Goal: Task Accomplishment & Management: Complete application form

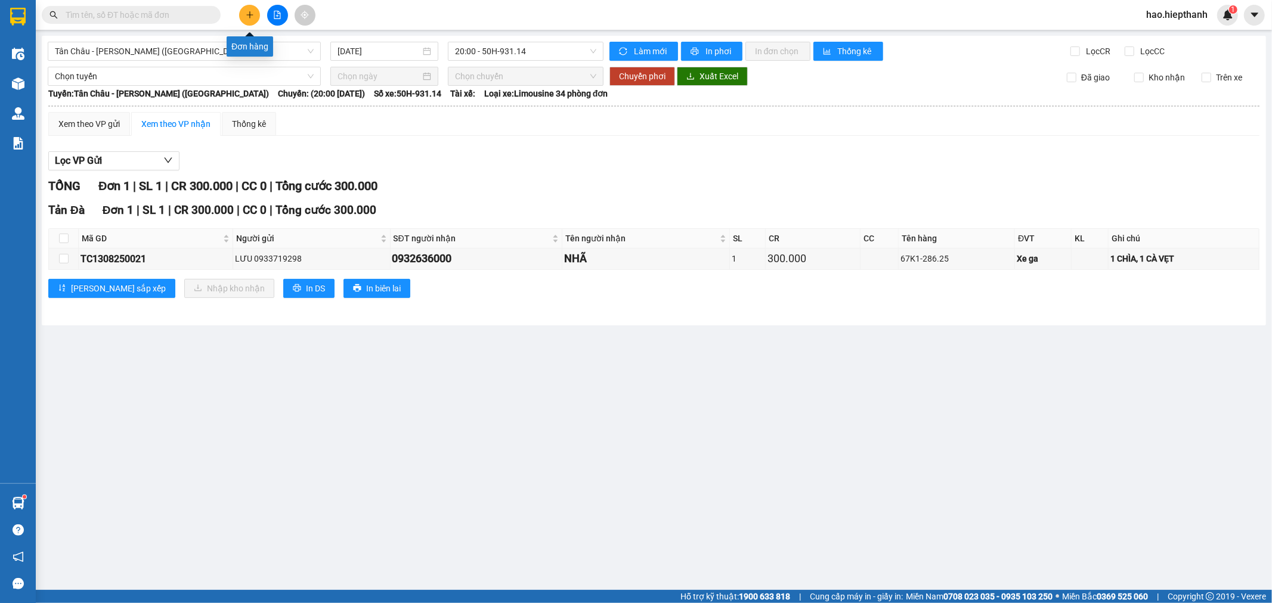
click at [251, 14] on icon "plus" at bounding box center [250, 15] width 8 height 8
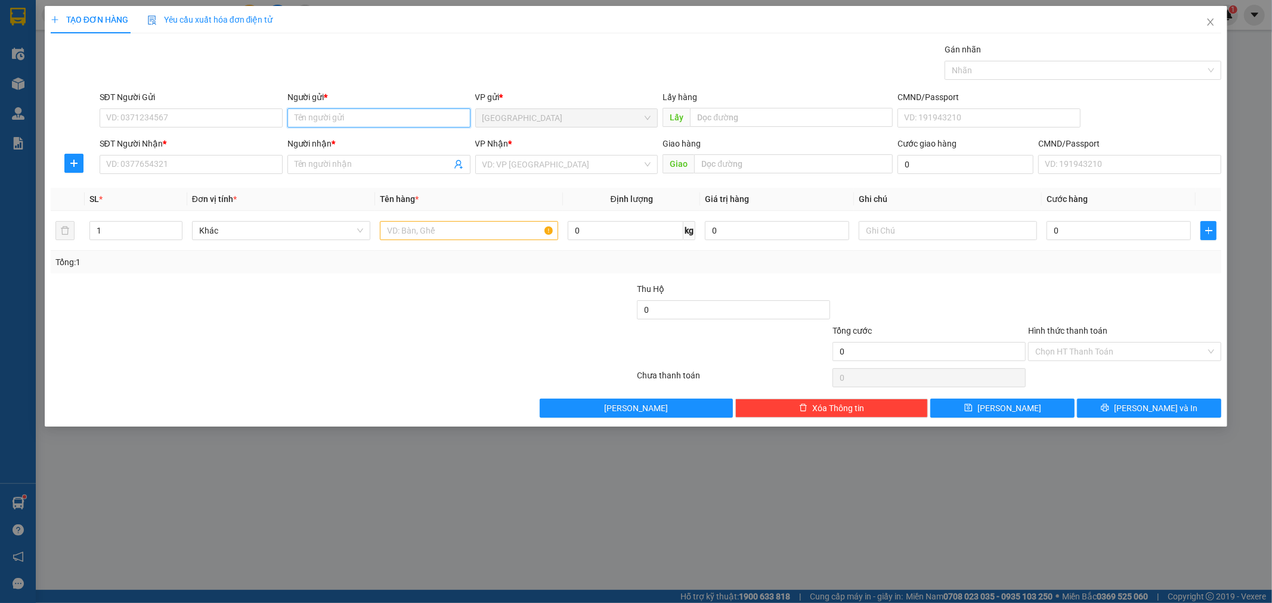
click at [350, 117] on input "Người gửi *" at bounding box center [378, 118] width 183 height 19
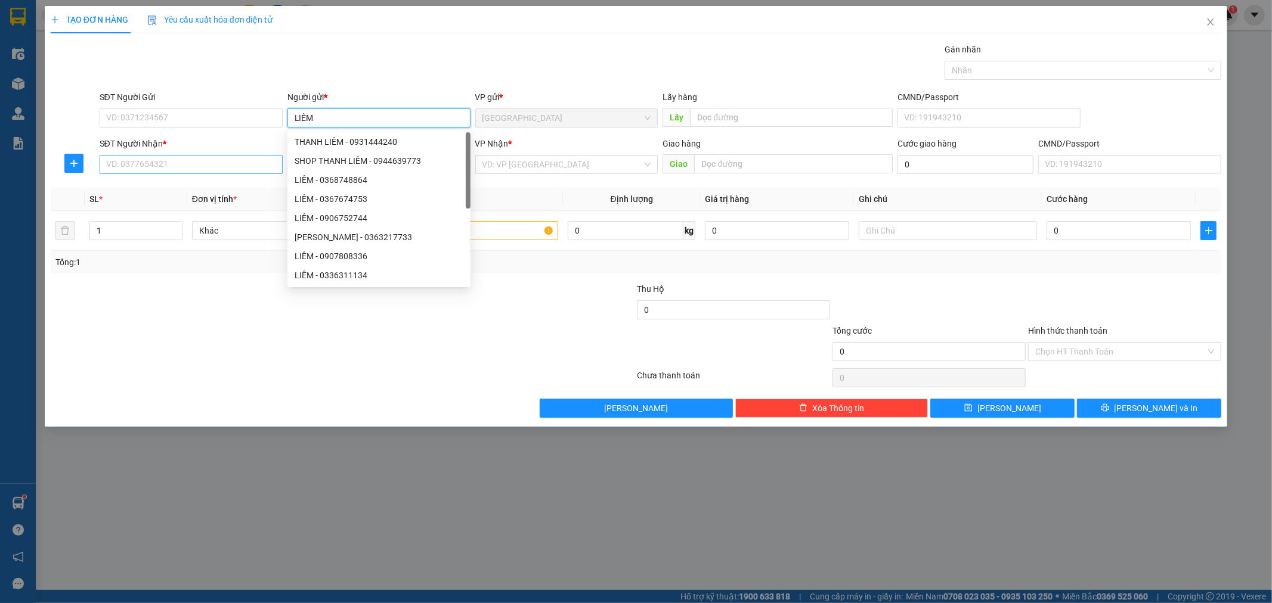
type input "LIÊM"
click at [245, 164] on input "SĐT Người Nhận *" at bounding box center [191, 164] width 183 height 19
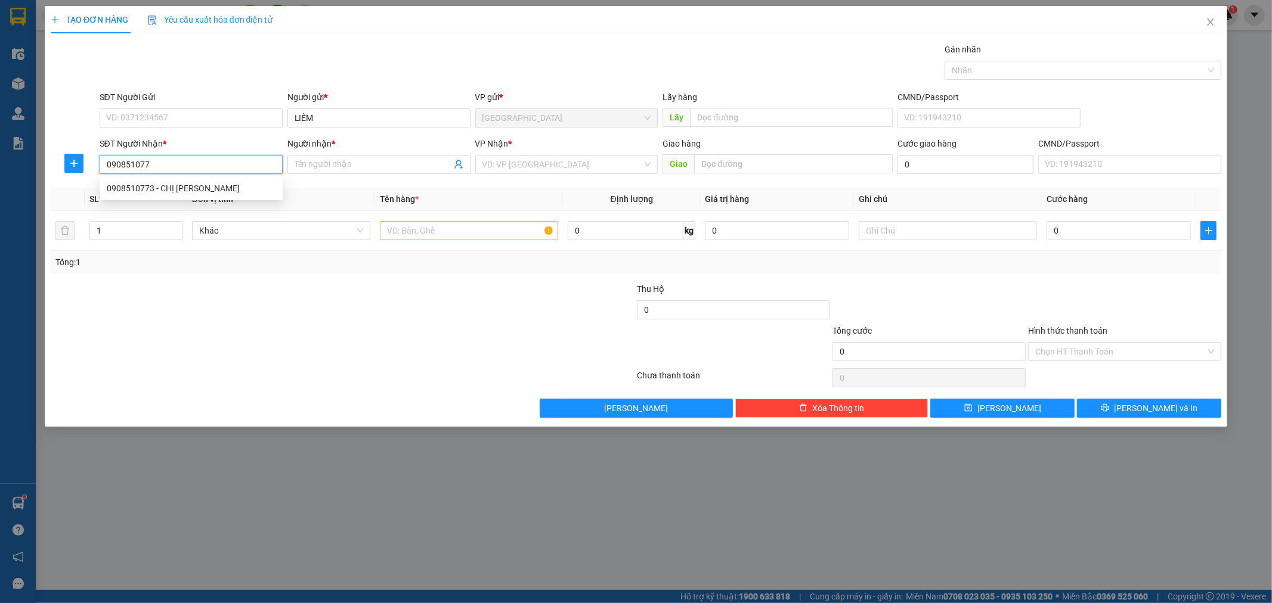
type input "0908510773"
click at [234, 187] on div "0908510773 - CHỊ [PERSON_NAME]" at bounding box center [191, 188] width 169 height 13
type input "CHỊ [PERSON_NAME]"
type input "0908510773"
click at [522, 163] on input "search" at bounding box center [562, 165] width 160 height 18
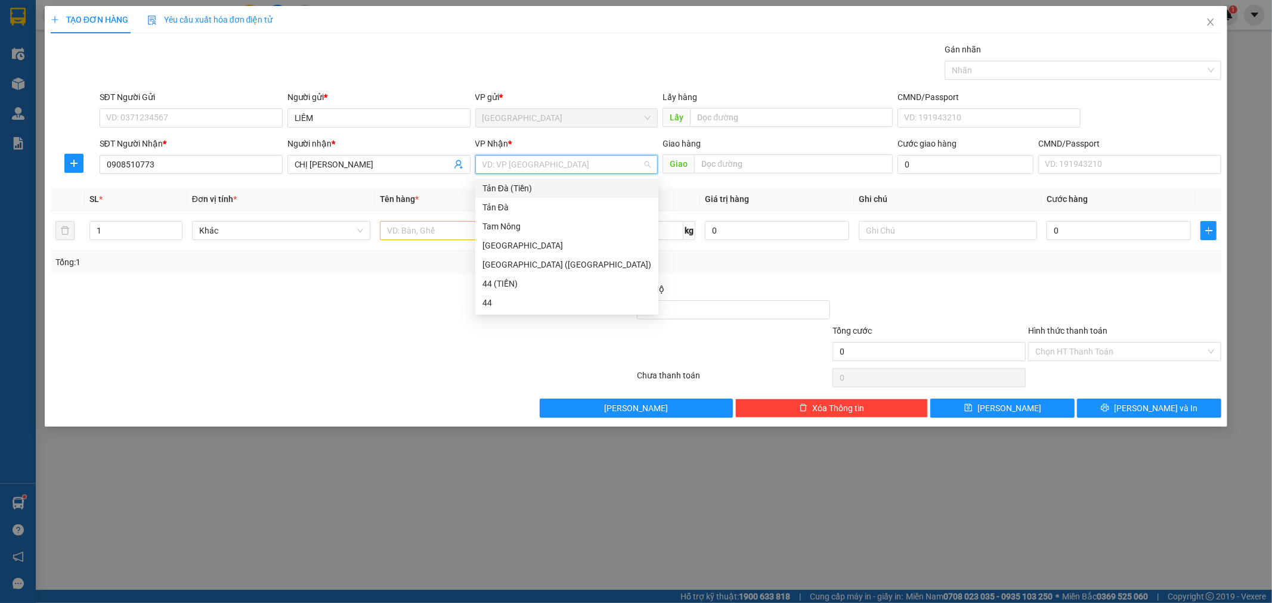
click at [507, 190] on div "Tản Đà (Tiền)" at bounding box center [566, 188] width 169 height 13
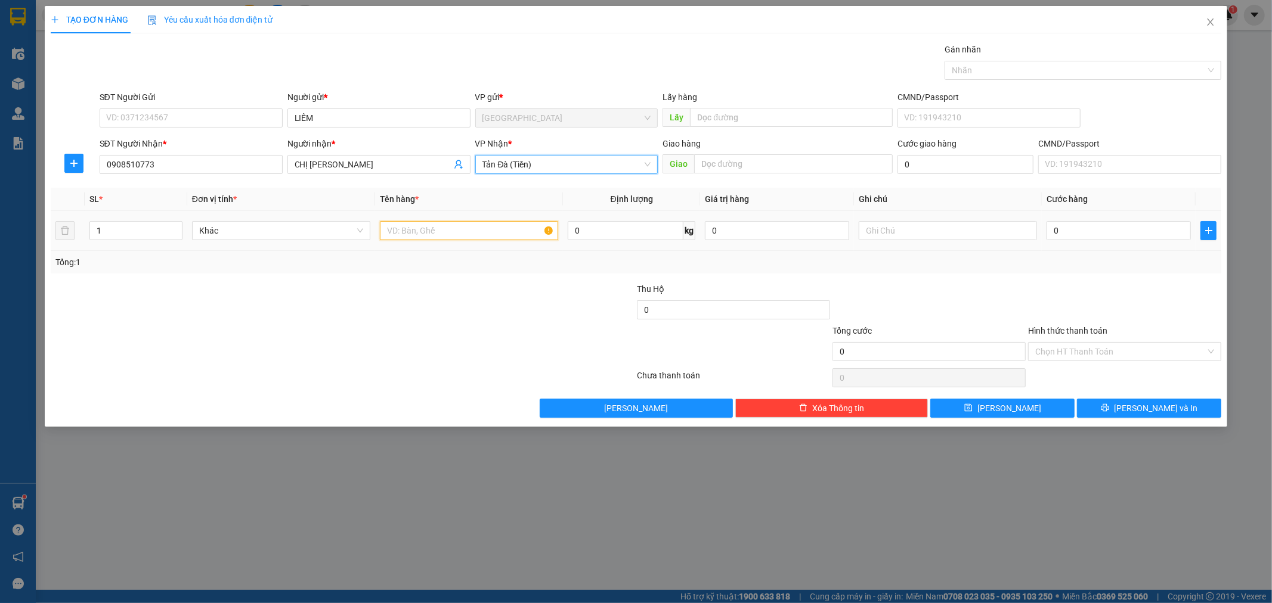
click at [481, 236] on input "text" at bounding box center [469, 230] width 178 height 19
type input "HỘP NP"
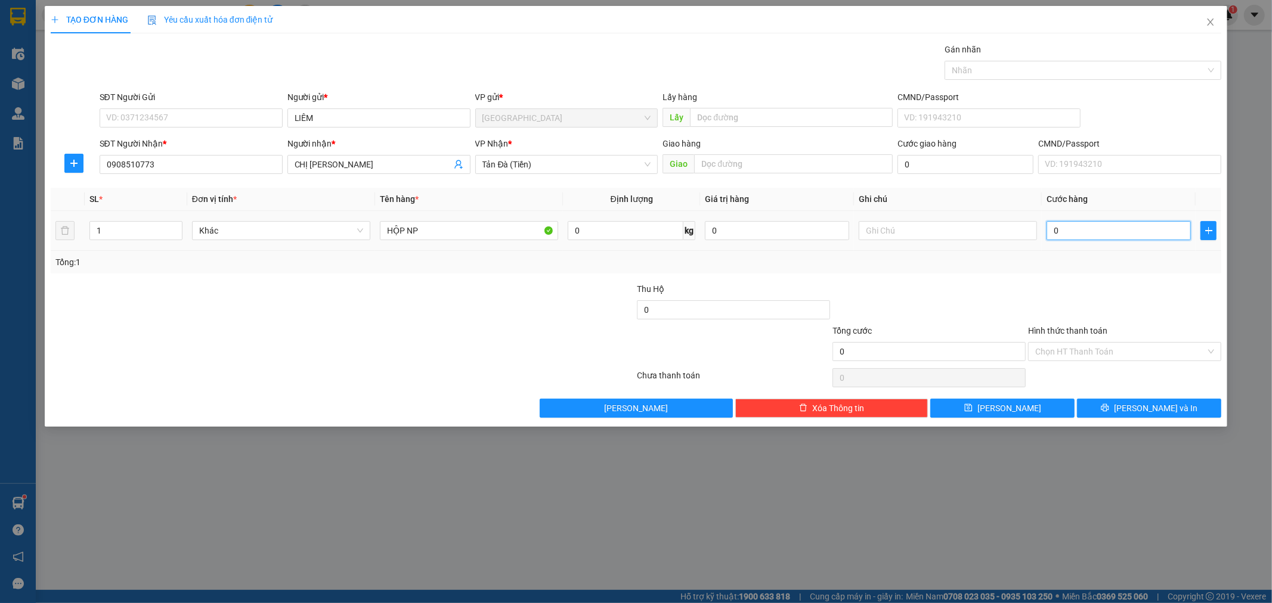
click at [1096, 231] on input "0" at bounding box center [1118, 230] width 144 height 19
type input "3"
type input "30"
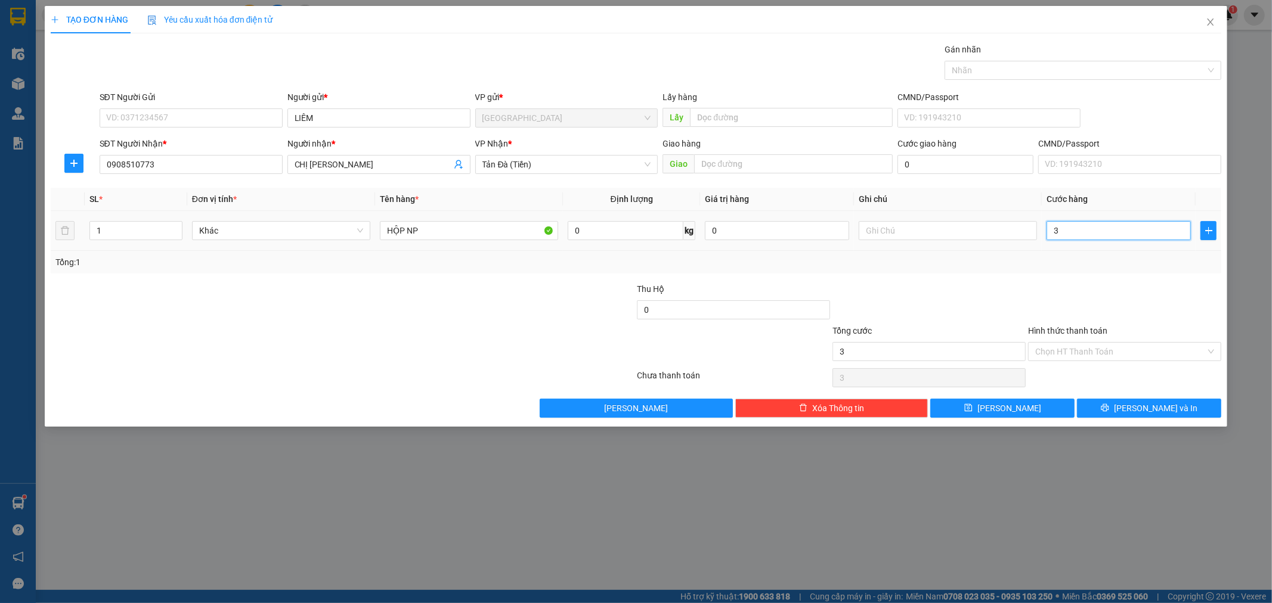
type input "30"
type input "30.000"
drag, startPoint x: 1094, startPoint y: 352, endPoint x: 1089, endPoint y: 378, distance: 26.8
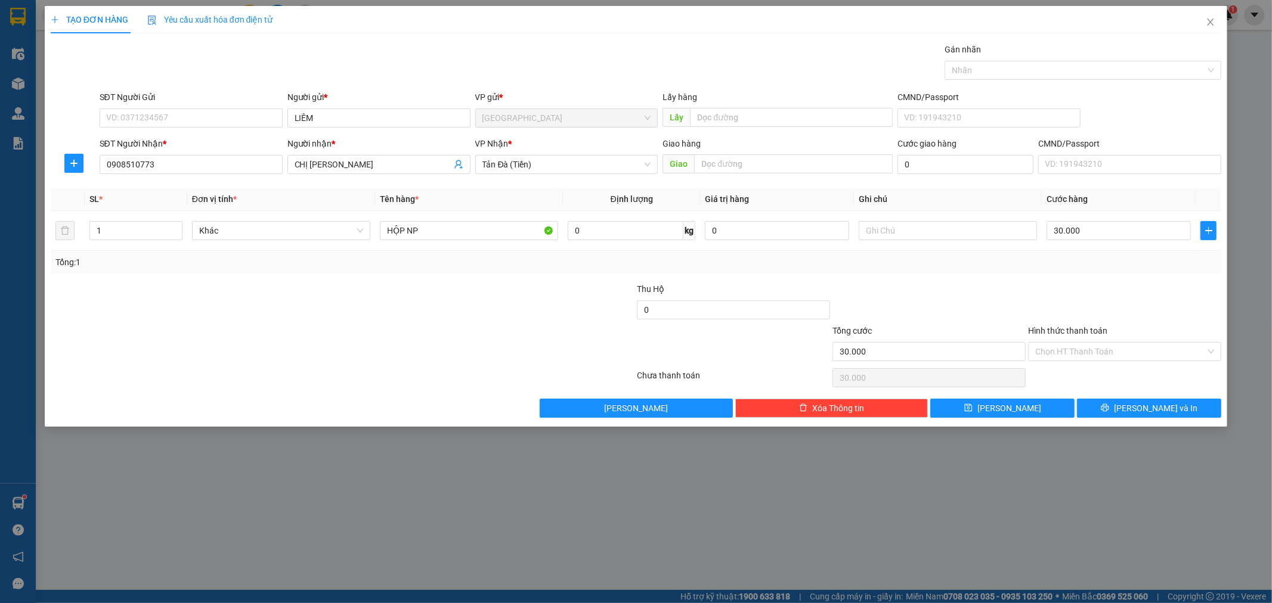
click at [1094, 352] on input "Hình thức thanh toán" at bounding box center [1120, 352] width 171 height 18
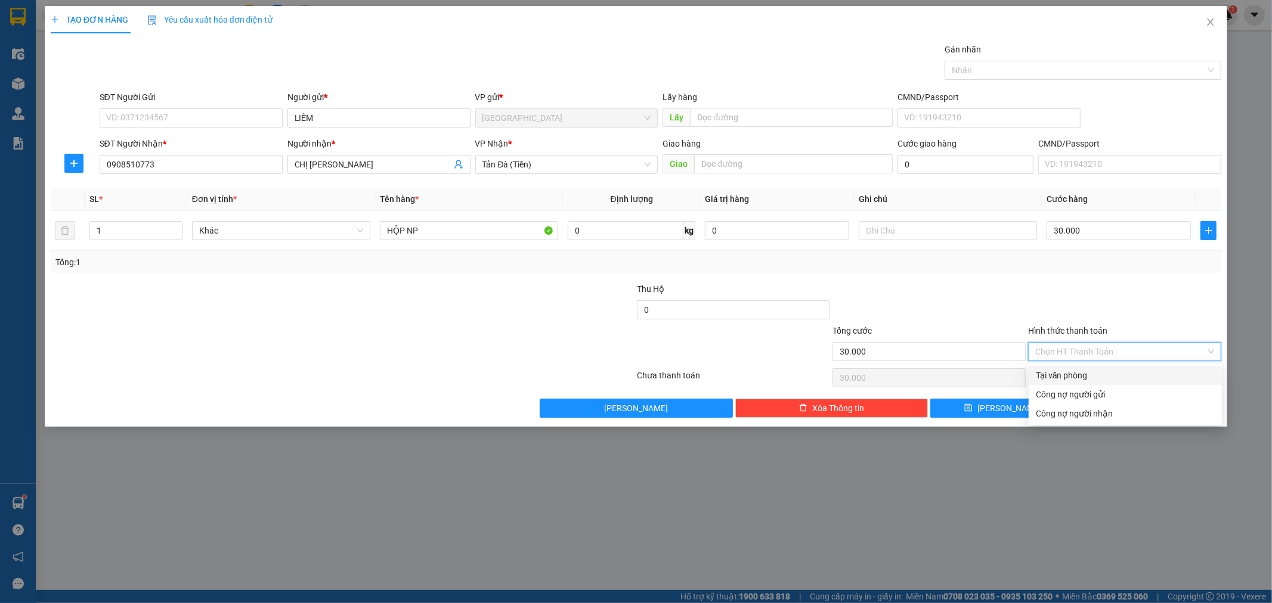
click at [1087, 382] on div "Tại văn phòng" at bounding box center [1124, 375] width 193 height 19
type input "0"
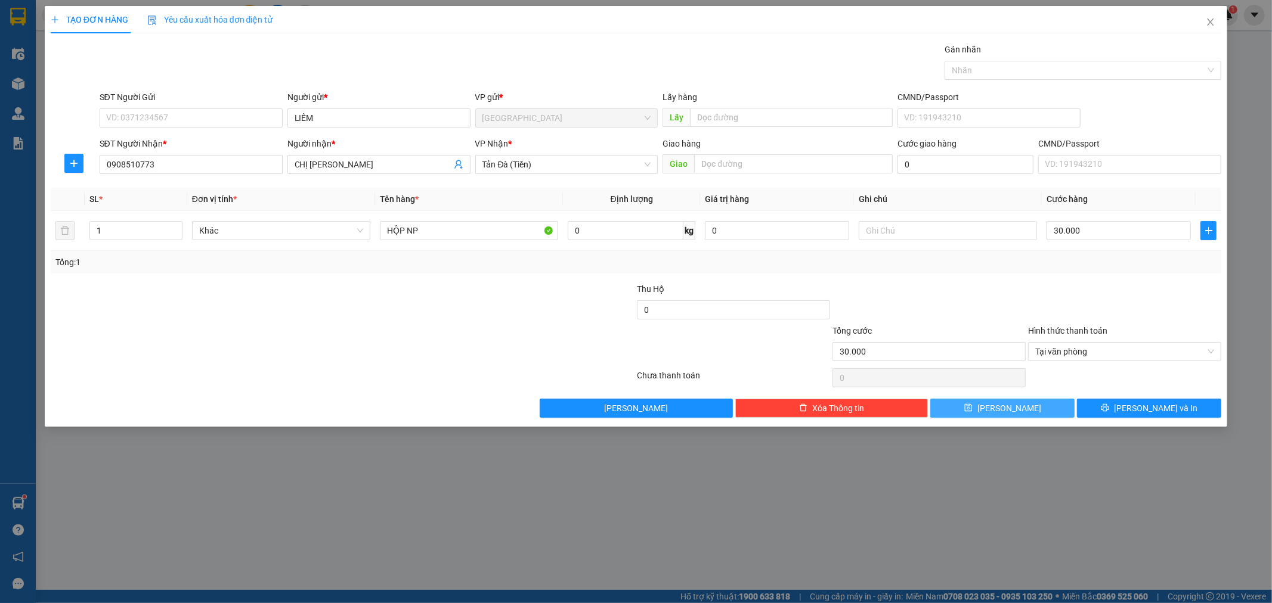
click at [1012, 399] on button "[PERSON_NAME]" at bounding box center [1002, 408] width 144 height 19
type input "0"
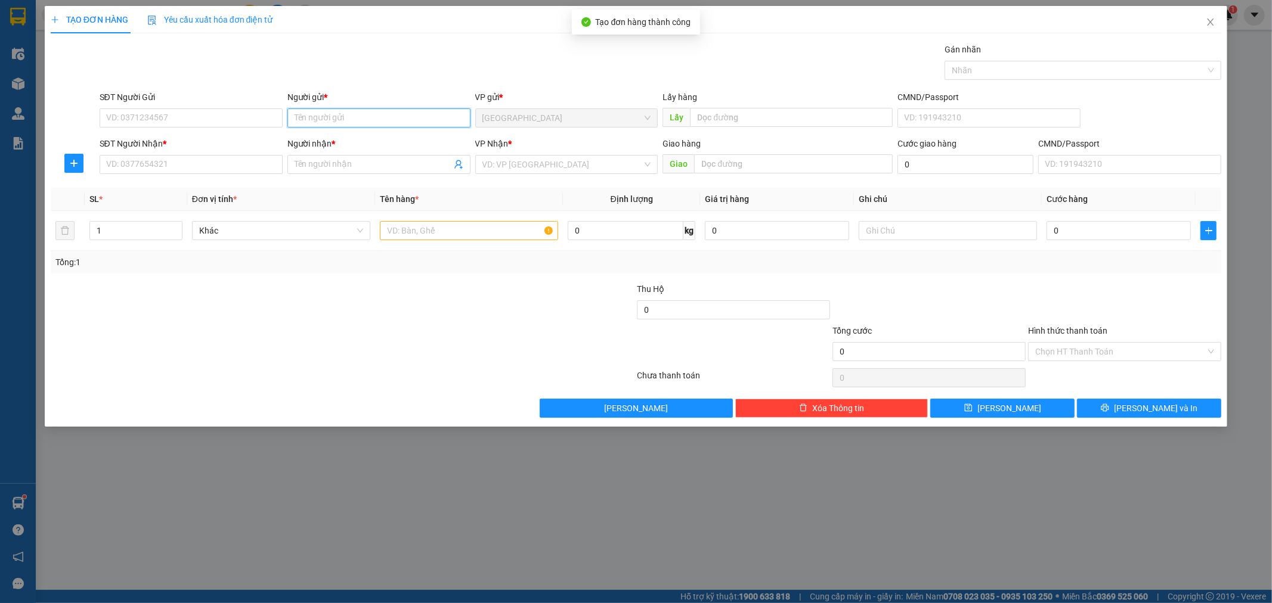
click at [319, 124] on input "Người gửi *" at bounding box center [378, 118] width 183 height 19
type input "VĂN VẸN"
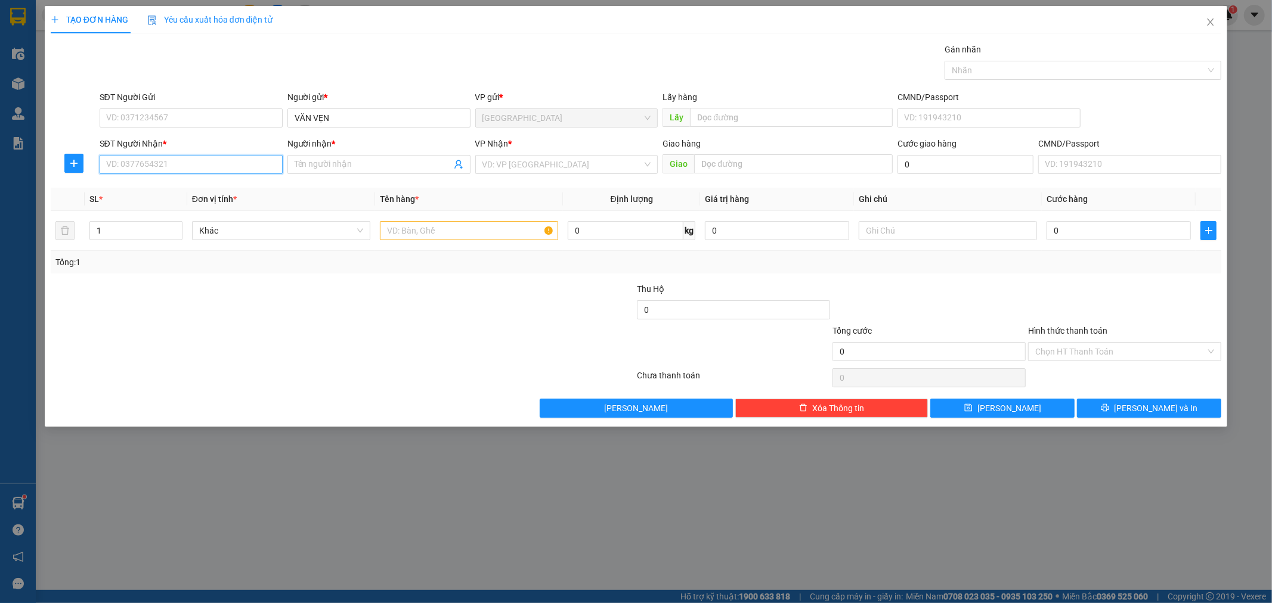
click at [266, 164] on input "SĐT Người Nhận *" at bounding box center [191, 164] width 183 height 19
type input "0931149977"
click at [253, 190] on div "0931149977 - [PERSON_NAME]" at bounding box center [191, 188] width 169 height 13
type input "[PERSON_NAME]"
type input "0931149977"
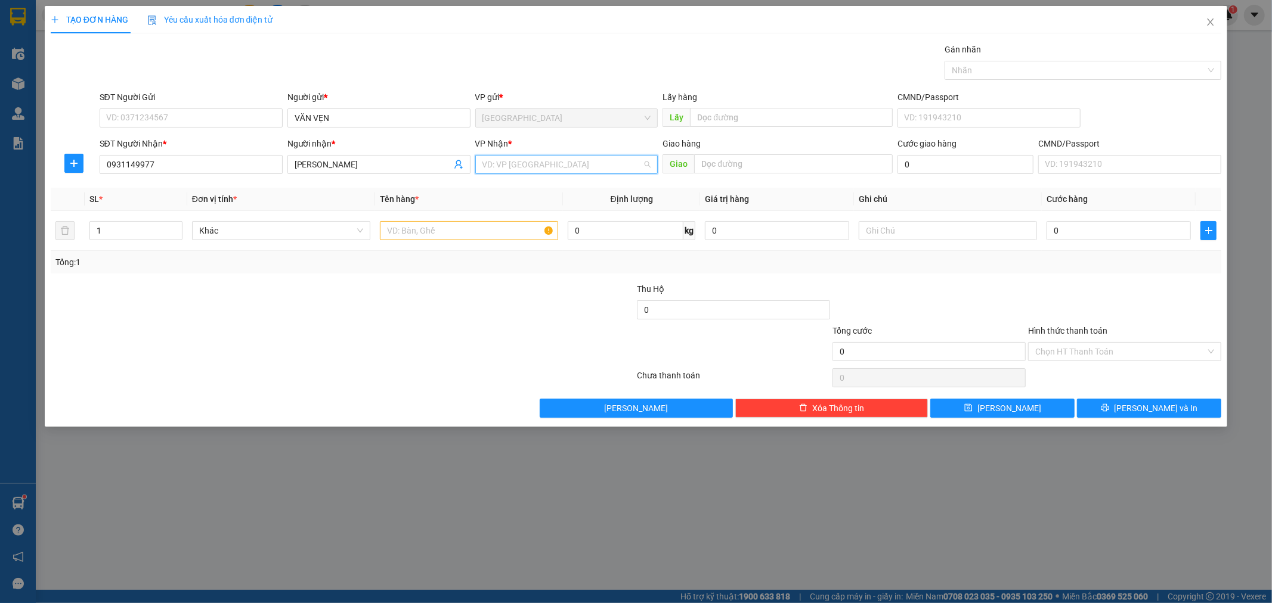
click at [525, 168] on input "search" at bounding box center [562, 165] width 160 height 18
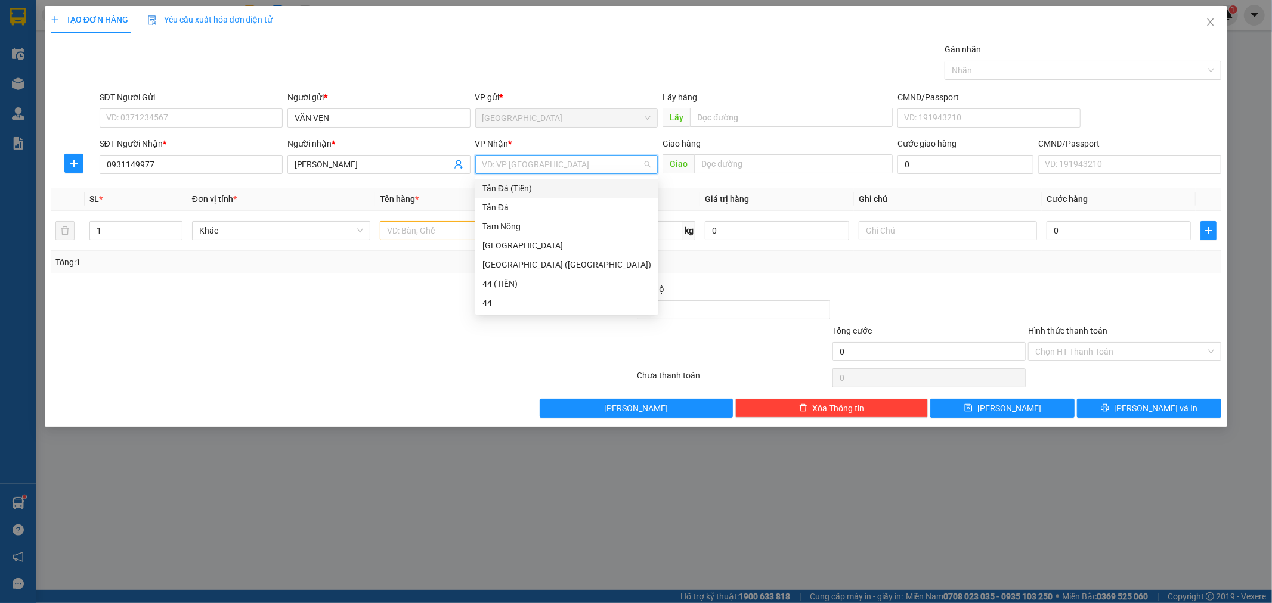
click at [497, 188] on div "Tản Đà (Tiền)" at bounding box center [566, 188] width 169 height 13
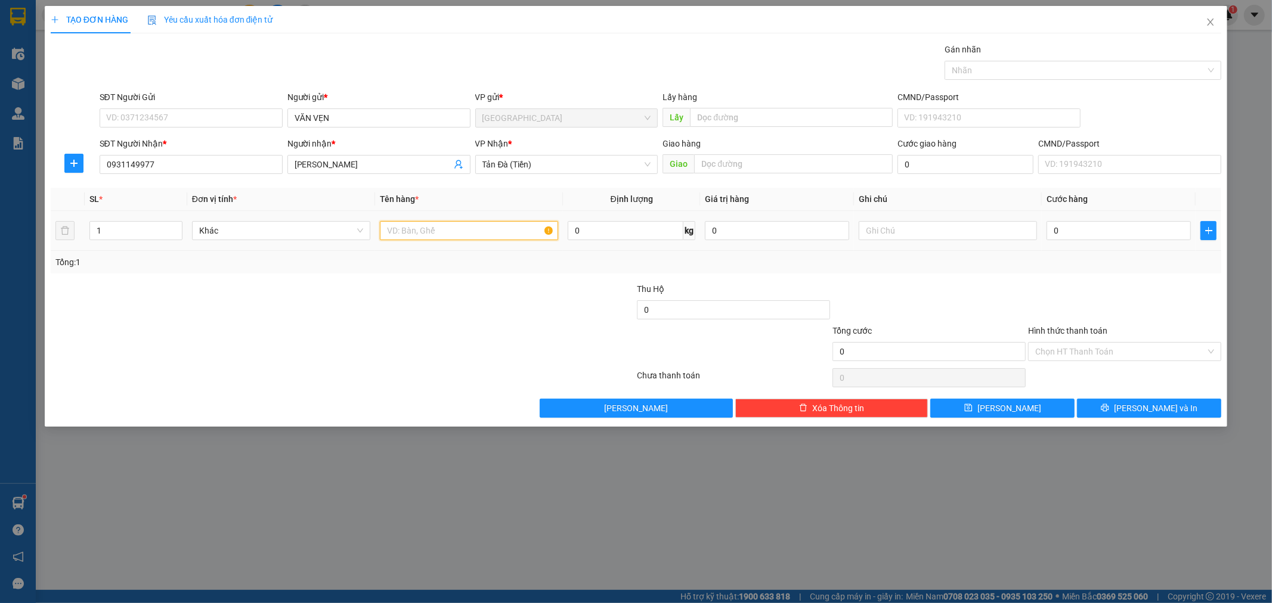
click at [464, 235] on input "text" at bounding box center [469, 230] width 178 height 19
type input "GÓI NP"
click at [1142, 227] on input "0" at bounding box center [1118, 230] width 144 height 19
type input "3"
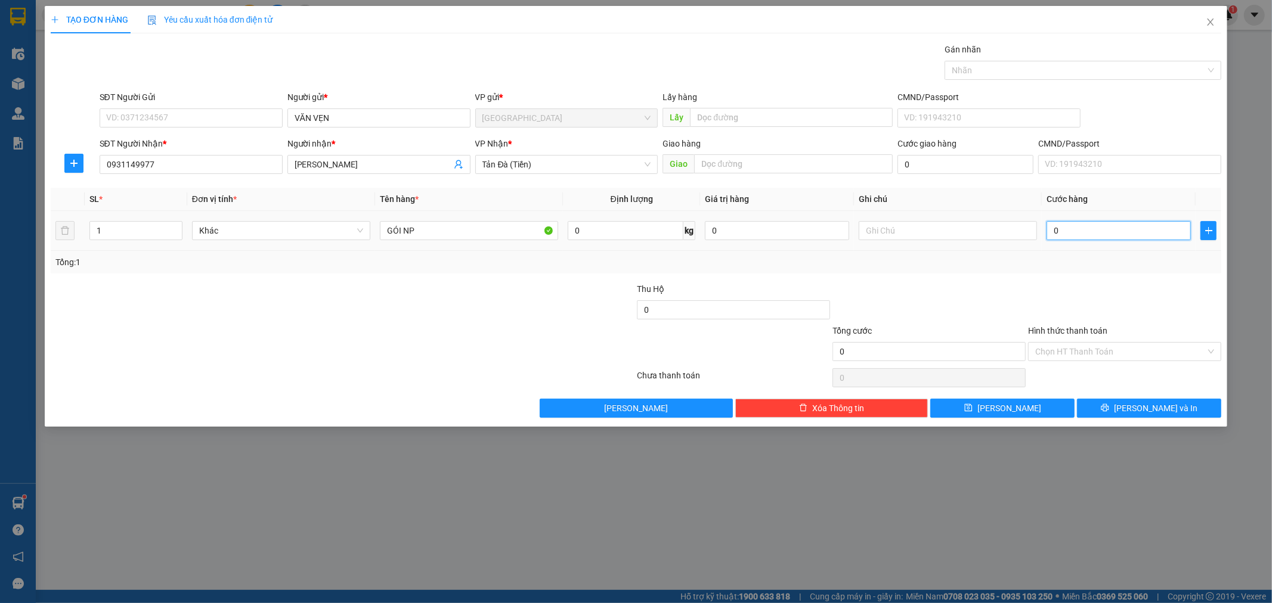
type input "3"
type input "30"
type input "30.000"
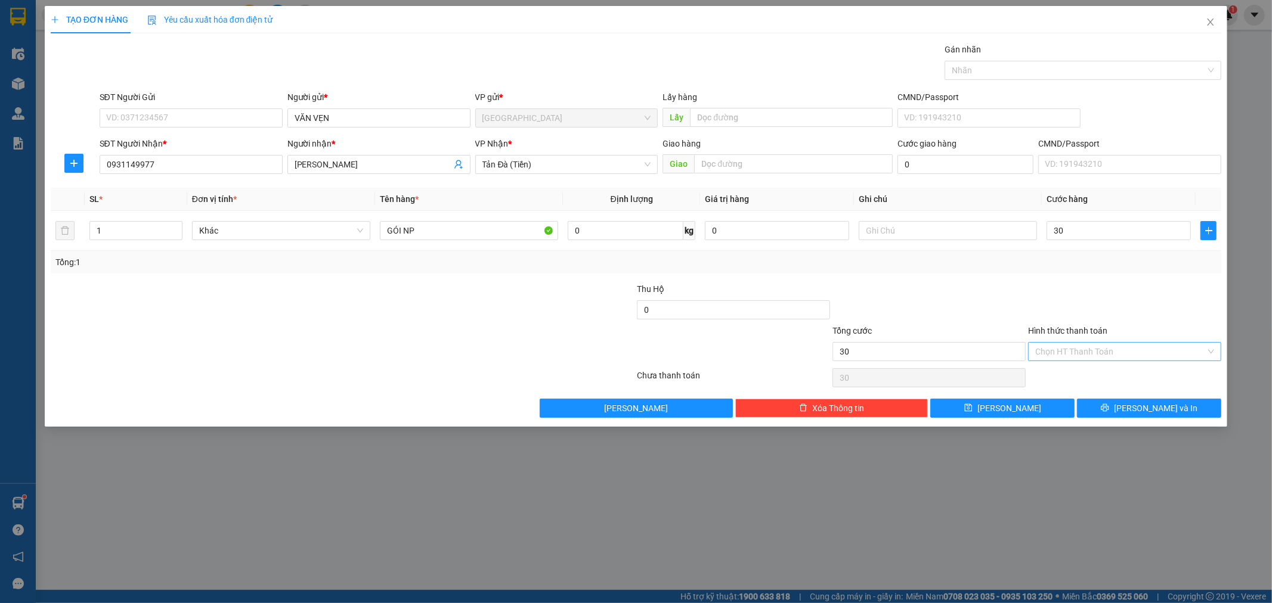
type input "30.000"
click at [1127, 349] on input "Hình thức thanh toán" at bounding box center [1120, 352] width 171 height 18
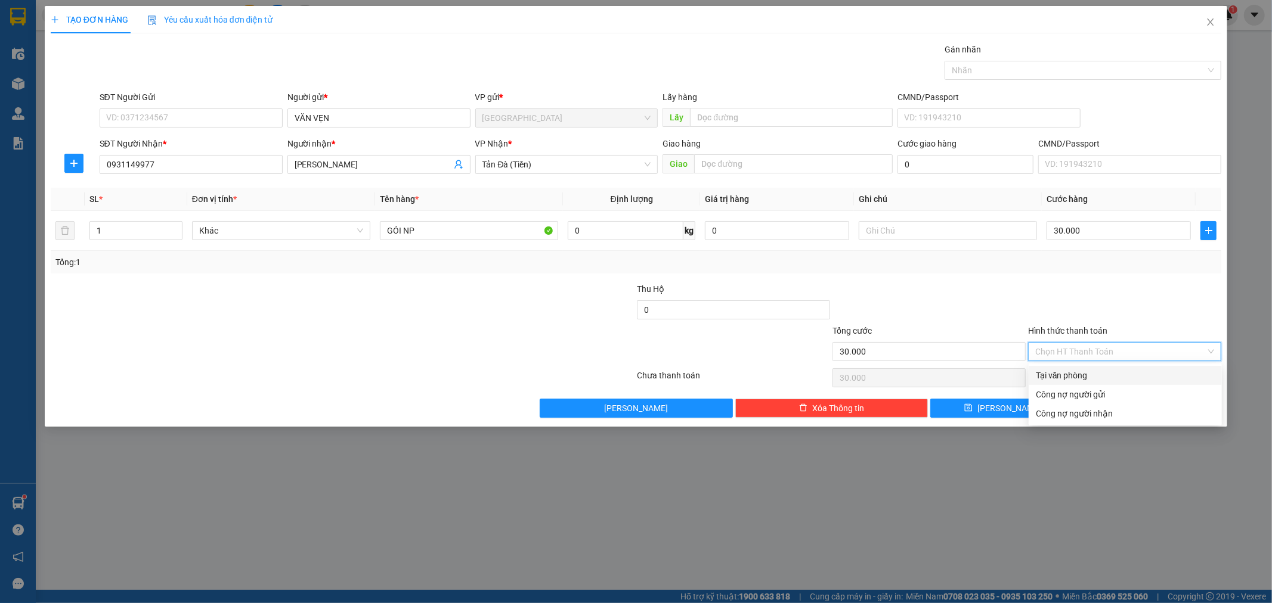
click at [1101, 377] on div "Tại văn phòng" at bounding box center [1125, 375] width 179 height 13
type input "0"
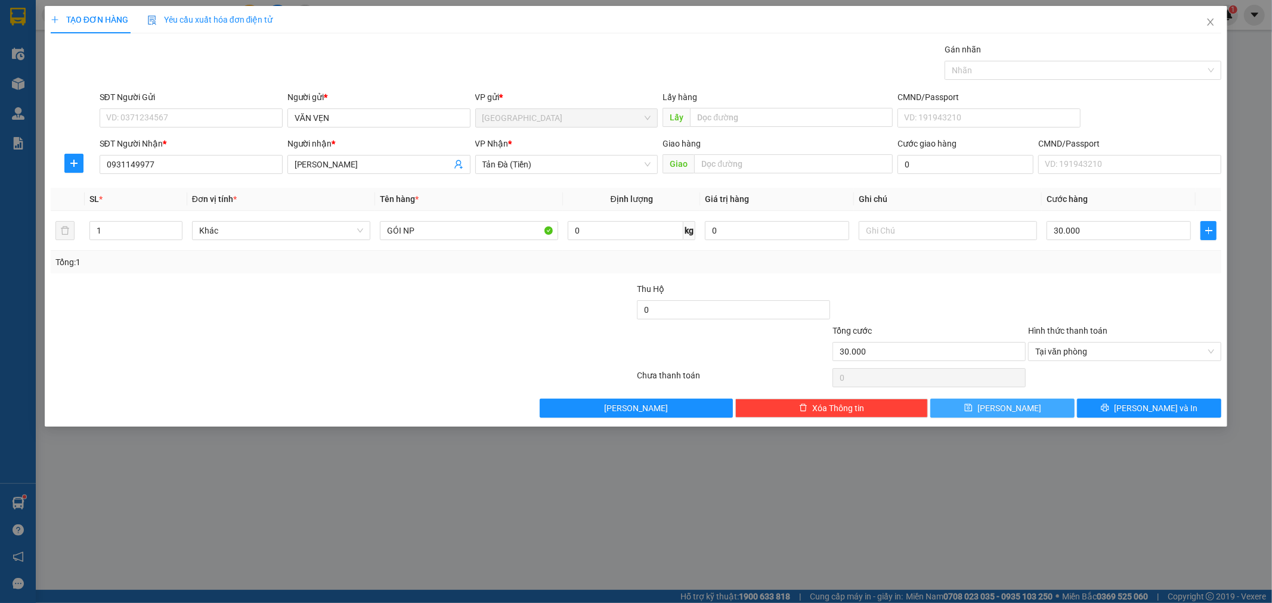
click at [1034, 413] on button "[PERSON_NAME]" at bounding box center [1002, 408] width 144 height 19
type input "0"
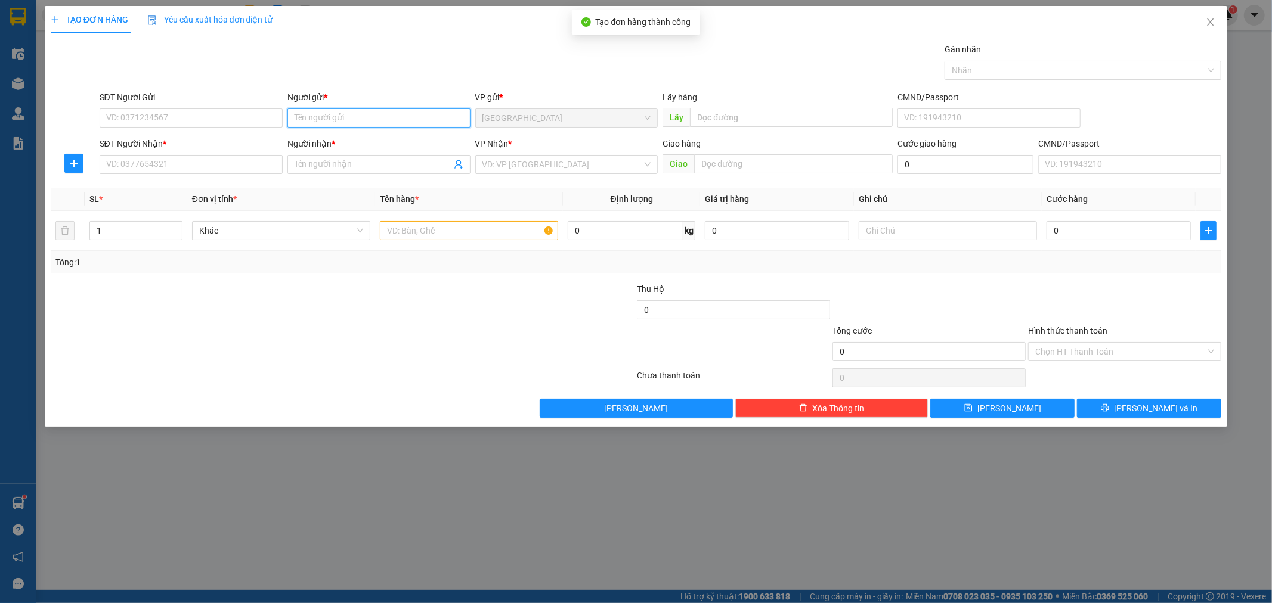
click at [318, 114] on input "Người gửi *" at bounding box center [378, 118] width 183 height 19
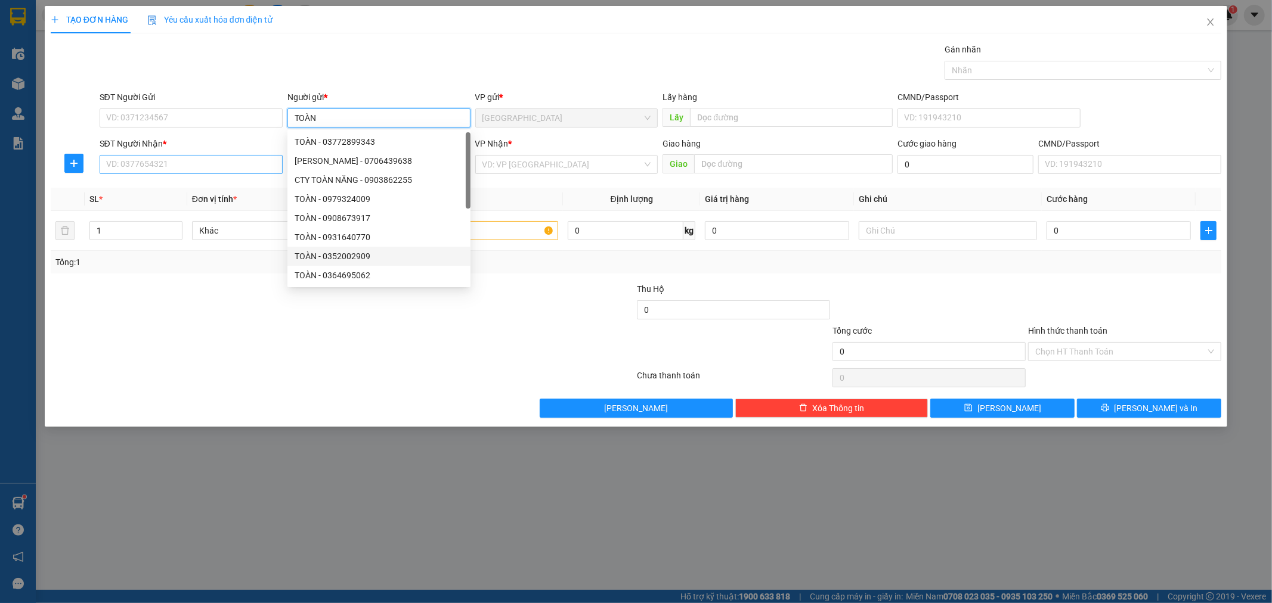
type input "TOÀN"
click at [203, 166] on input "SĐT Người Nhận *" at bounding box center [191, 164] width 183 height 19
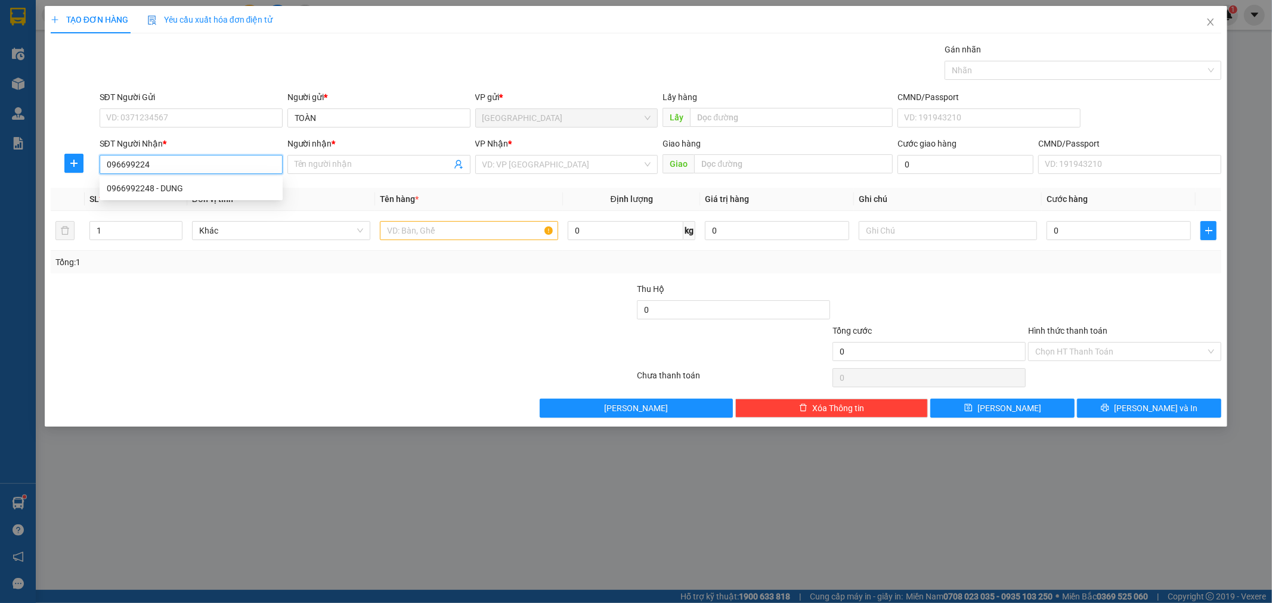
type input "0966992248"
click at [246, 191] on div "0966992248 - DUNG" at bounding box center [191, 188] width 169 height 13
type input "DUNG"
type input "0966992248"
click at [533, 168] on input "search" at bounding box center [562, 165] width 160 height 18
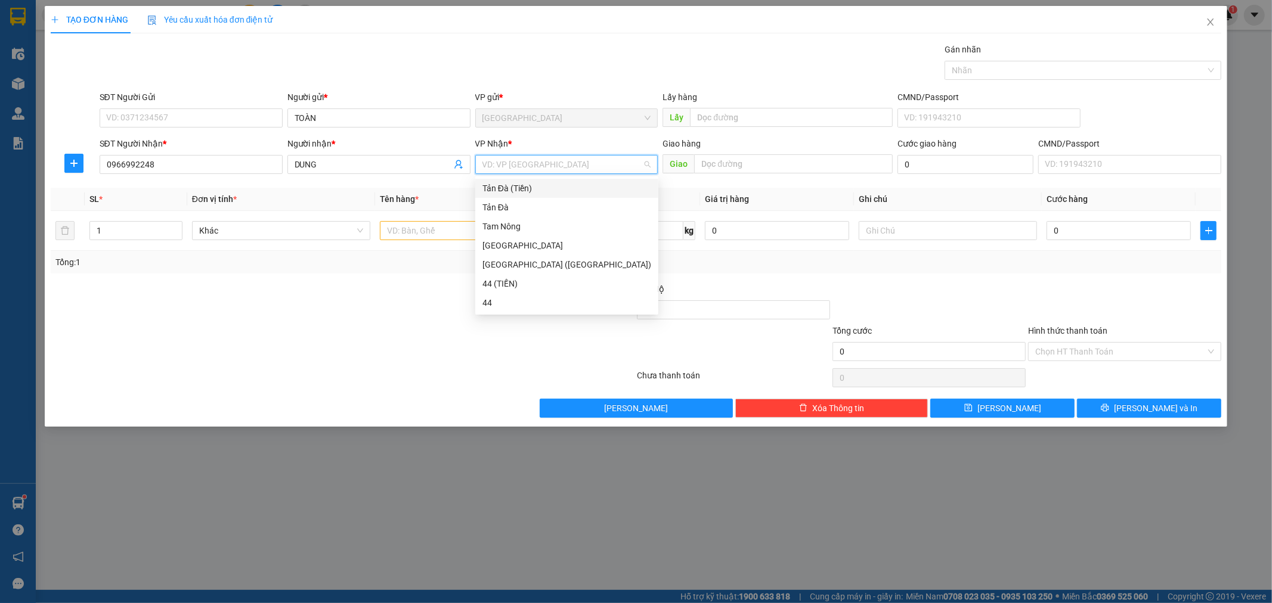
click at [504, 191] on div "Tản Đà (Tiền)" at bounding box center [566, 188] width 169 height 13
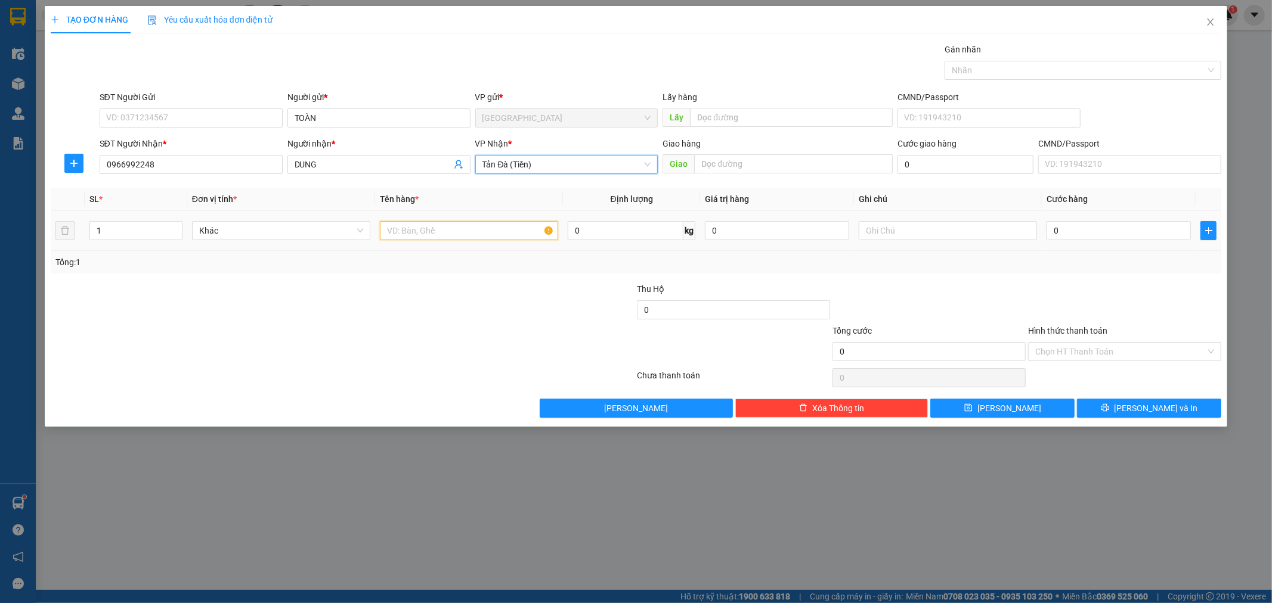
click at [468, 228] on input "text" at bounding box center [469, 230] width 178 height 19
type input "THU HỘ 5TR120"
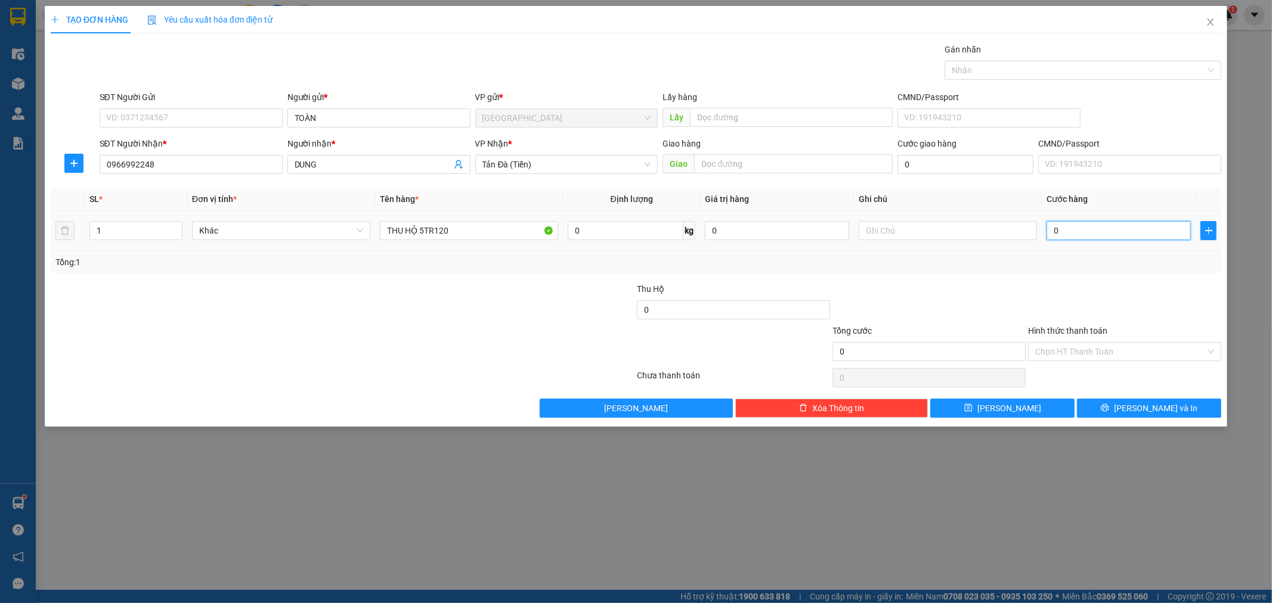
click at [1096, 230] on input "0" at bounding box center [1118, 230] width 144 height 19
type input "5"
type input "50"
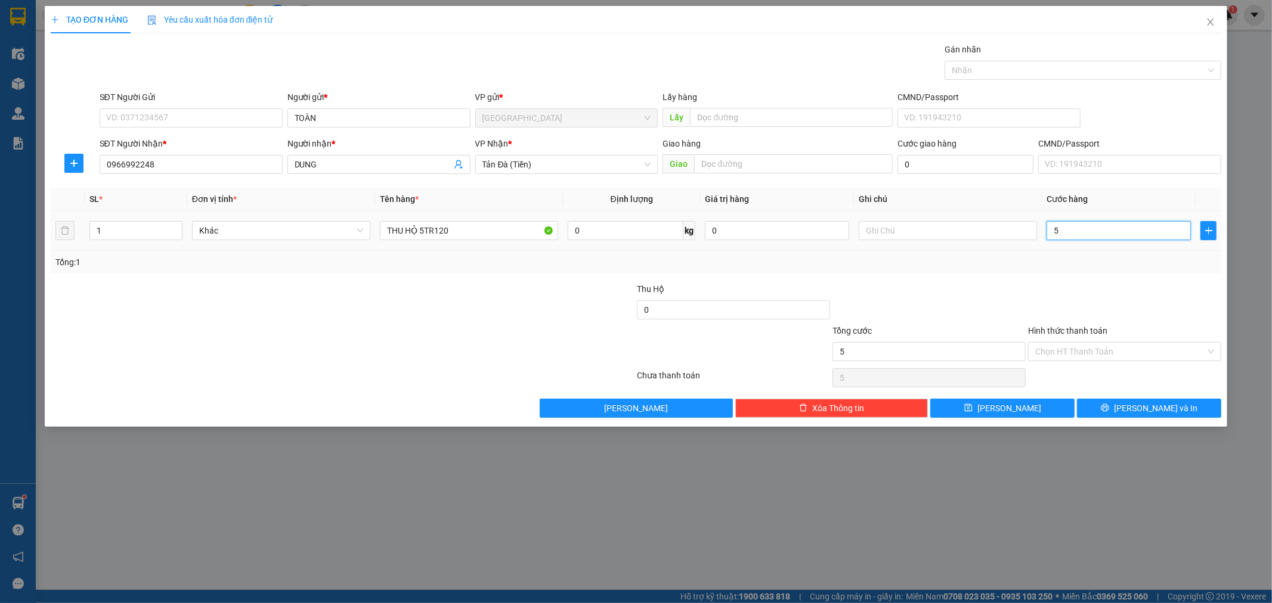
type input "50"
type input "50.000"
click at [1109, 348] on input "Hình thức thanh toán" at bounding box center [1120, 352] width 171 height 18
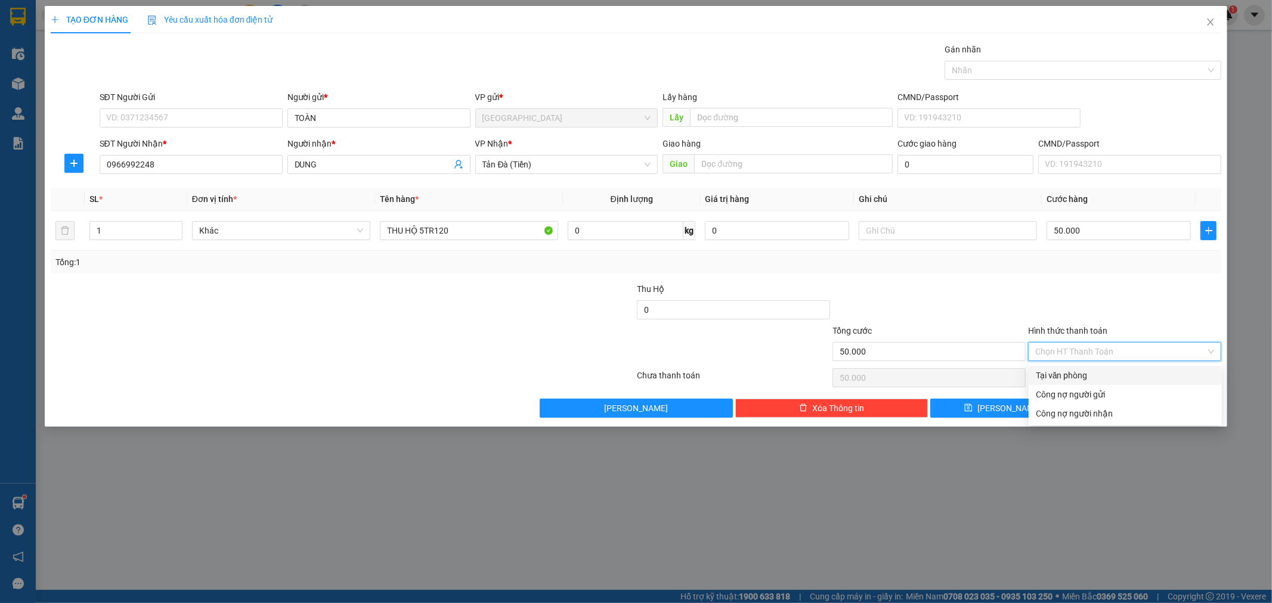
click at [1095, 376] on div "Tại văn phòng" at bounding box center [1125, 375] width 179 height 13
type input "0"
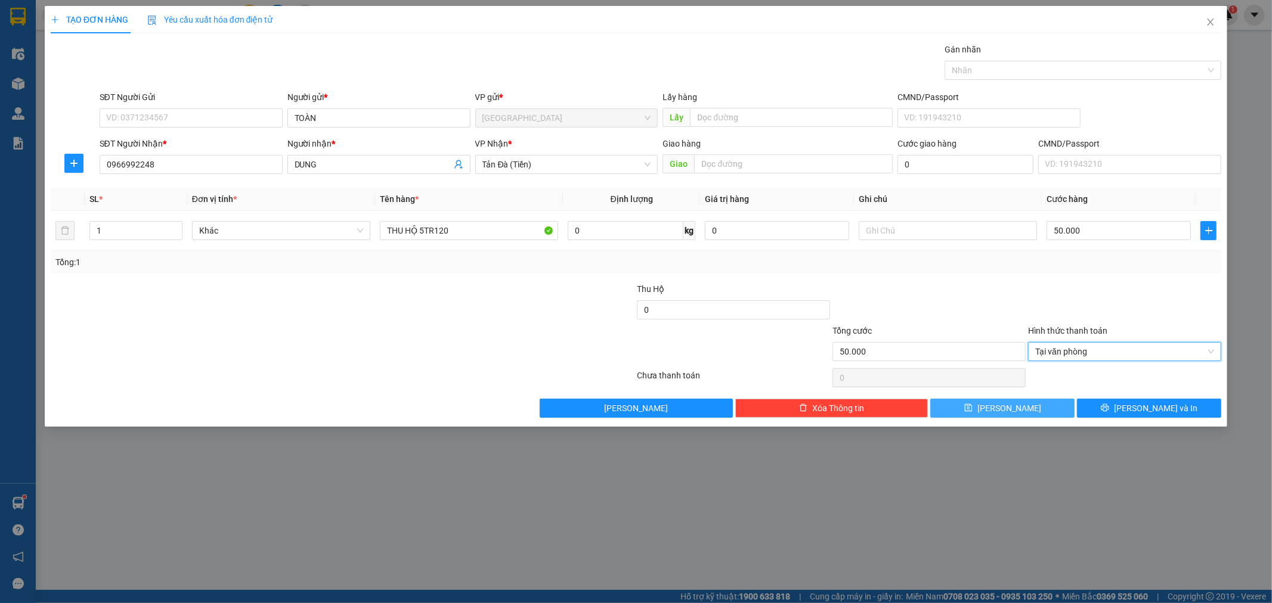
click at [1029, 407] on button "[PERSON_NAME]" at bounding box center [1002, 408] width 144 height 19
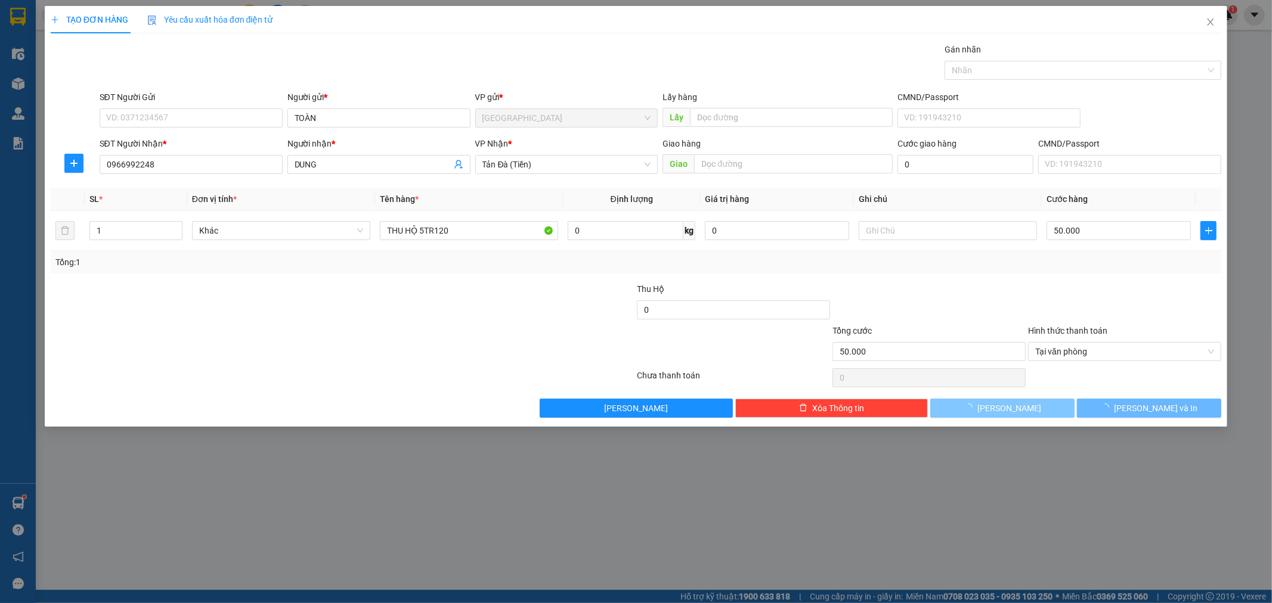
type input "0"
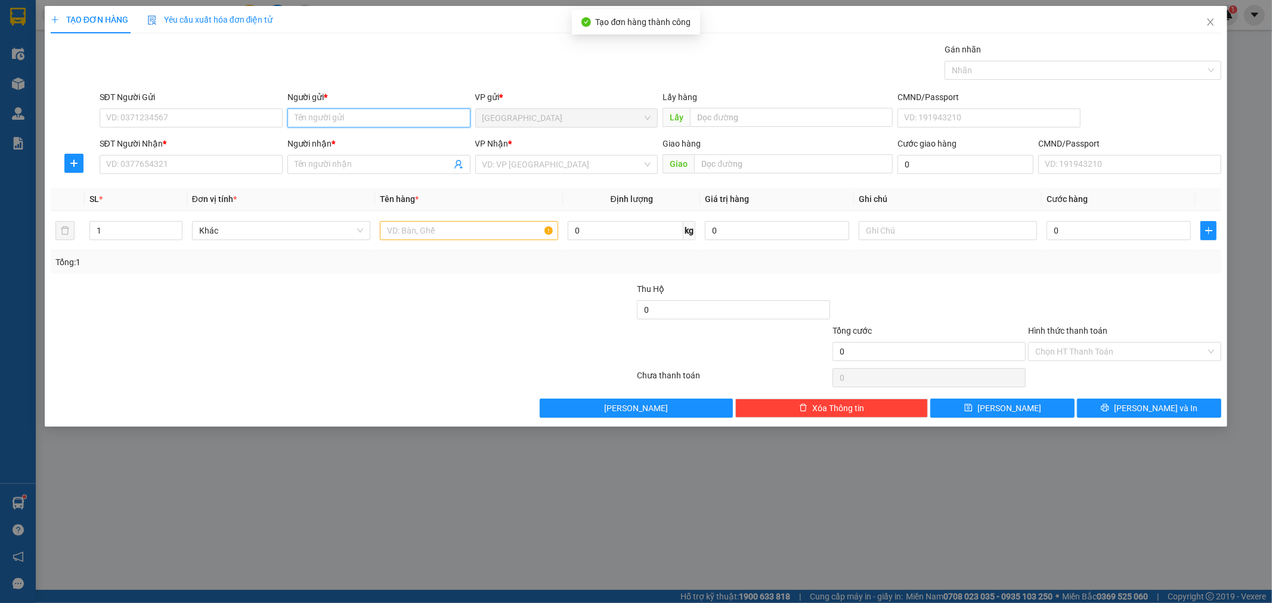
click at [412, 117] on input "Người gửi *" at bounding box center [378, 118] width 183 height 19
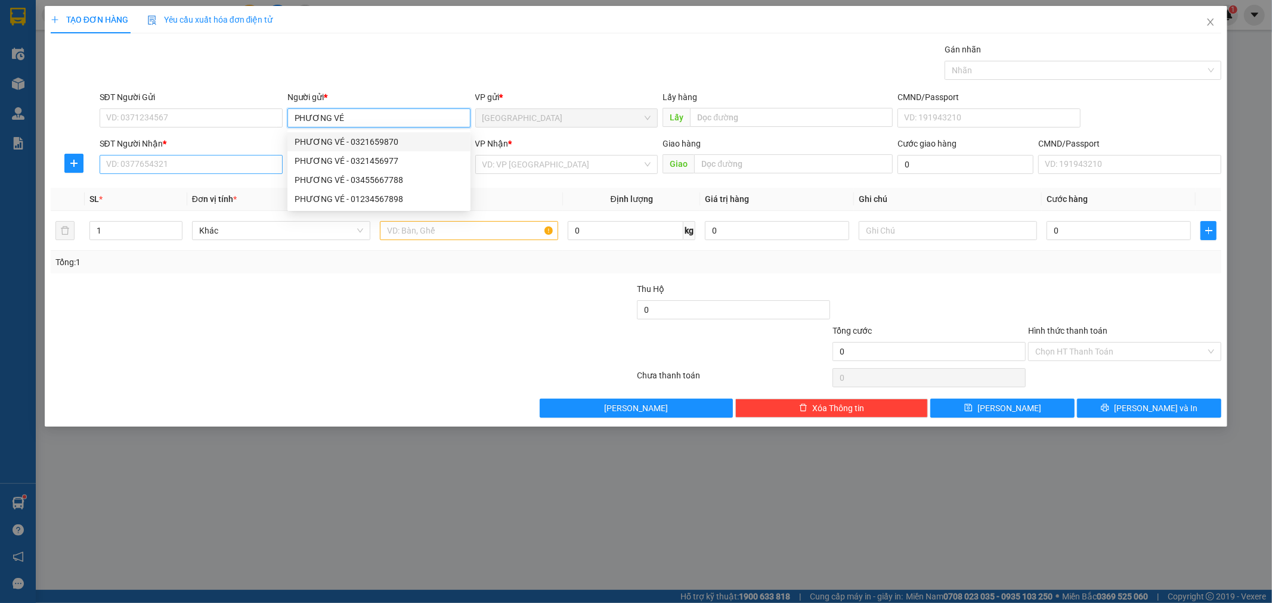
type input "PHƯƠNG VÉ"
click at [265, 163] on input "SĐT Người Nhận *" at bounding box center [191, 164] width 183 height 19
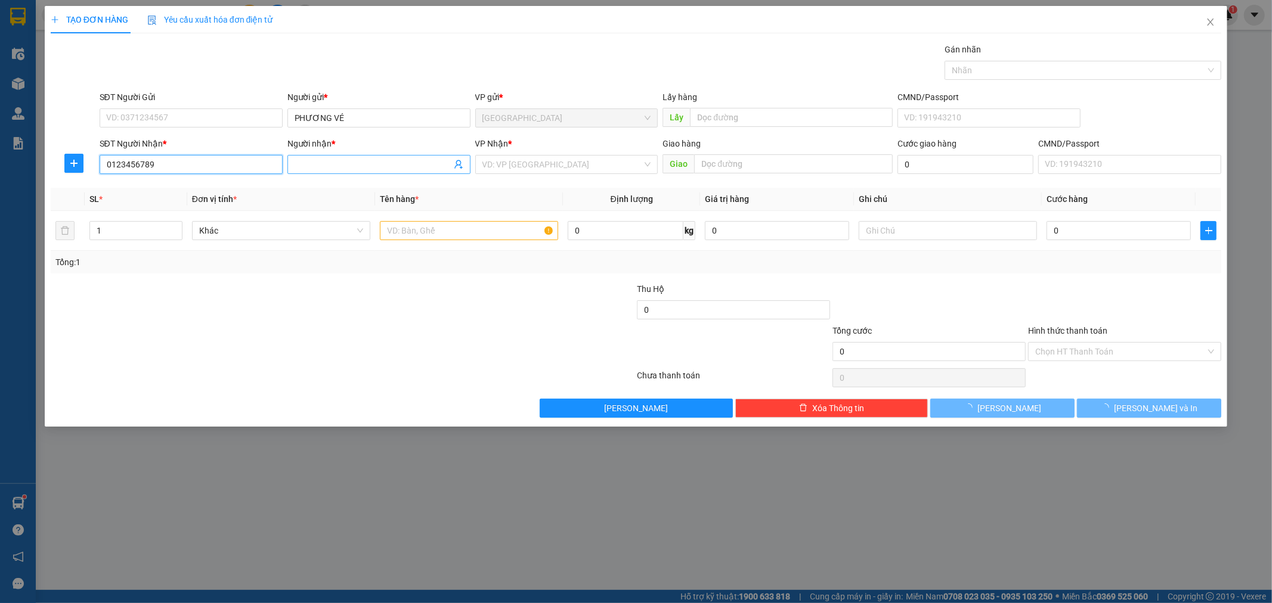
type input "0123456789"
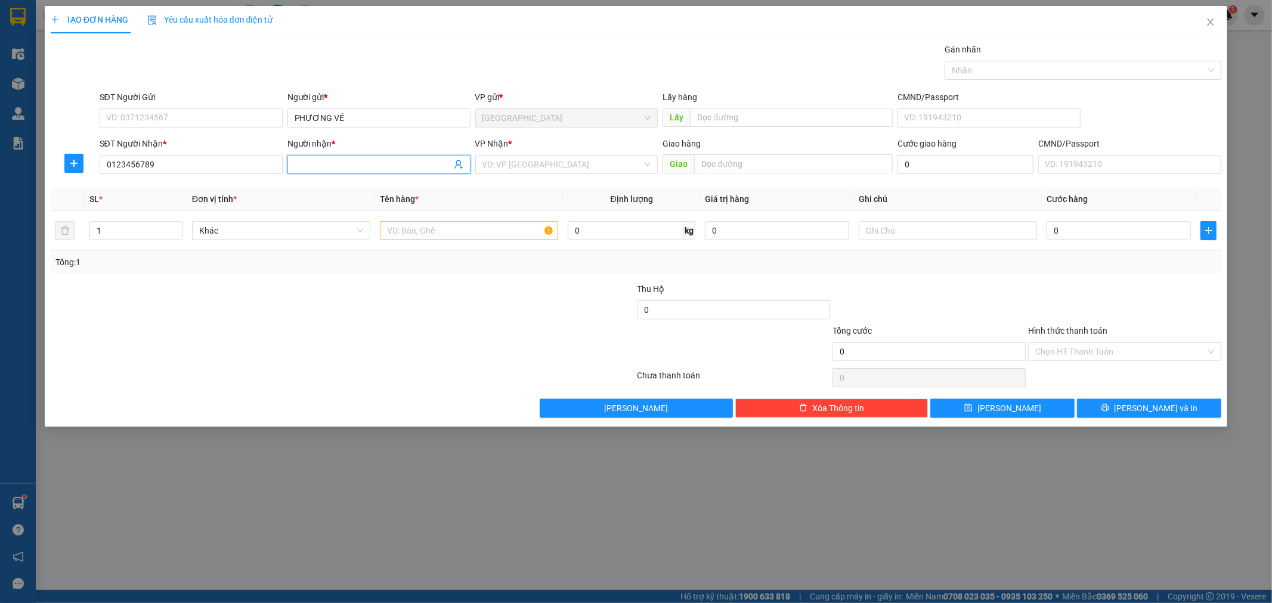
click at [318, 173] on span at bounding box center [378, 164] width 183 height 19
click at [327, 158] on input "Người nhận *" at bounding box center [373, 164] width 157 height 13
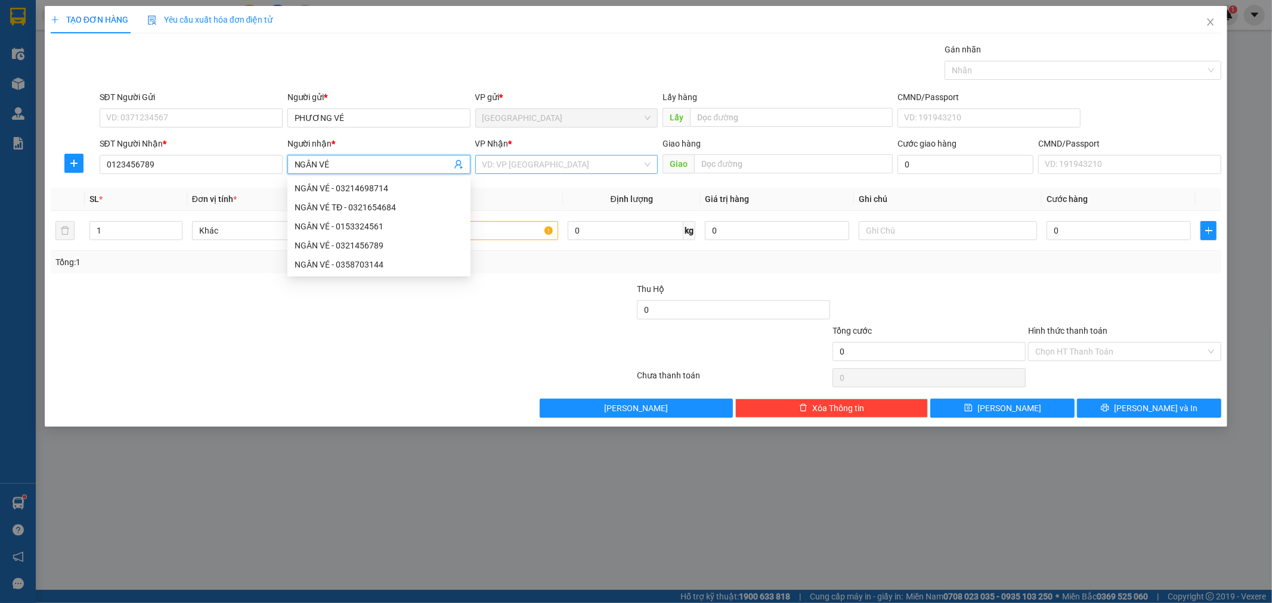
type input "NGÂN VÉ"
drag, startPoint x: 516, startPoint y: 163, endPoint x: 509, endPoint y: 175, distance: 13.9
click at [516, 163] on input "search" at bounding box center [562, 165] width 160 height 18
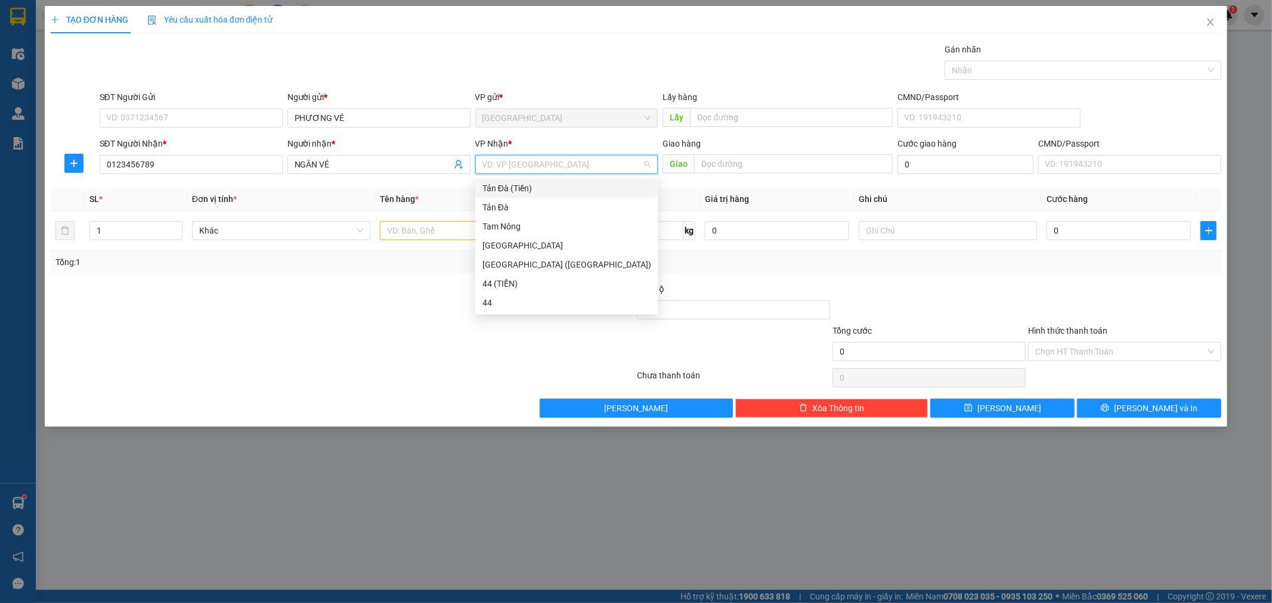
click at [500, 187] on div "Tản Đà (Tiền)" at bounding box center [566, 188] width 169 height 13
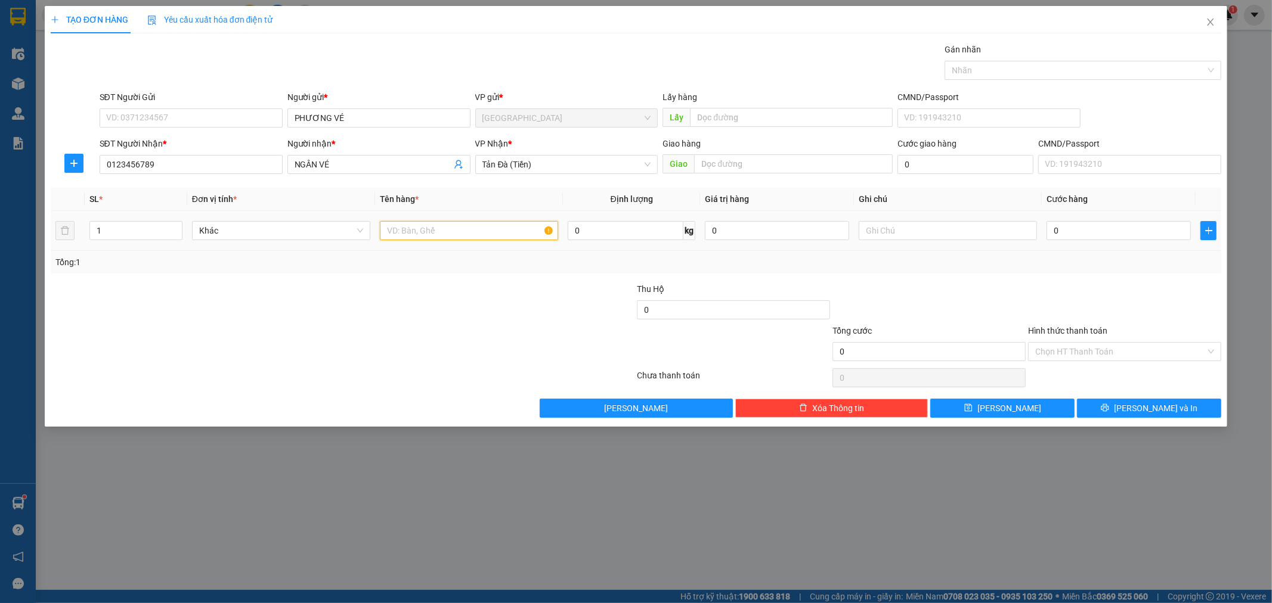
click at [466, 234] on input "text" at bounding box center [469, 230] width 178 height 19
type input "TNP 1TR696"
click at [1083, 233] on input "0" at bounding box center [1118, 230] width 144 height 19
type input "1"
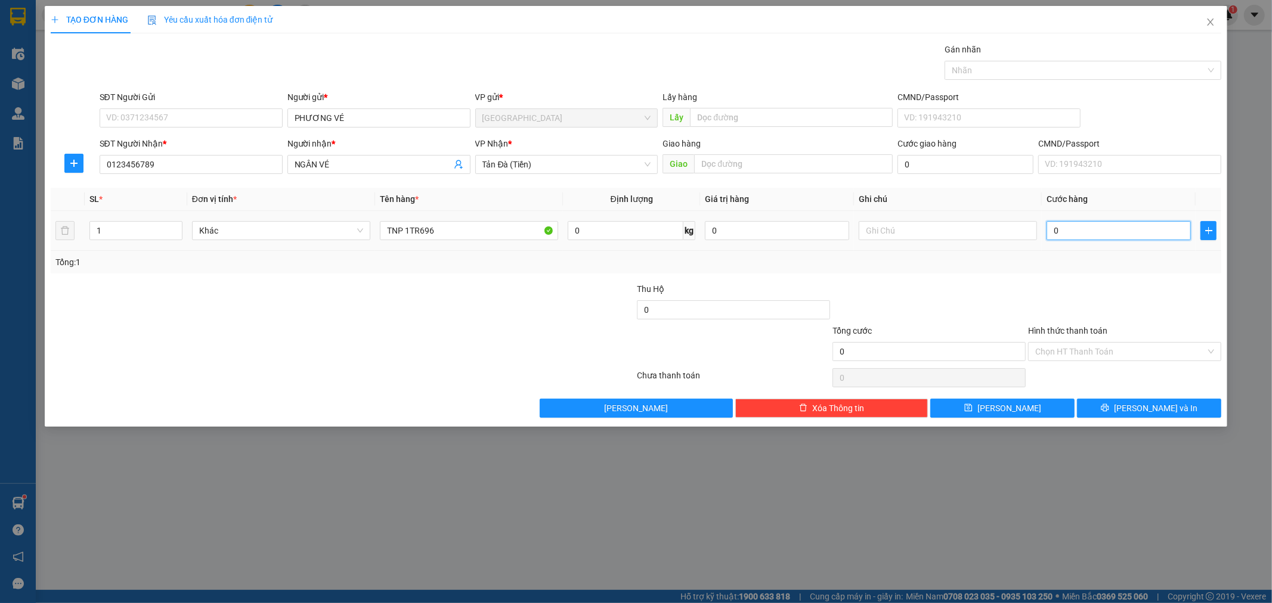
type input "1"
type input "1.000"
drag, startPoint x: 1153, startPoint y: 351, endPoint x: 1124, endPoint y: 361, distance: 30.4
click at [1151, 352] on input "Hình thức thanh toán" at bounding box center [1120, 352] width 171 height 18
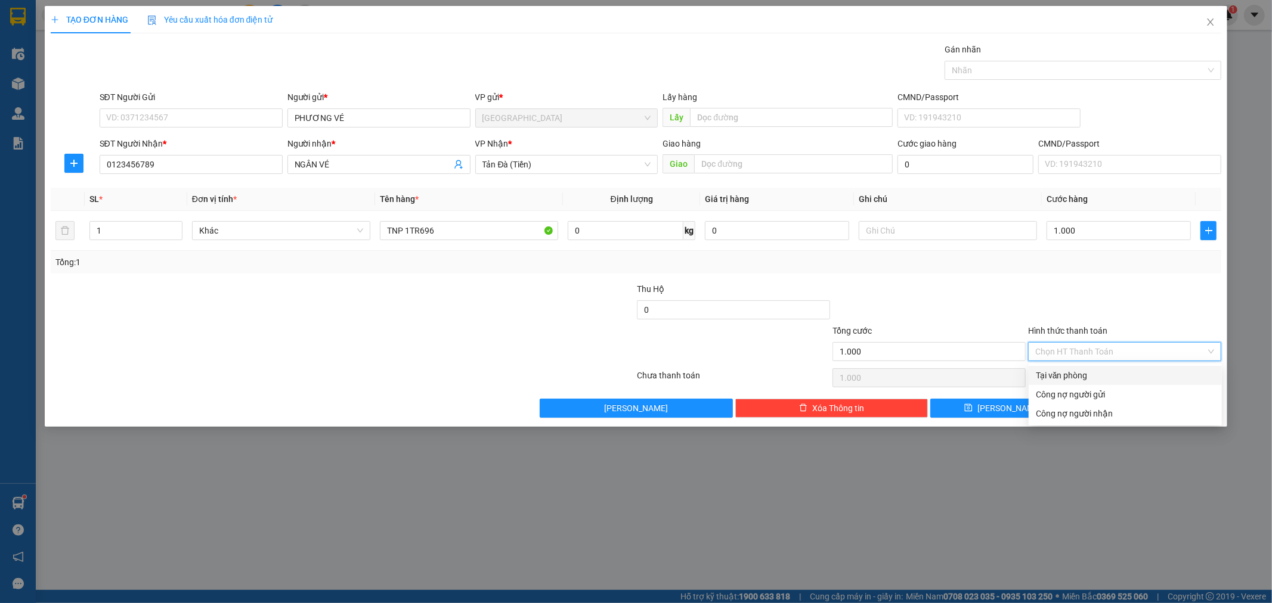
click at [1072, 377] on div "Tại văn phòng" at bounding box center [1125, 375] width 179 height 13
type input "0"
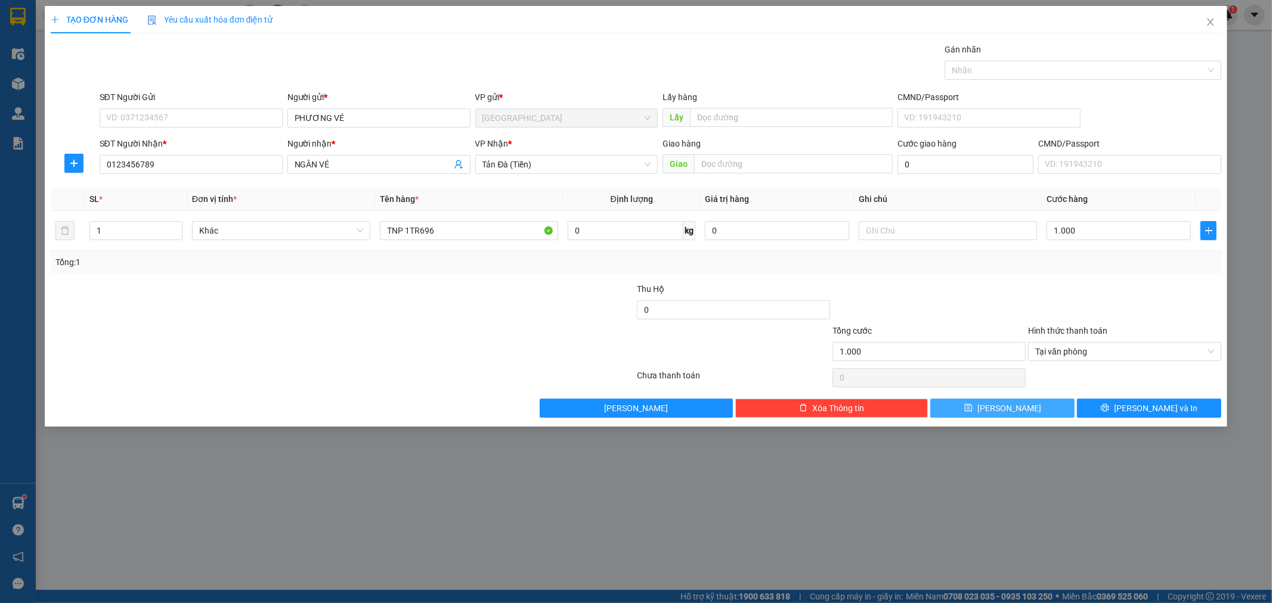
click at [1026, 414] on button "[PERSON_NAME]" at bounding box center [1002, 408] width 144 height 19
type input "0"
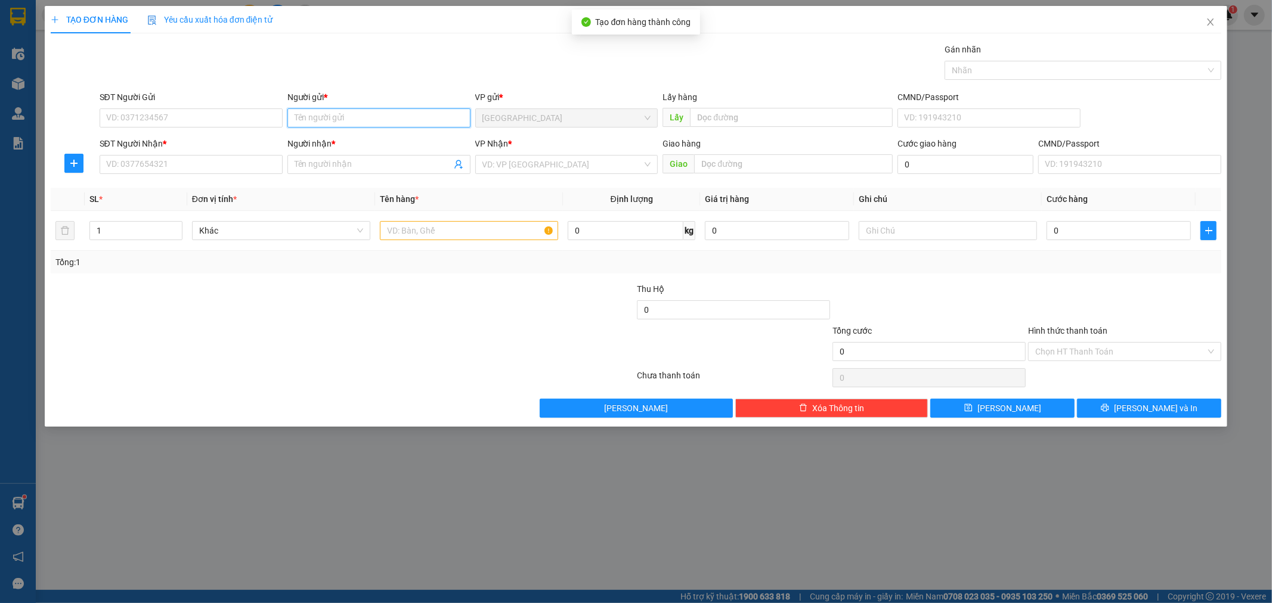
click at [338, 116] on input "Người gửi *" at bounding box center [378, 118] width 183 height 19
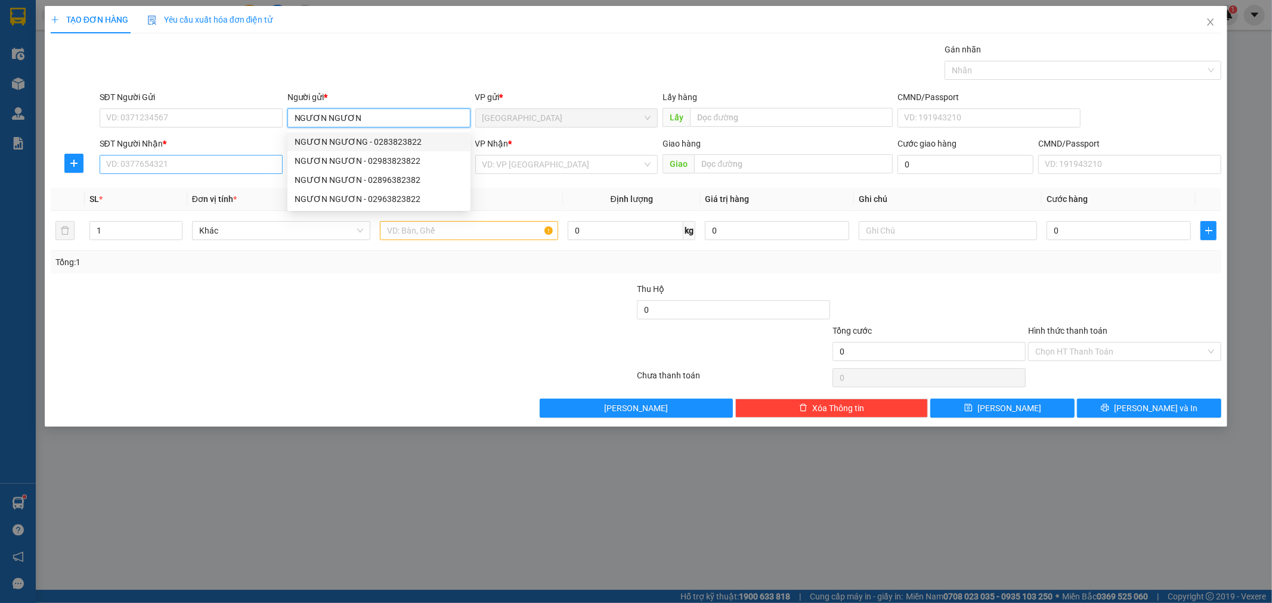
type input "NGƯƠN NGƯƠN"
click at [178, 164] on input "SĐT Người Nhận *" at bounding box center [191, 164] width 183 height 19
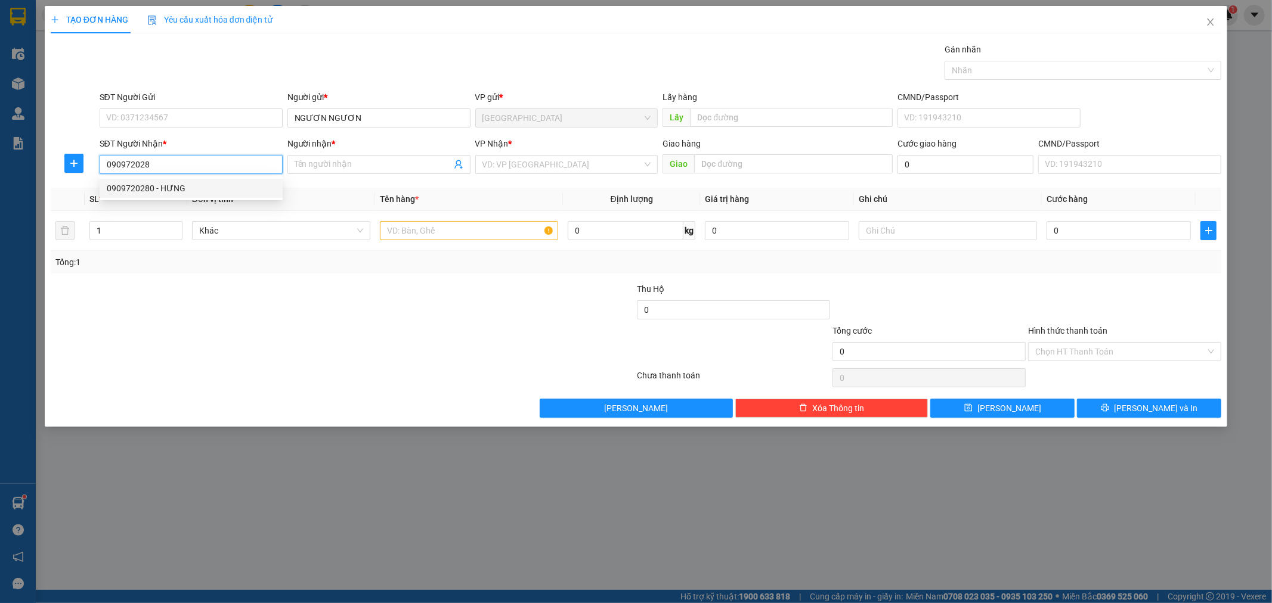
click at [193, 183] on div "0909720280 - HƯNG" at bounding box center [191, 188] width 169 height 13
type input "0909720280"
type input "HƯNG"
type input "0909720280"
drag, startPoint x: 551, startPoint y: 166, endPoint x: 503, endPoint y: 207, distance: 63.8
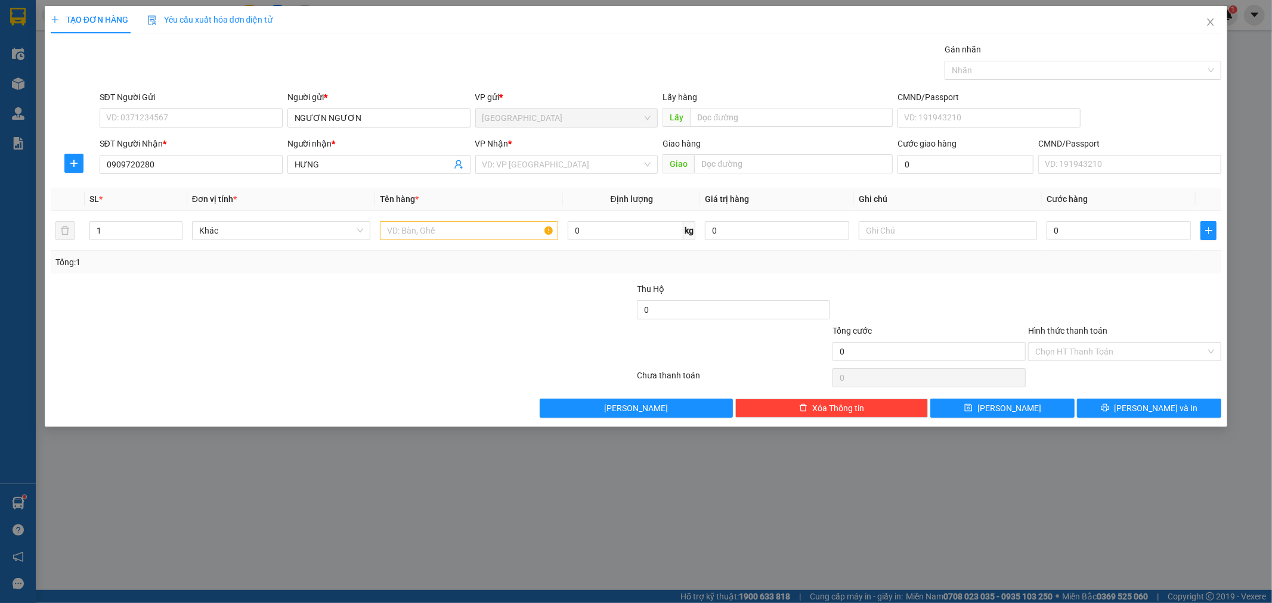
click at [551, 166] on input "search" at bounding box center [562, 165] width 160 height 18
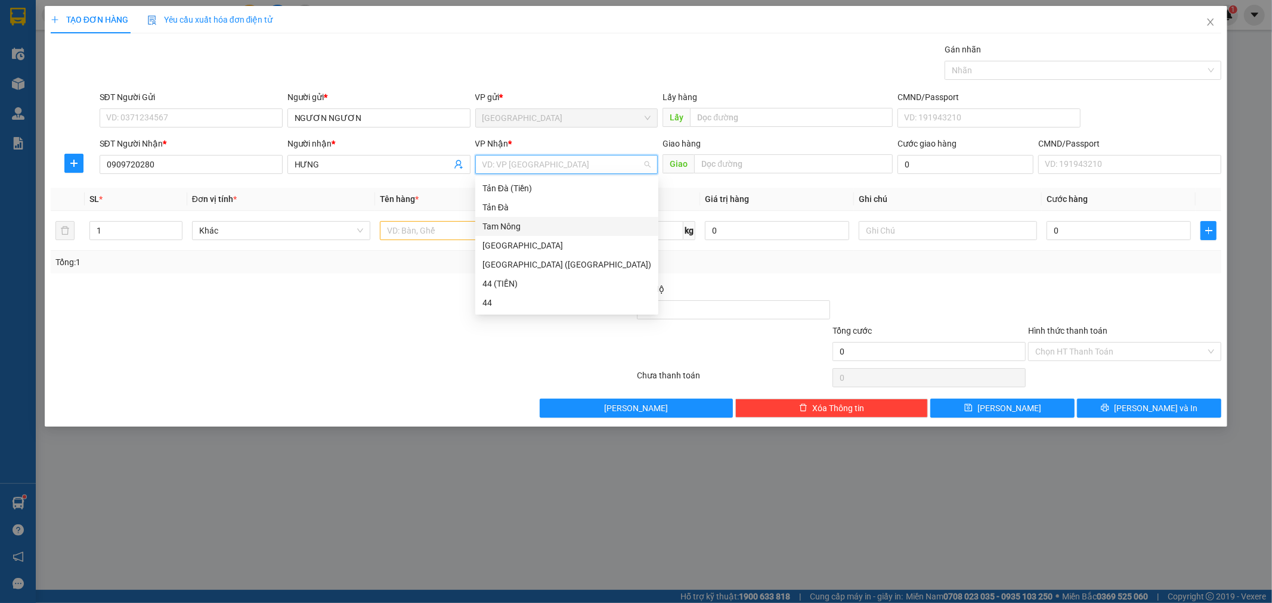
click at [486, 225] on div "Tam Nông" at bounding box center [566, 226] width 169 height 13
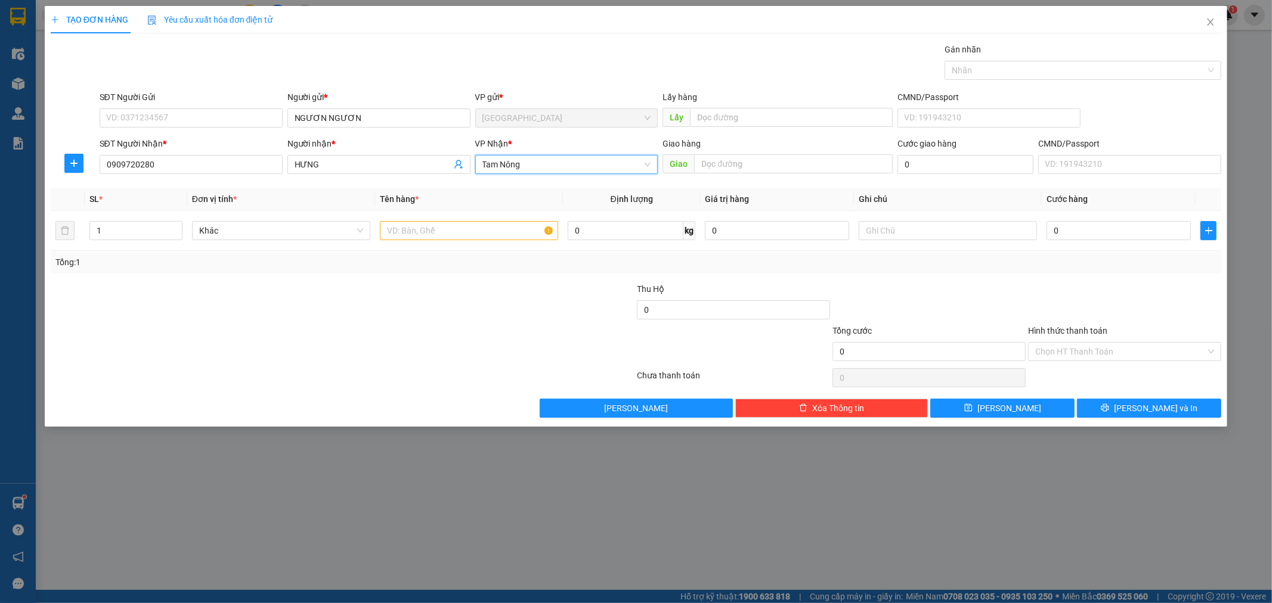
click at [515, 165] on span "Tam Nông" at bounding box center [566, 165] width 169 height 18
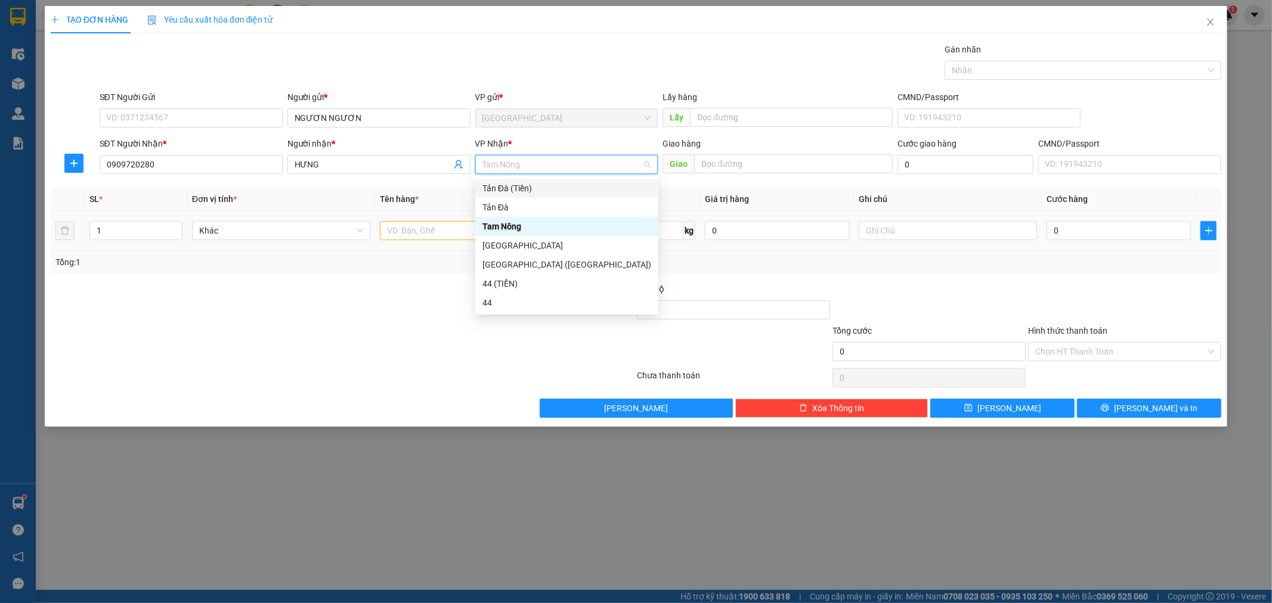
drag, startPoint x: 510, startPoint y: 187, endPoint x: 469, endPoint y: 215, distance: 50.6
click at [510, 187] on div "Tản Đà (Tiền)" at bounding box center [566, 188] width 169 height 13
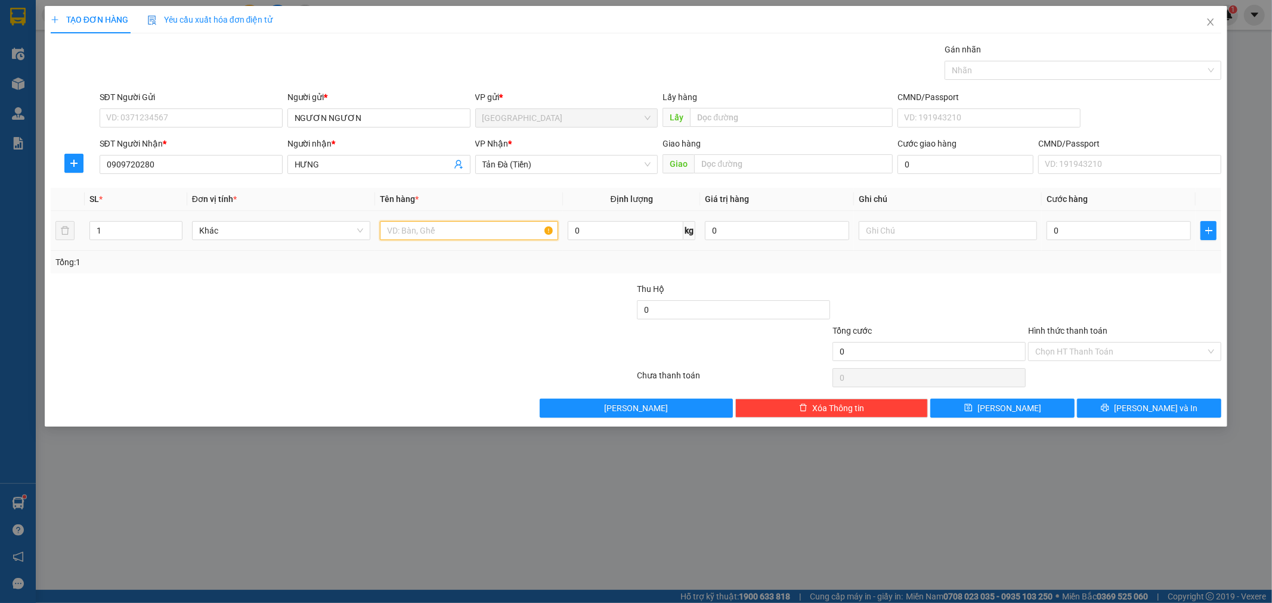
click at [463, 225] on input "text" at bounding box center [469, 230] width 178 height 19
type input "TNP"
click at [1095, 225] on input "0" at bounding box center [1118, 230] width 144 height 19
type input "2"
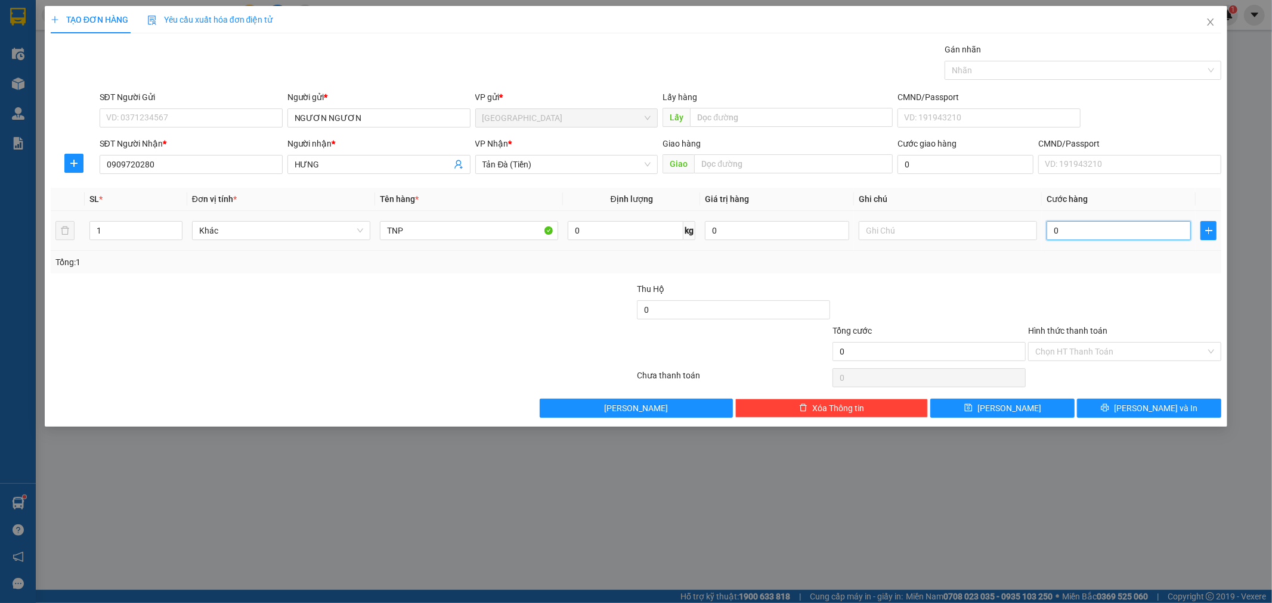
type input "2"
type input "20"
type input "20.000"
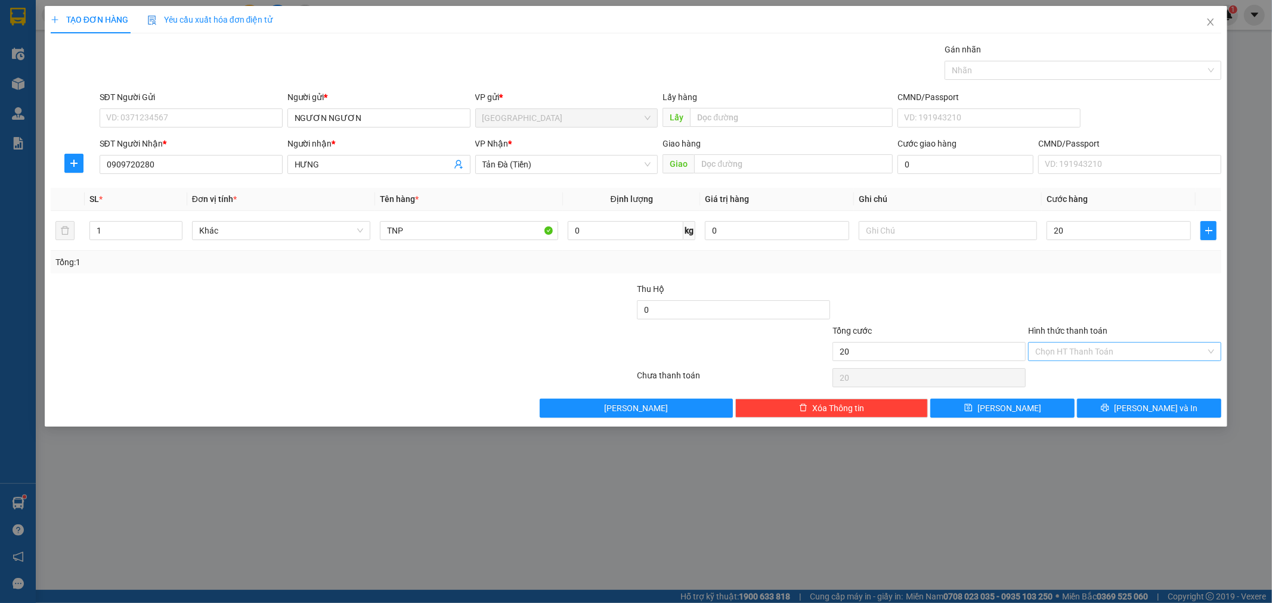
type input "20.000"
click at [1112, 356] on input "Hình thức thanh toán" at bounding box center [1120, 352] width 171 height 18
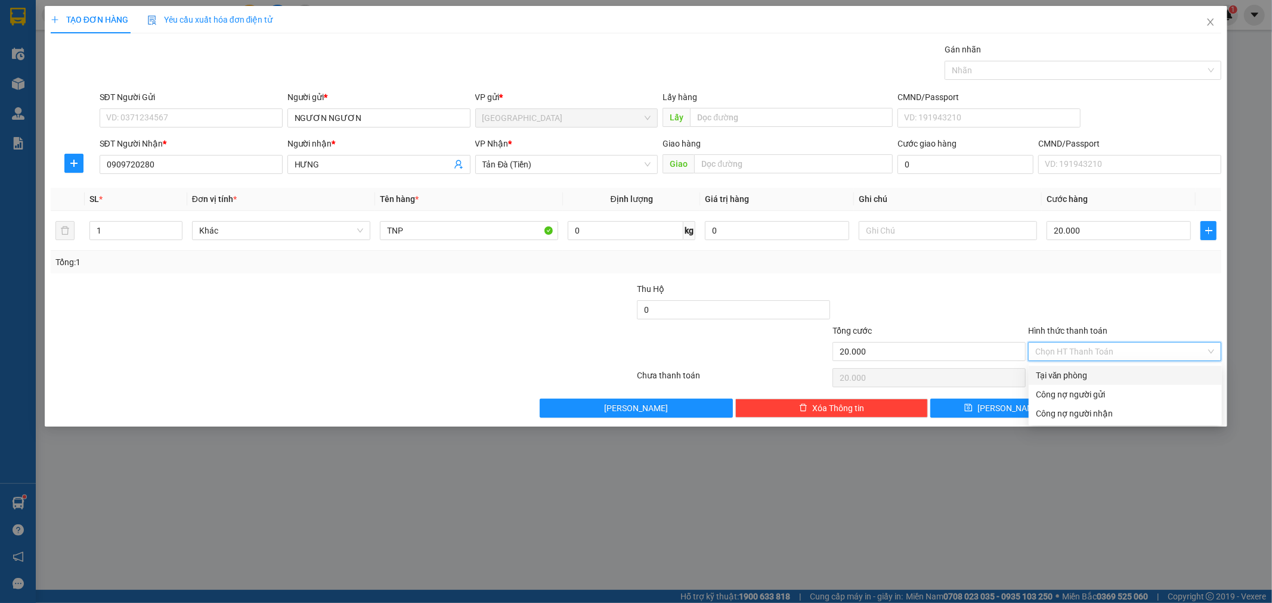
click at [1102, 371] on div "Tại văn phòng" at bounding box center [1125, 375] width 179 height 13
type input "0"
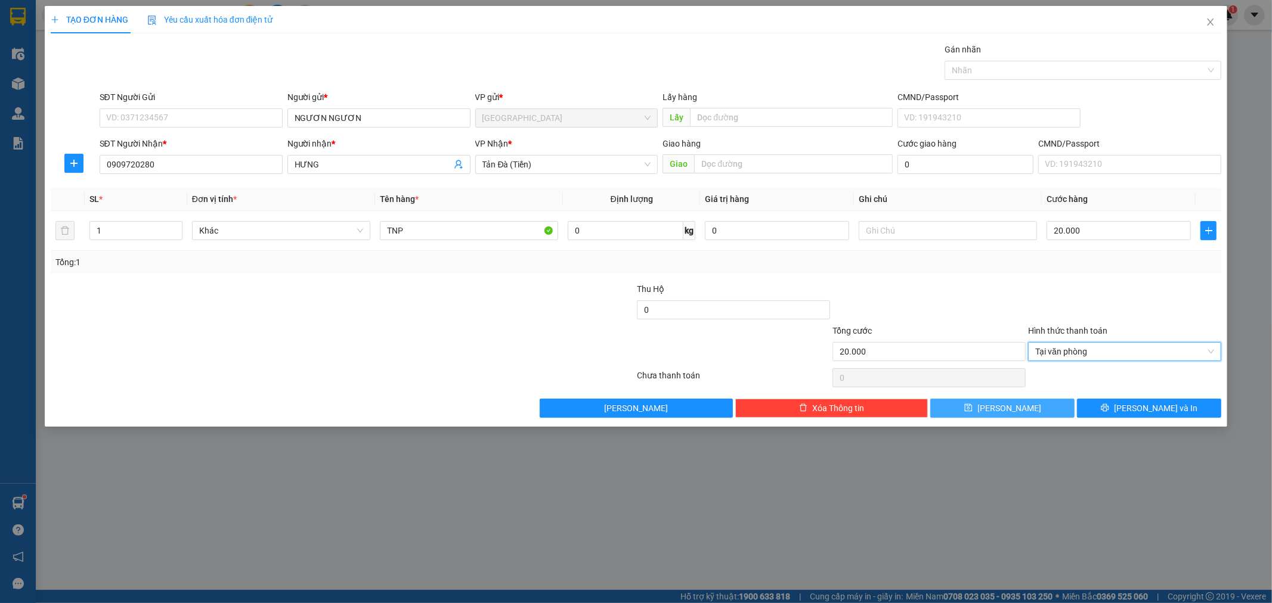
click at [1040, 403] on button "[PERSON_NAME]" at bounding box center [1002, 408] width 144 height 19
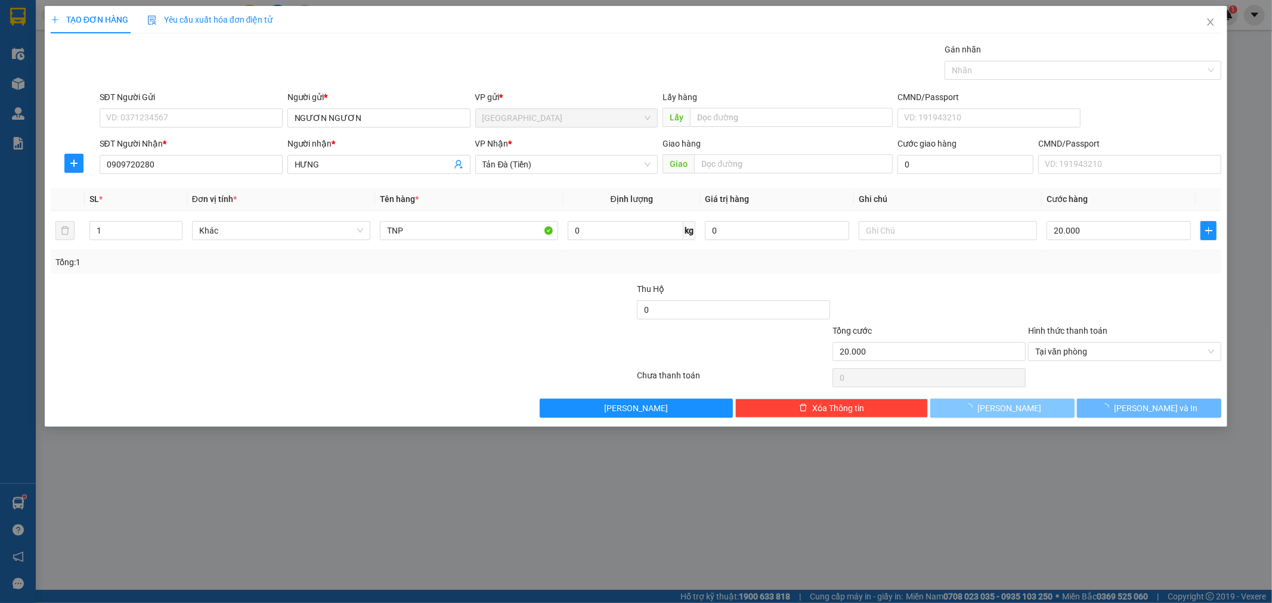
type input "0"
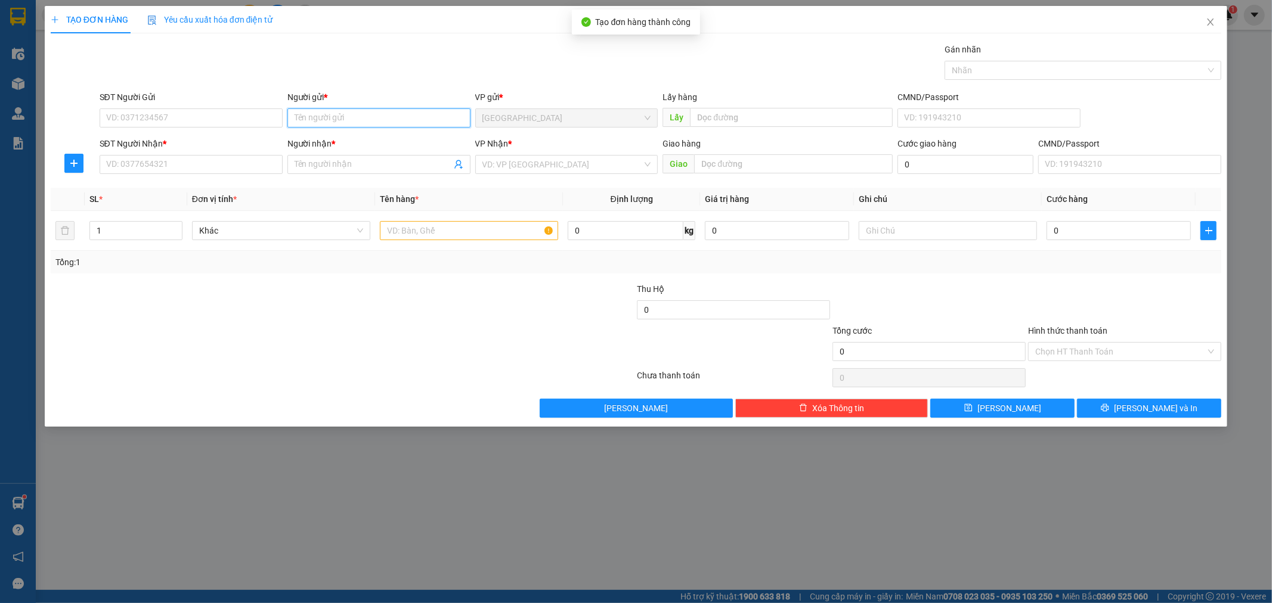
click at [349, 118] on input "Người gửi *" at bounding box center [378, 118] width 183 height 19
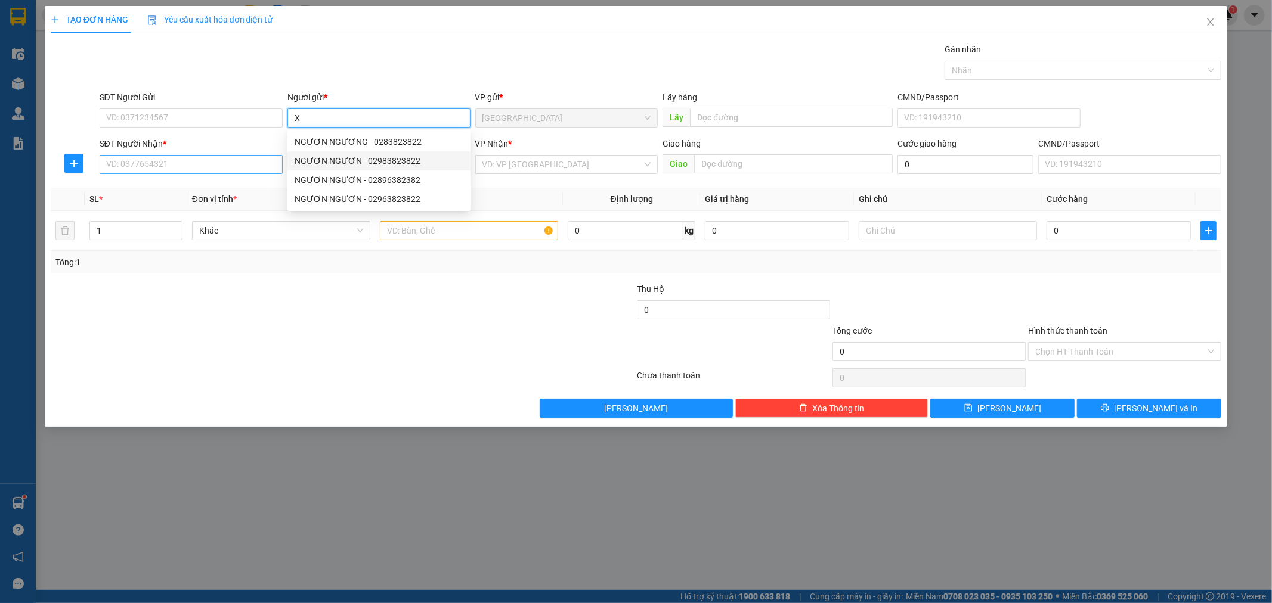
type input "X"
click at [247, 161] on input "SĐT Người Nhận *" at bounding box center [191, 164] width 183 height 19
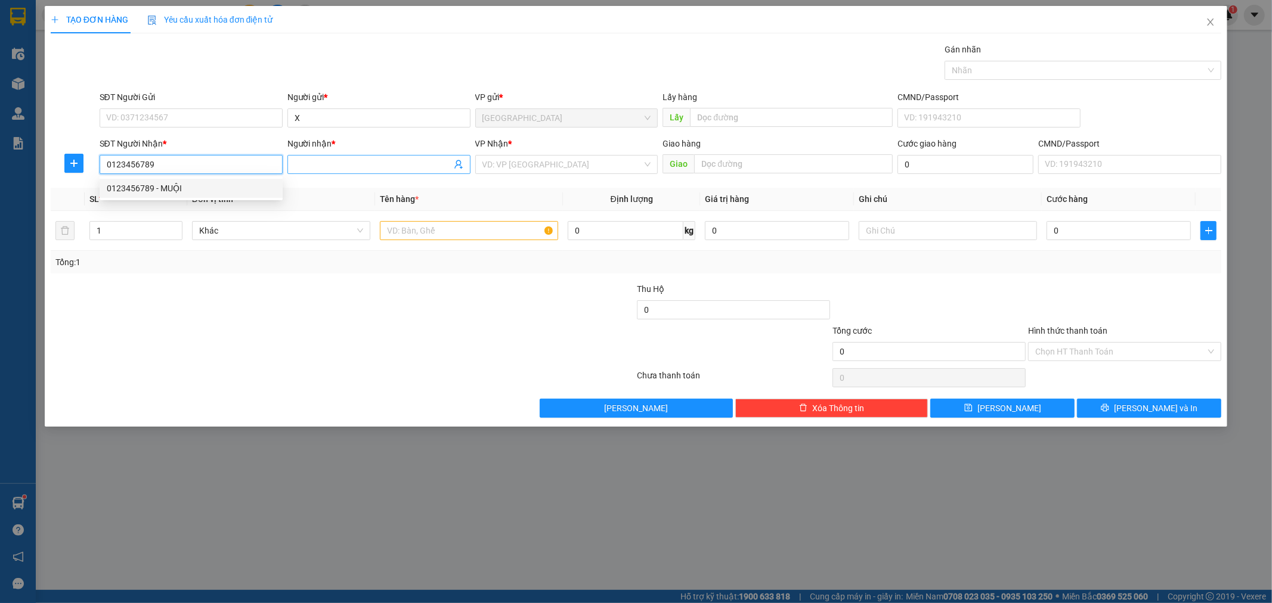
type input "0123456789"
click at [367, 162] on input "Người nhận *" at bounding box center [373, 164] width 157 height 13
type input "THƯ SHIP"
click at [588, 164] on input "search" at bounding box center [562, 165] width 160 height 18
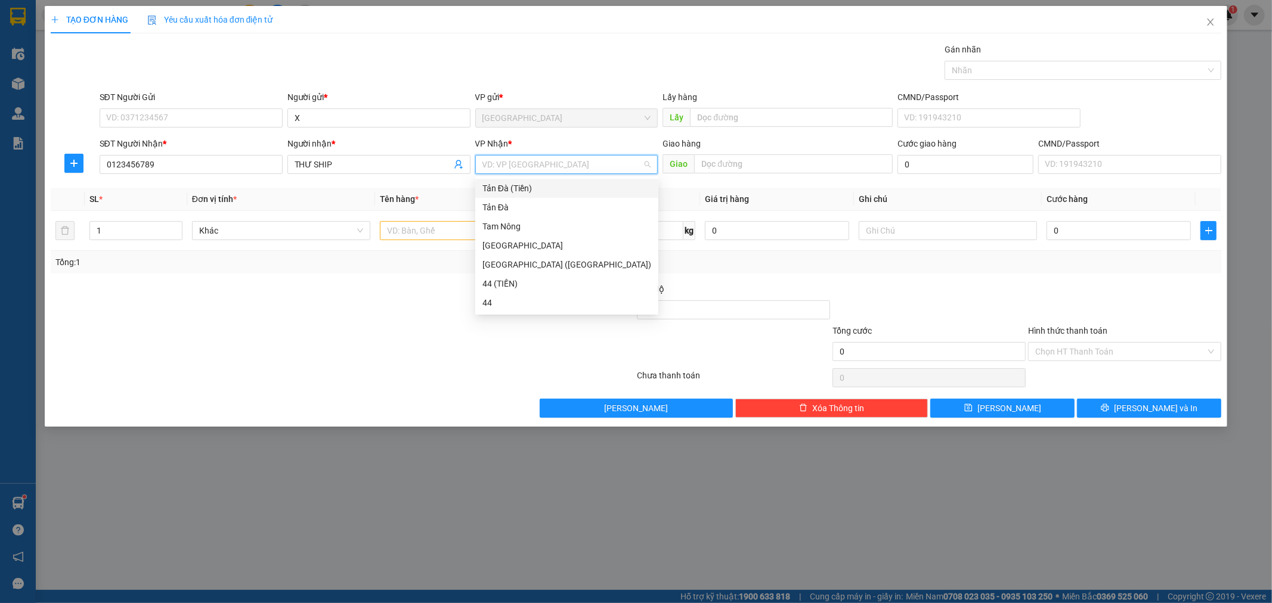
click at [503, 192] on div "Tản Đà (Tiền)" at bounding box center [566, 188] width 169 height 13
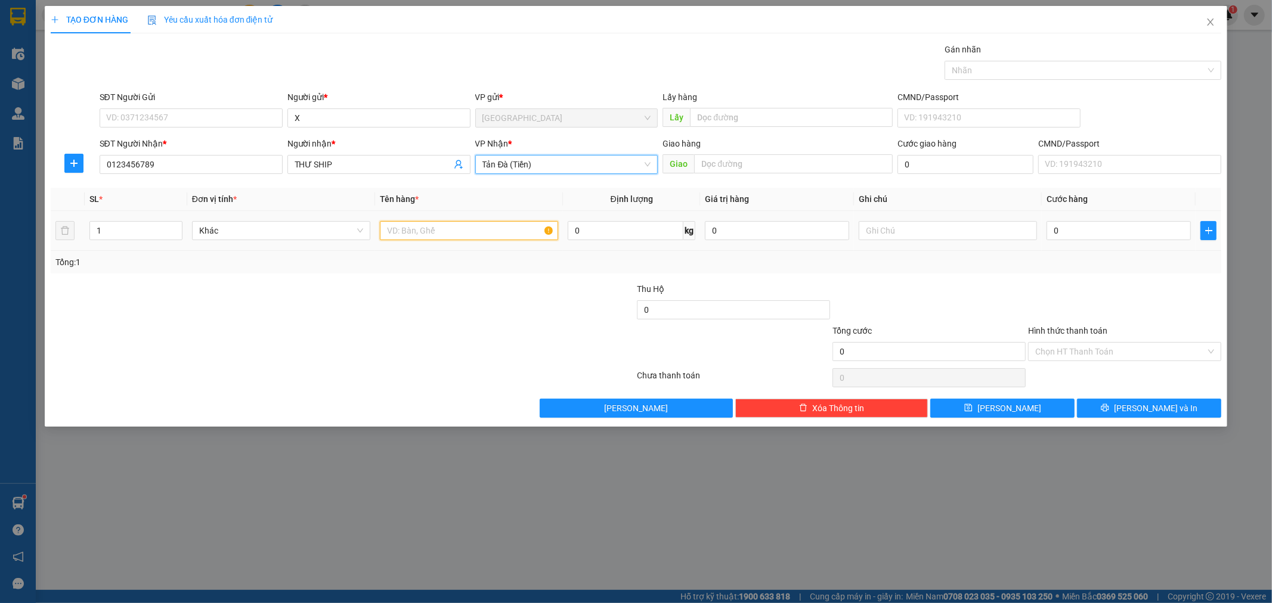
click at [433, 234] on input "text" at bounding box center [469, 230] width 178 height 19
type input "TNP 60K"
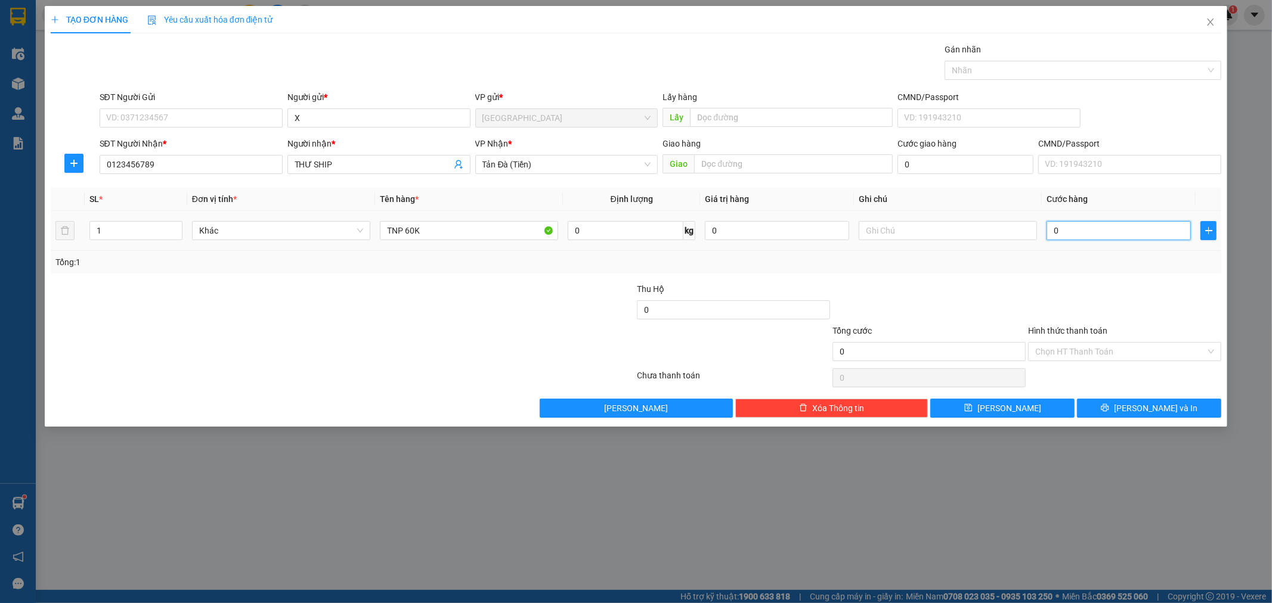
click at [1081, 235] on input "0" at bounding box center [1118, 230] width 144 height 19
type input "1"
type input "1.000"
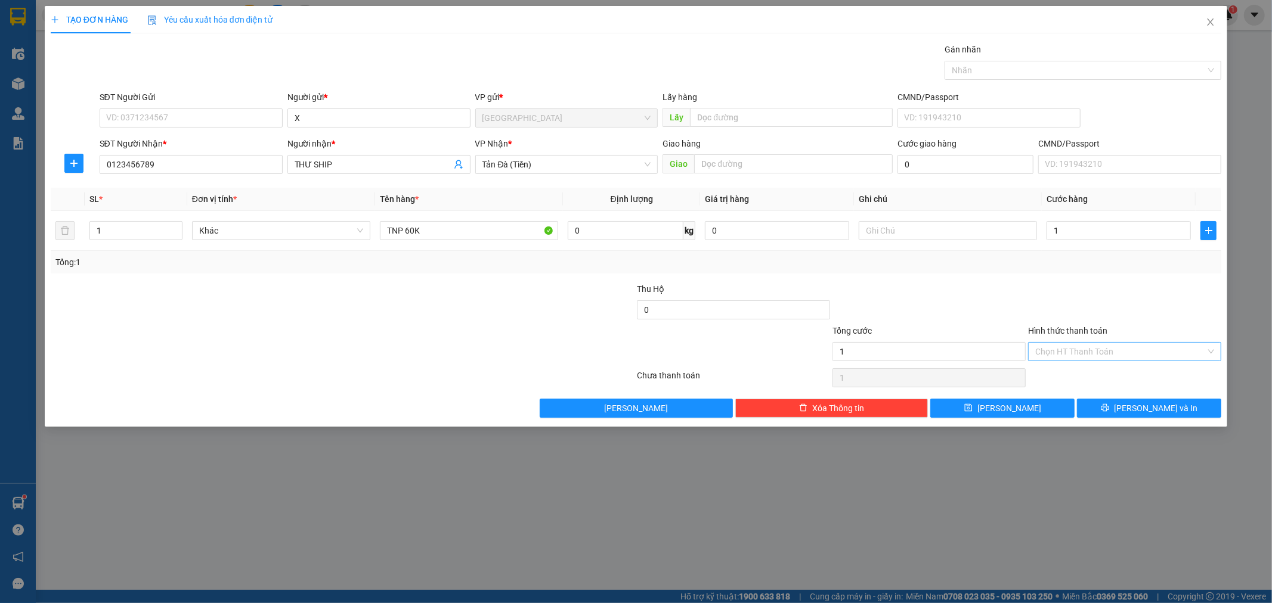
type input "1.000"
click at [1102, 355] on input "Hình thức thanh toán" at bounding box center [1120, 352] width 171 height 18
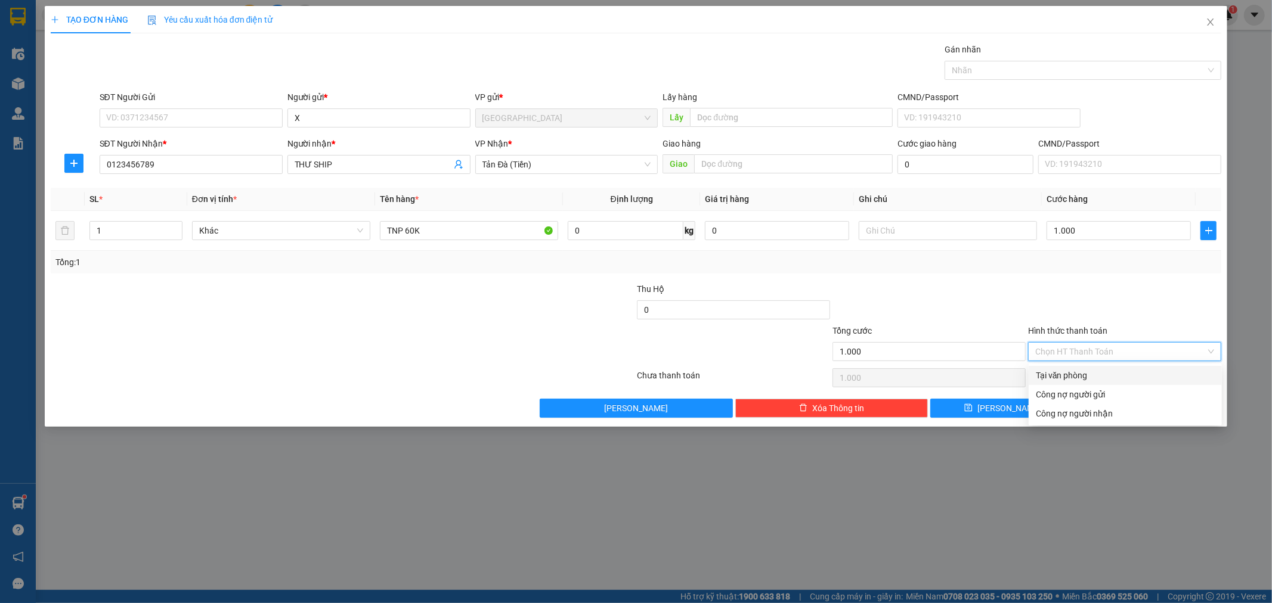
click at [1086, 373] on div "Tại văn phòng" at bounding box center [1125, 375] width 179 height 13
type input "0"
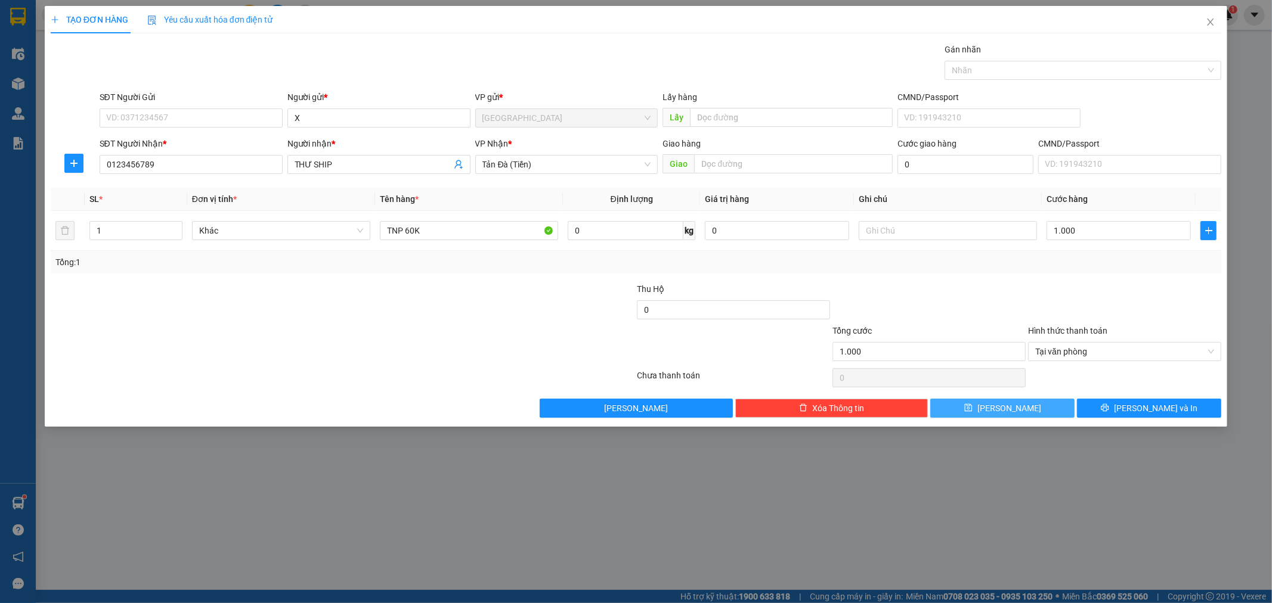
click at [1036, 410] on button "[PERSON_NAME]" at bounding box center [1002, 408] width 144 height 19
type input "0"
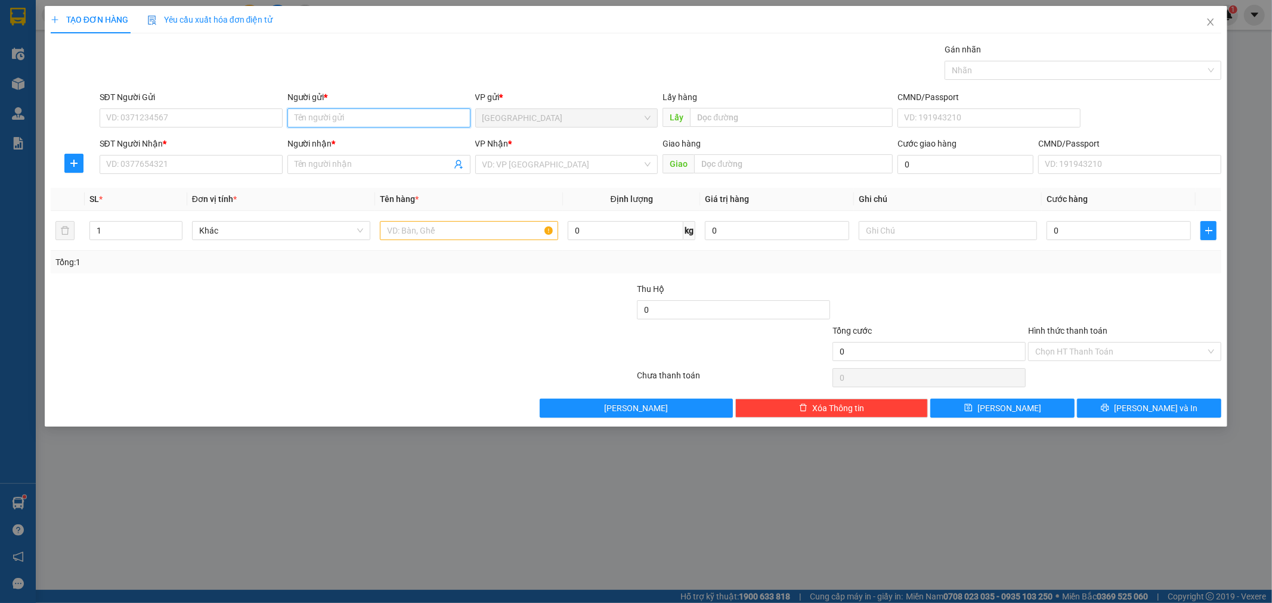
click at [366, 110] on input "Người gửi *" at bounding box center [378, 118] width 183 height 19
type input "A"
type input "TUẤN BÁNH KẸO"
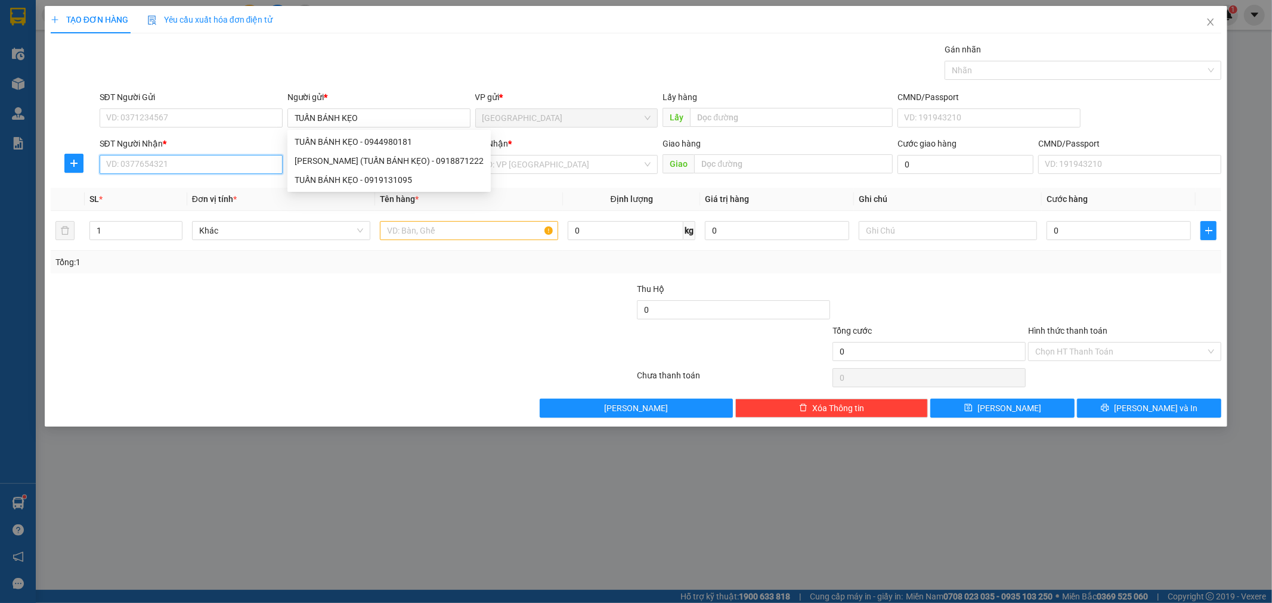
click at [171, 171] on input "SĐT Người Nhận *" at bounding box center [191, 164] width 183 height 19
type input "0903997428"
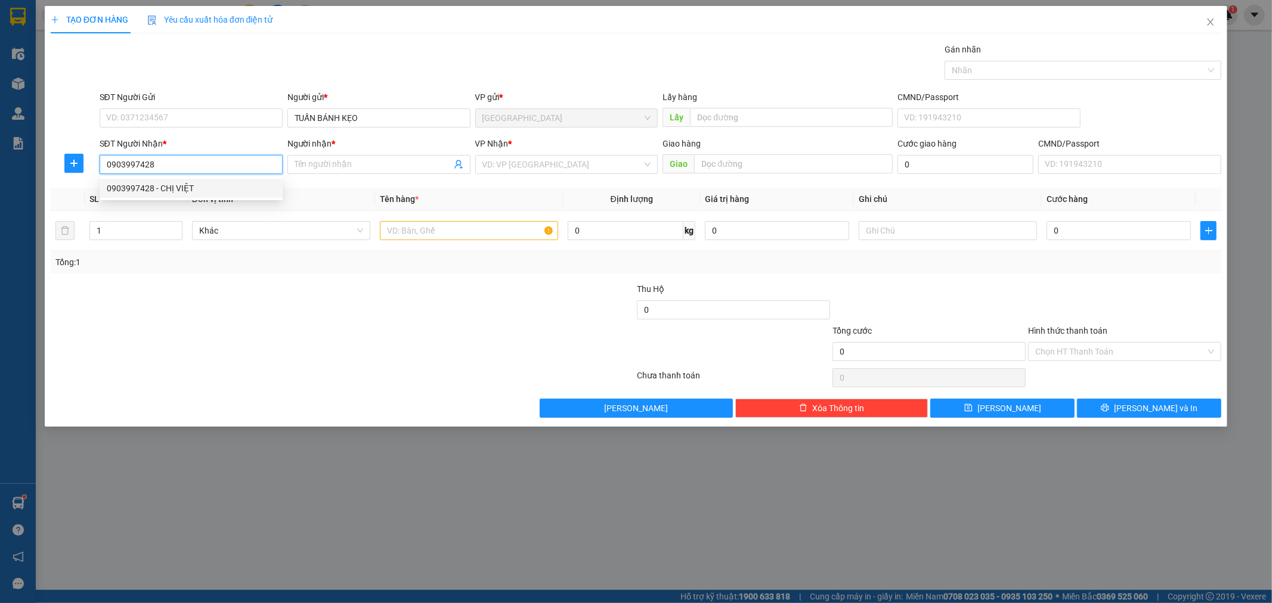
click at [196, 189] on div "0903997428 - CHỊ VIỆT" at bounding box center [191, 188] width 169 height 13
type input "CHỊ VIỆT"
type input "0903997428"
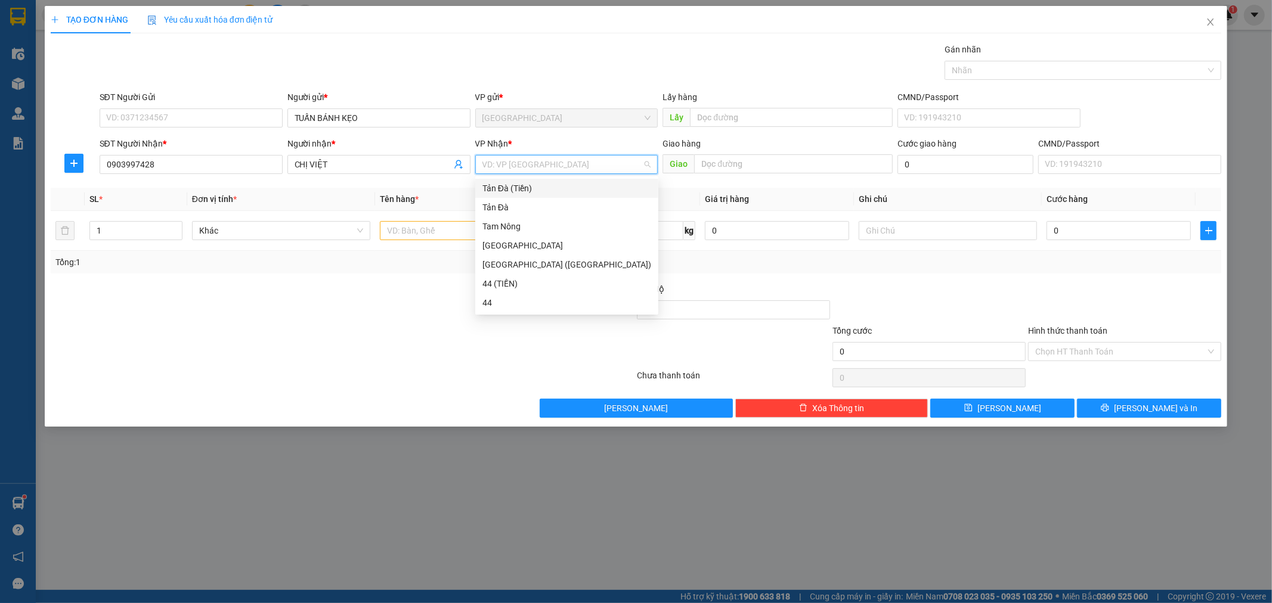
drag, startPoint x: 498, startPoint y: 166, endPoint x: 483, endPoint y: 187, distance: 25.6
click at [498, 167] on input "search" at bounding box center [562, 165] width 160 height 18
click at [497, 283] on div "44 (TIỀN)" at bounding box center [566, 283] width 169 height 13
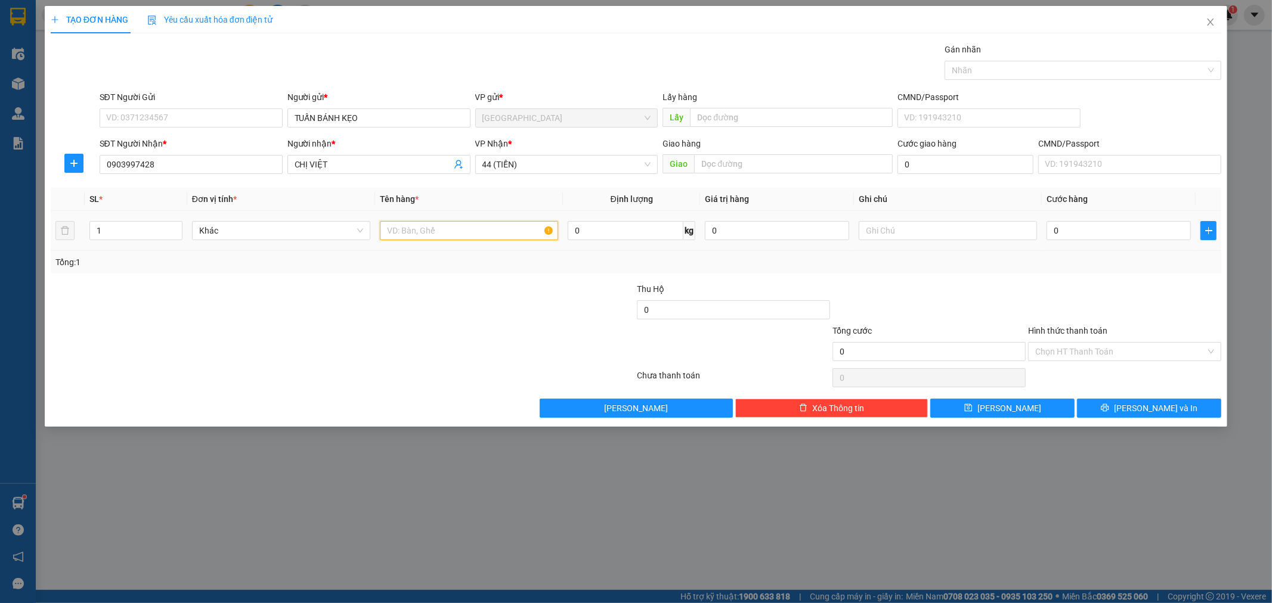
click at [444, 233] on input "text" at bounding box center [469, 230] width 178 height 19
type input "GÓI NP"
click at [1158, 238] on input "0" at bounding box center [1118, 230] width 144 height 19
type input "1"
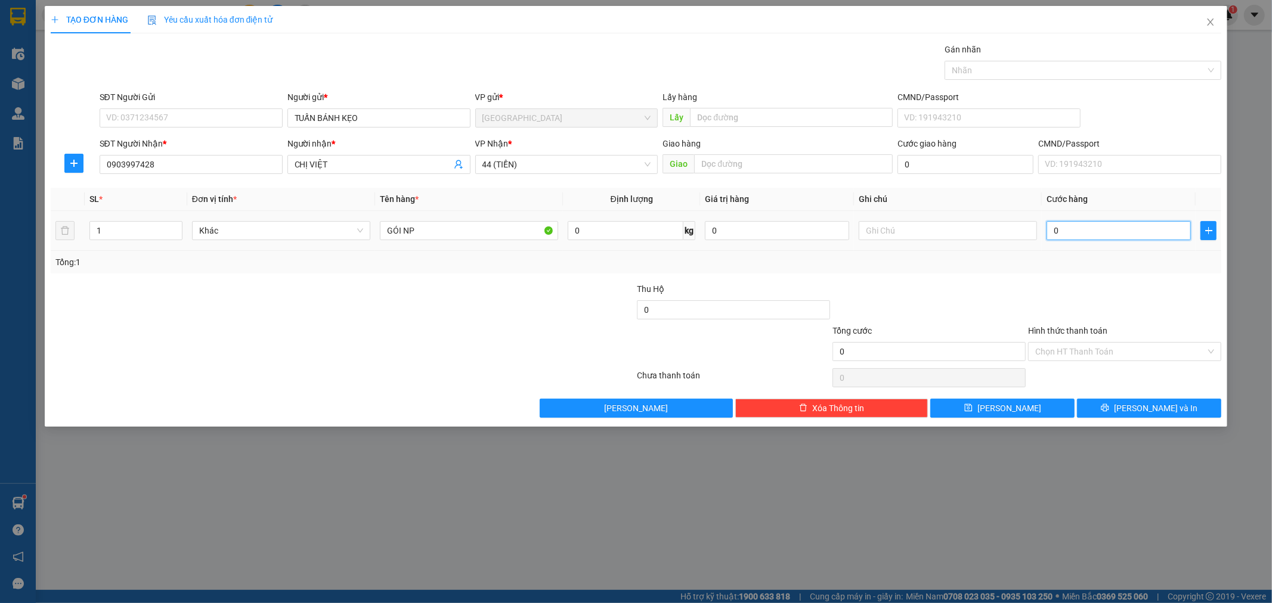
type input "1"
type input "1.000"
click at [1161, 355] on input "Hình thức thanh toán" at bounding box center [1120, 352] width 171 height 18
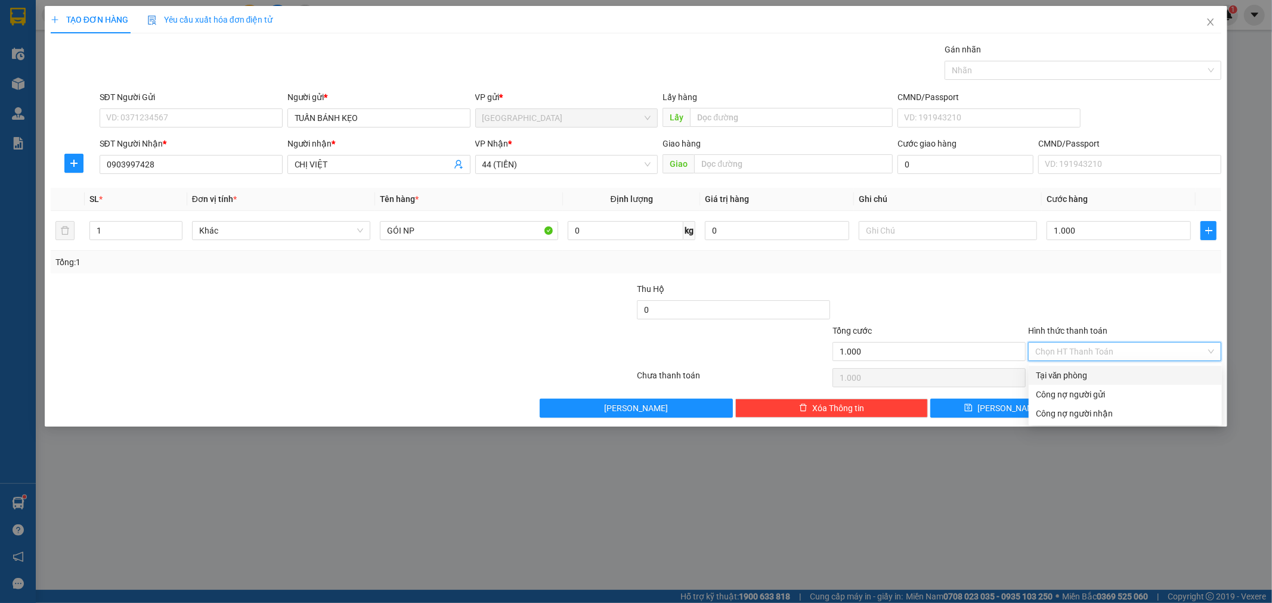
click at [1063, 373] on div "Tại văn phòng" at bounding box center [1125, 375] width 179 height 13
type input "0"
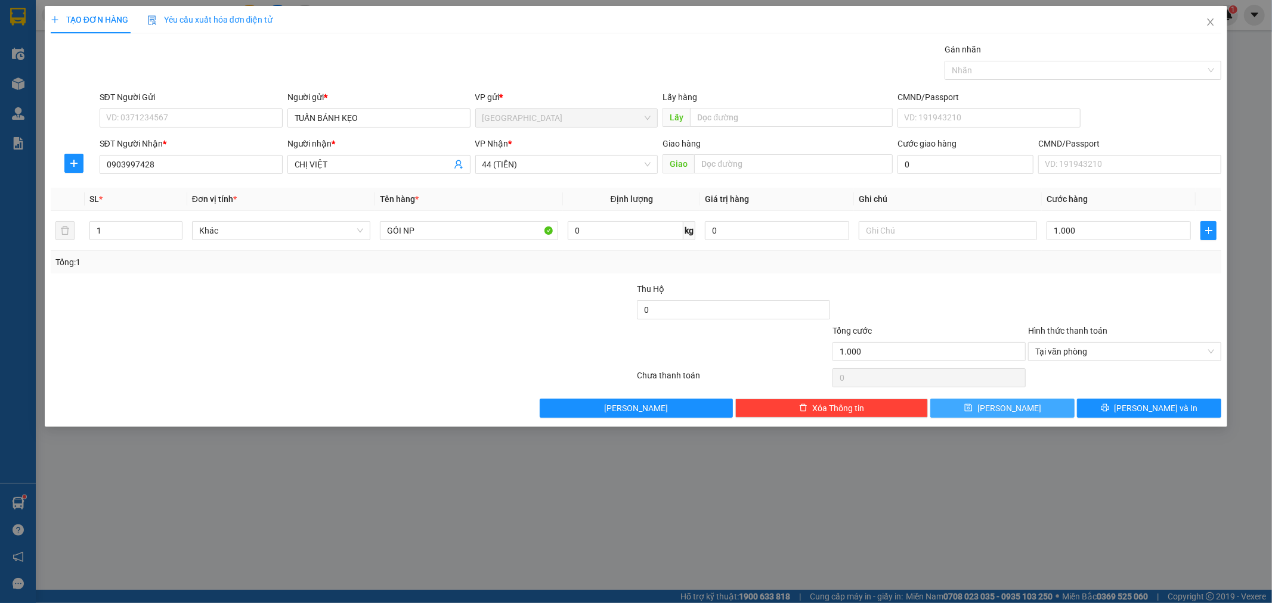
click at [1031, 408] on button "[PERSON_NAME]" at bounding box center [1002, 408] width 144 height 19
type input "0"
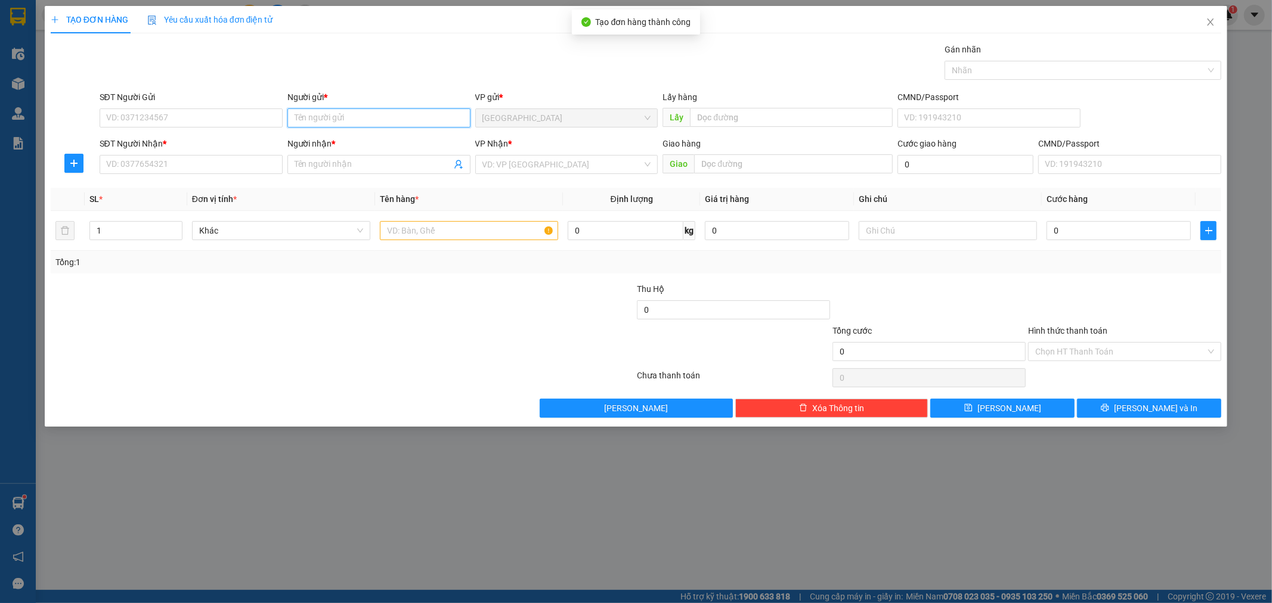
click at [379, 116] on input "Người gửi *" at bounding box center [378, 118] width 183 height 19
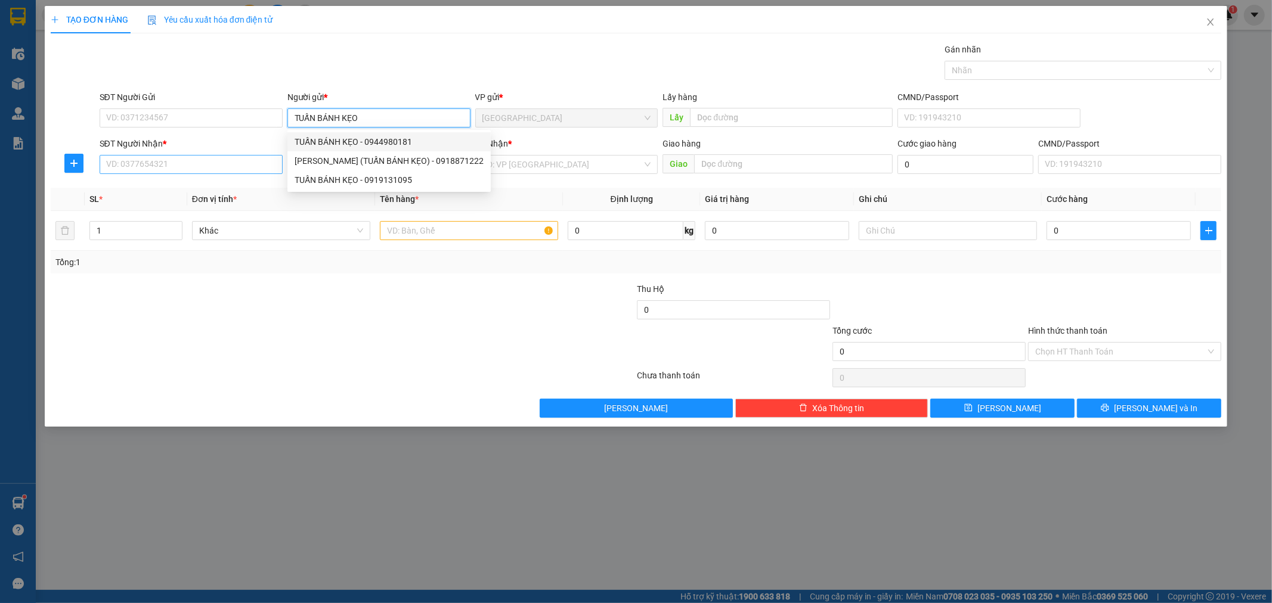
type input "TUẤN BÁNH KẸO"
click at [265, 163] on input "SĐT Người Nhận *" at bounding box center [191, 164] width 183 height 19
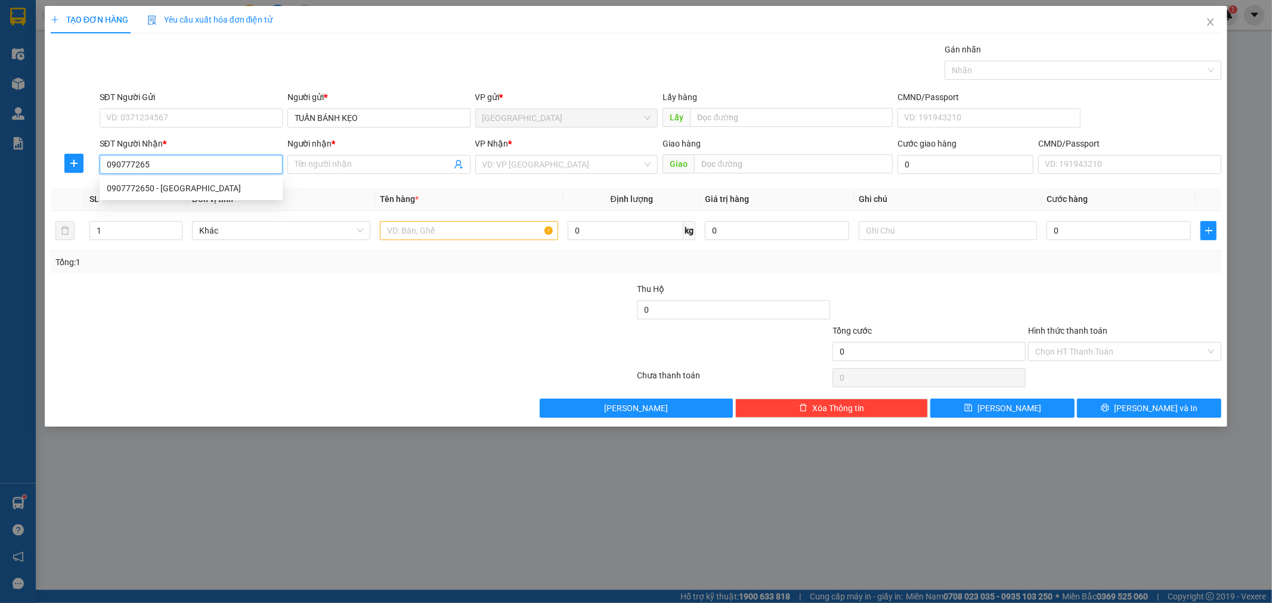
type input "0907772650"
click at [216, 196] on div "0907772650 - [GEOGRAPHIC_DATA]" at bounding box center [191, 188] width 183 height 19
type input "KỲ KỲ"
type input "0907772650"
click at [522, 153] on div "VP Nhận *" at bounding box center [566, 146] width 183 height 18
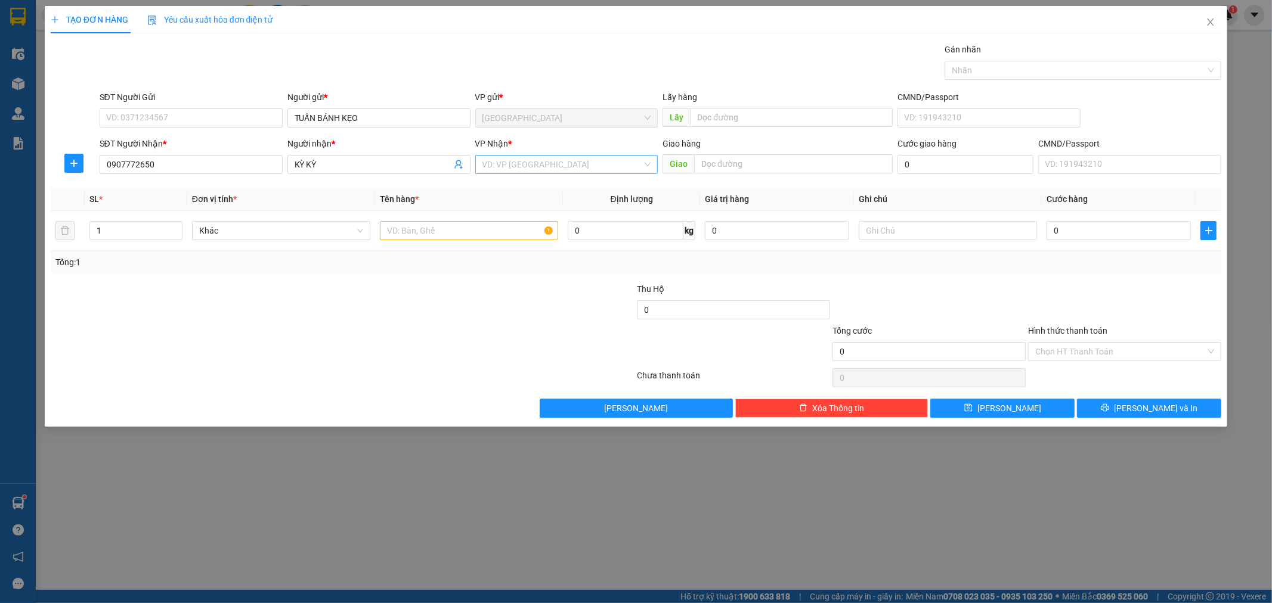
click at [514, 168] on input "search" at bounding box center [562, 165] width 160 height 18
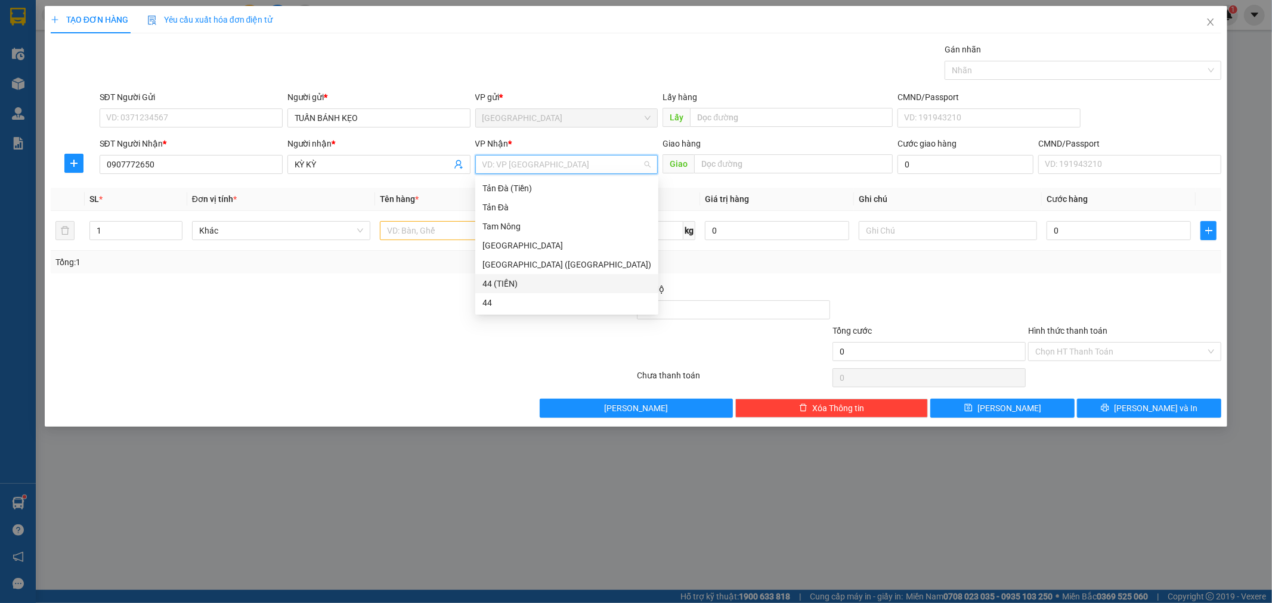
click at [497, 280] on div "44 (TIỀN)" at bounding box center [566, 283] width 169 height 13
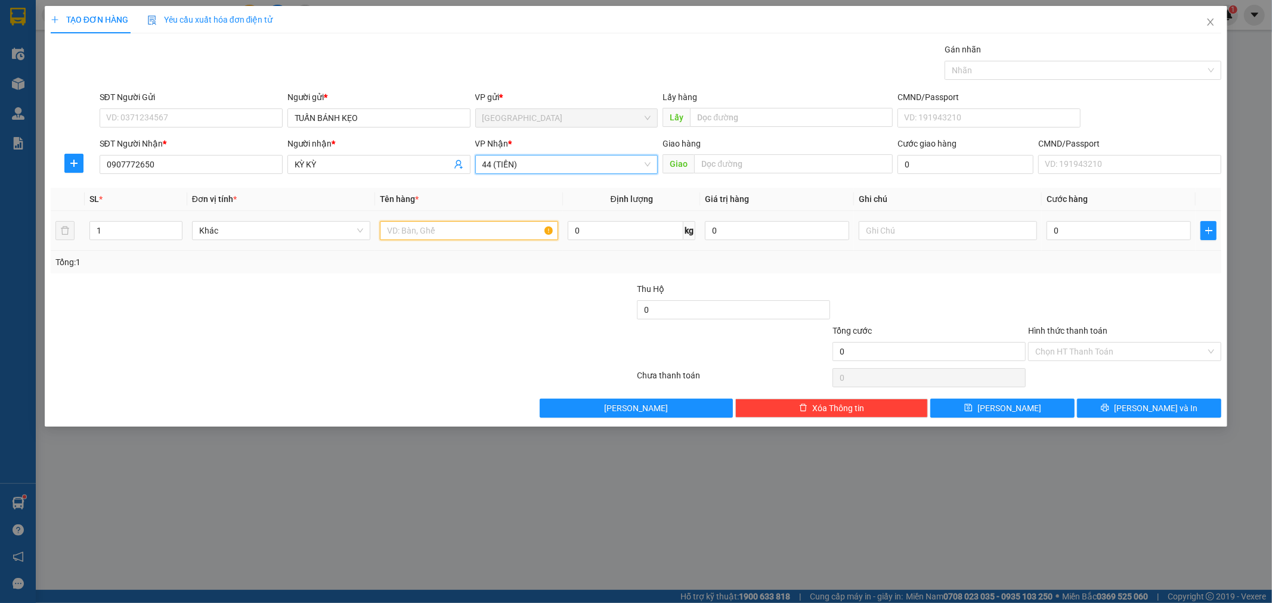
click at [457, 234] on input "text" at bounding box center [469, 230] width 178 height 19
type input "GÓI NP"
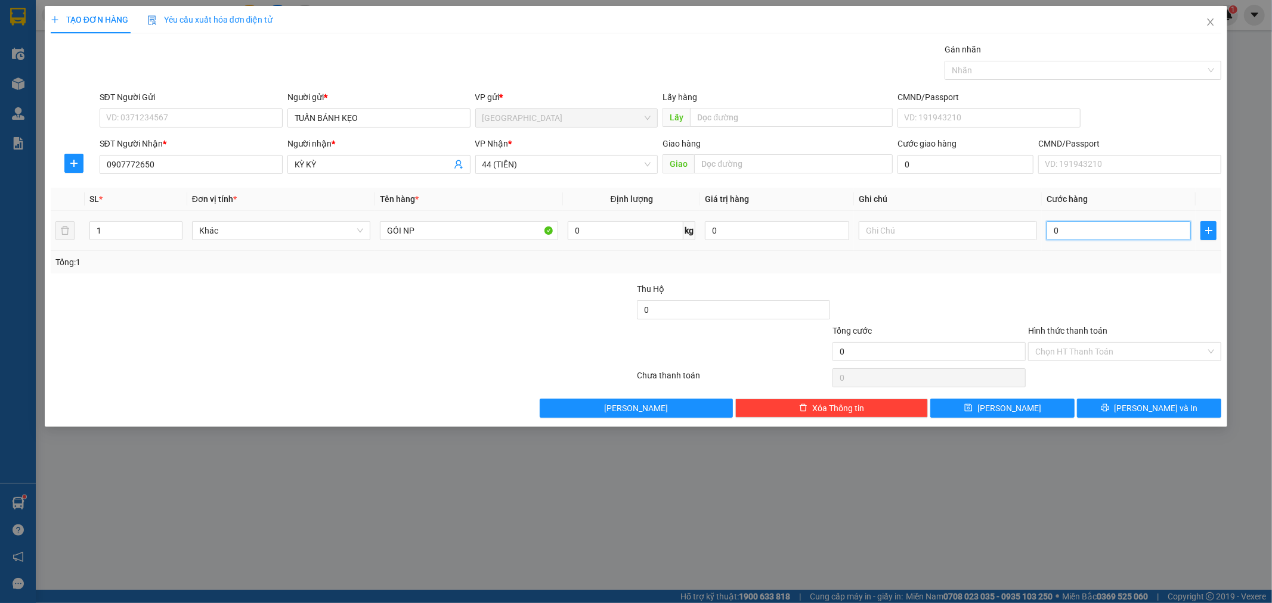
click at [1146, 231] on input "0" at bounding box center [1118, 230] width 144 height 19
type input "1"
type input "1.000"
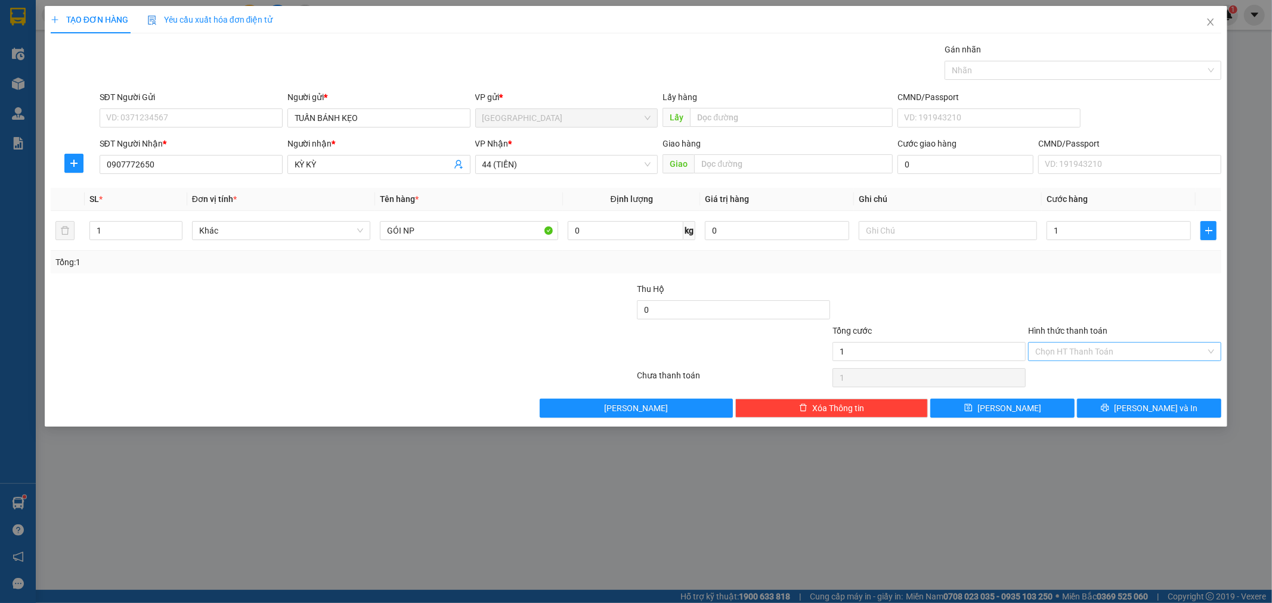
type input "1.000"
click at [1099, 355] on input "Hình thức thanh toán" at bounding box center [1120, 352] width 171 height 18
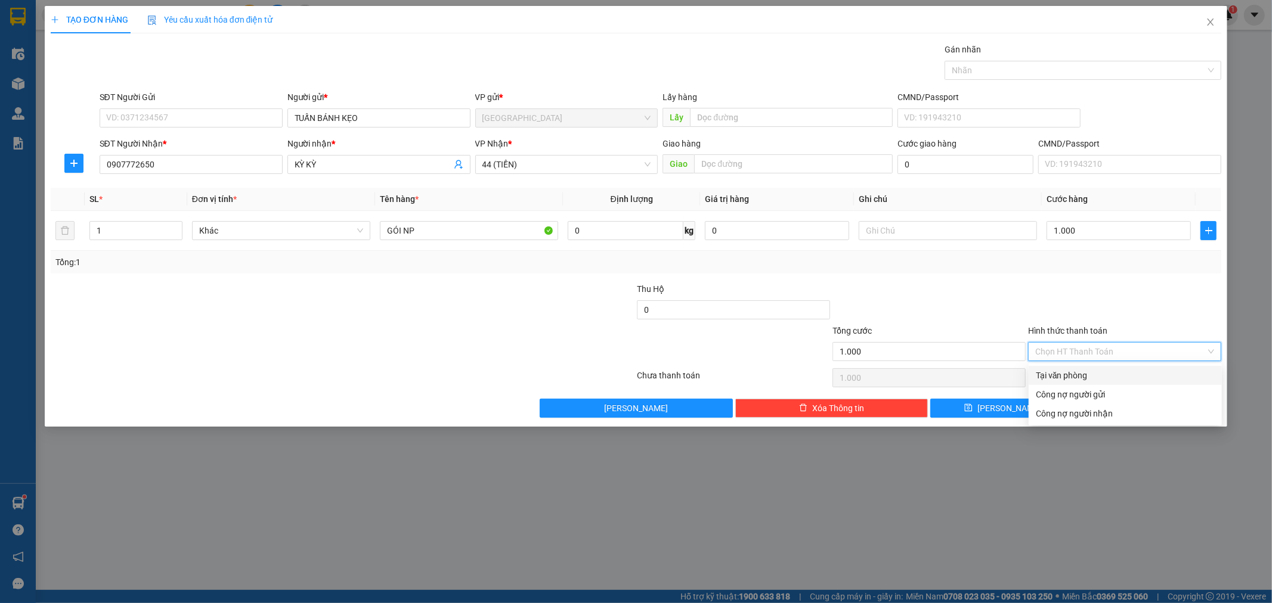
click at [1076, 370] on div "Tại văn phòng" at bounding box center [1125, 375] width 179 height 13
type input "0"
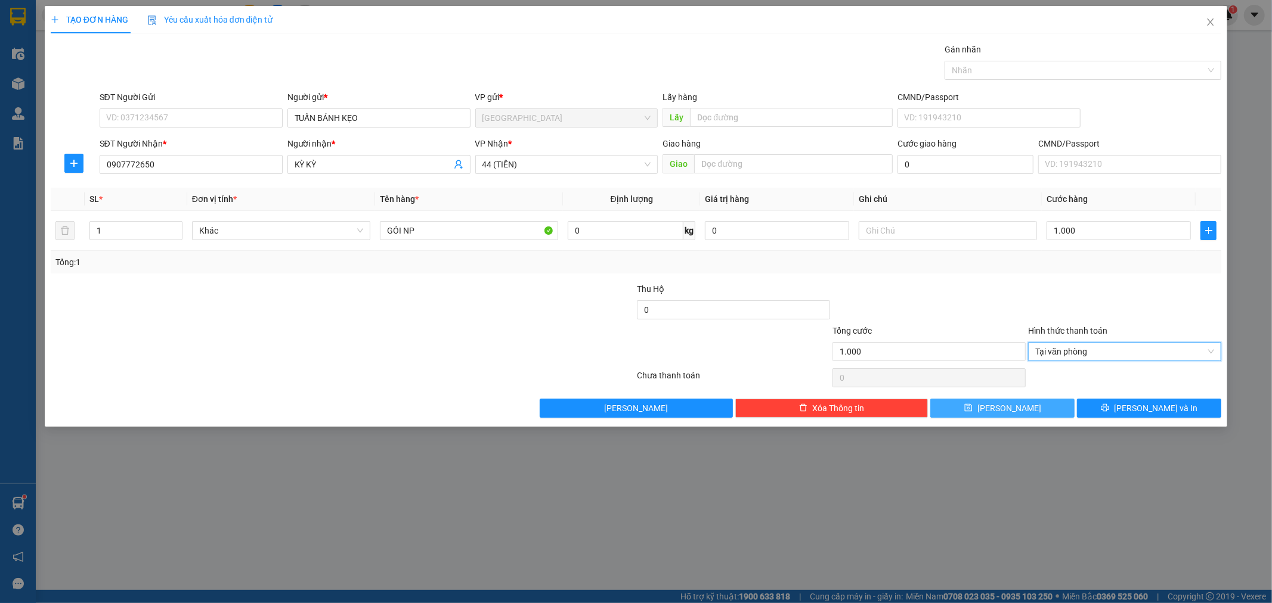
click at [1048, 414] on button "[PERSON_NAME]" at bounding box center [1002, 408] width 144 height 19
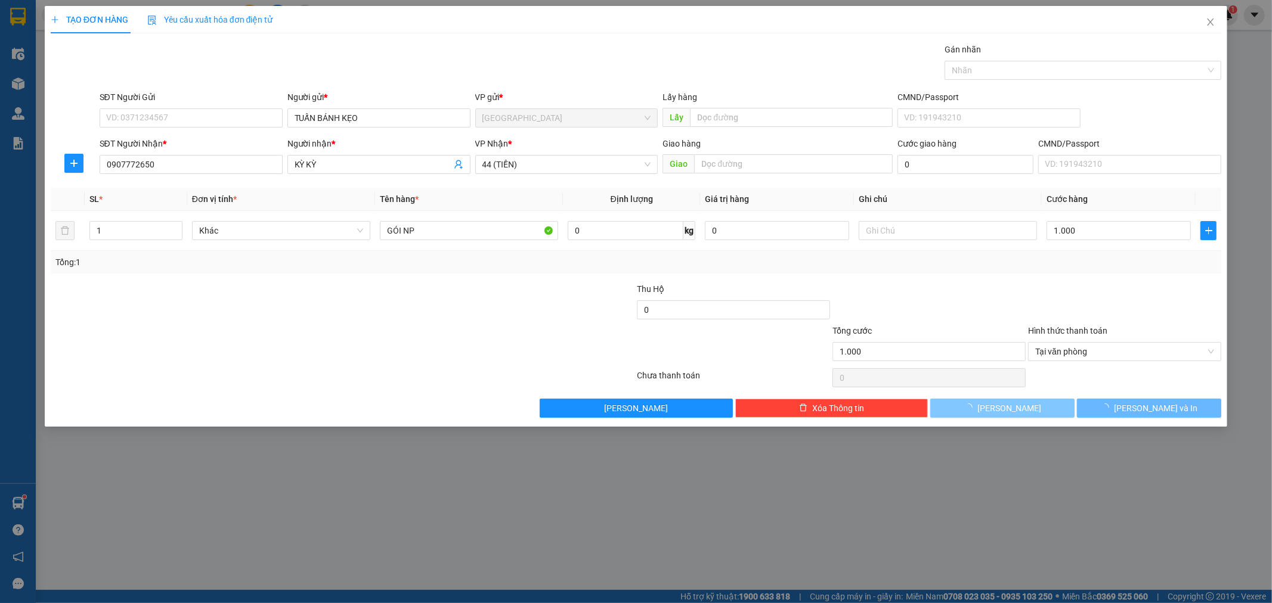
type input "0"
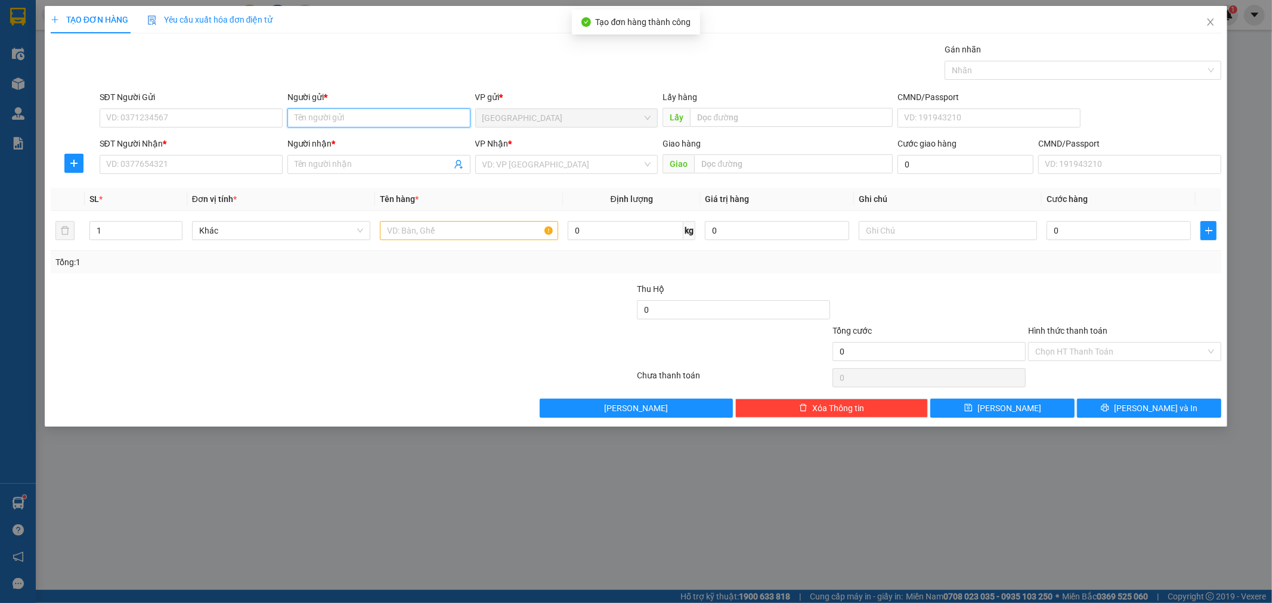
click at [405, 121] on input "Người gửi *" at bounding box center [378, 118] width 183 height 19
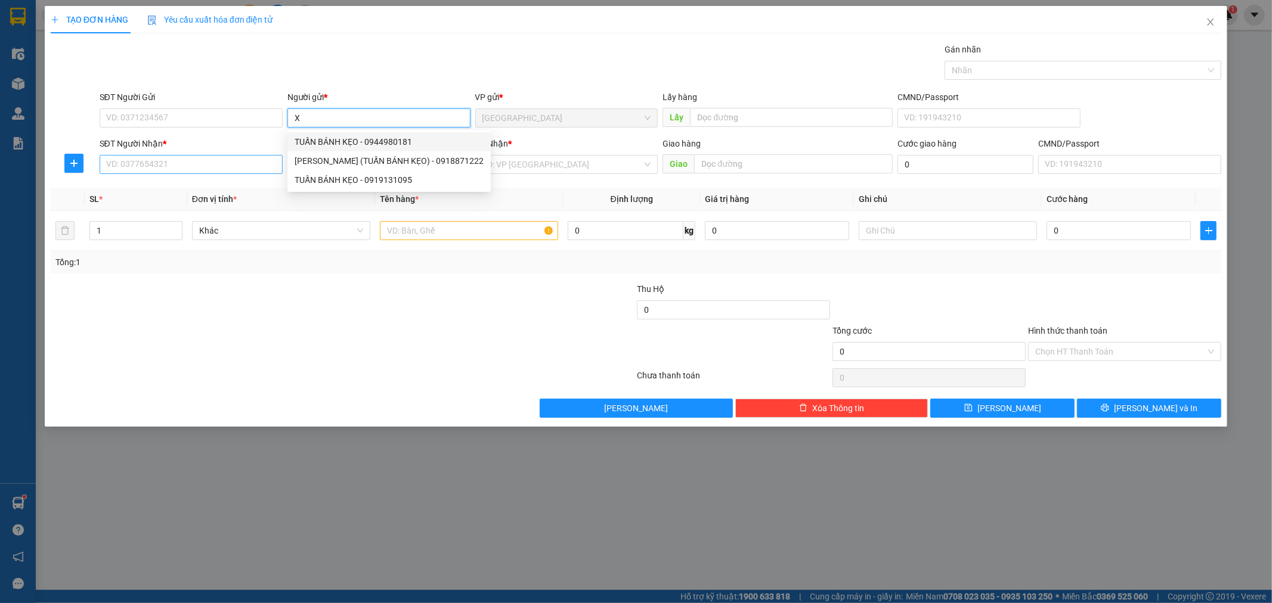
type input "X"
click at [207, 157] on input "SĐT Người Nhận *" at bounding box center [191, 164] width 183 height 19
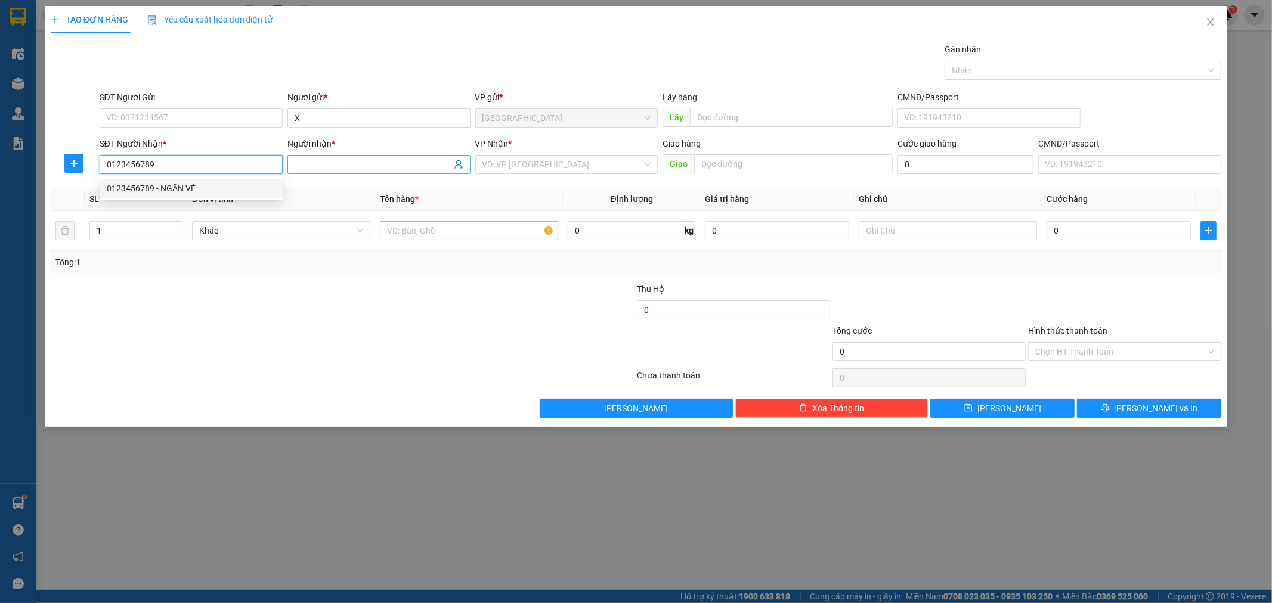
type input "0123456789"
click at [350, 164] on input "Người nhận *" at bounding box center [373, 164] width 157 height 13
type input "TRẠM TAM NÔNG"
click at [525, 160] on input "search" at bounding box center [562, 165] width 160 height 18
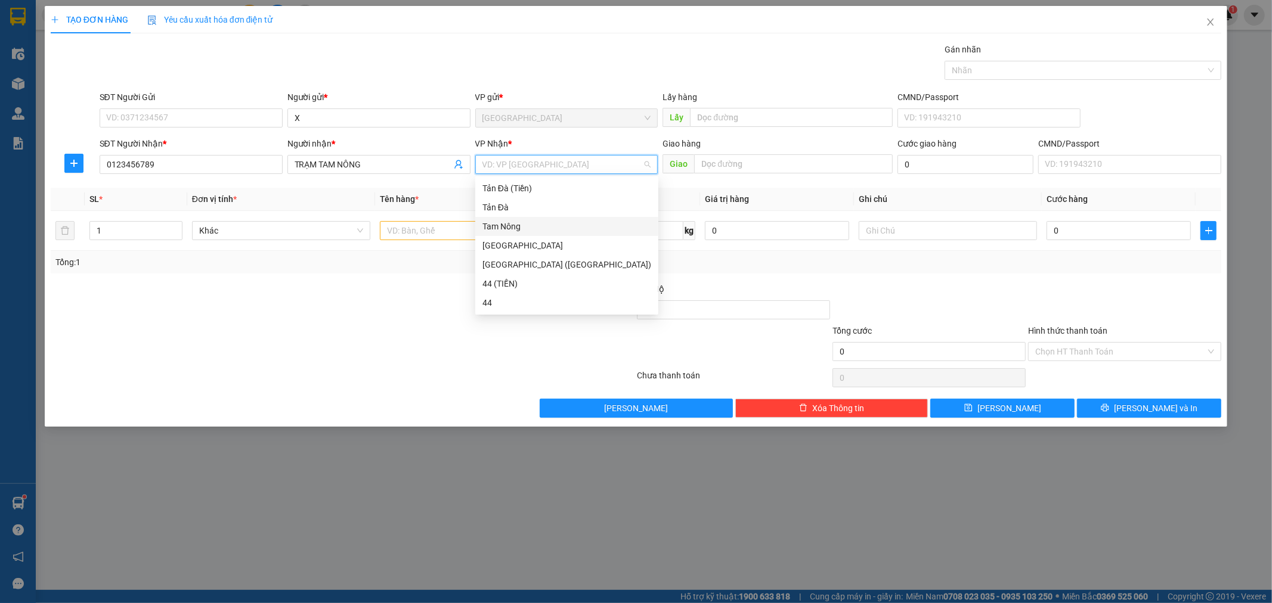
click at [510, 227] on div "Tam Nông" at bounding box center [566, 226] width 169 height 13
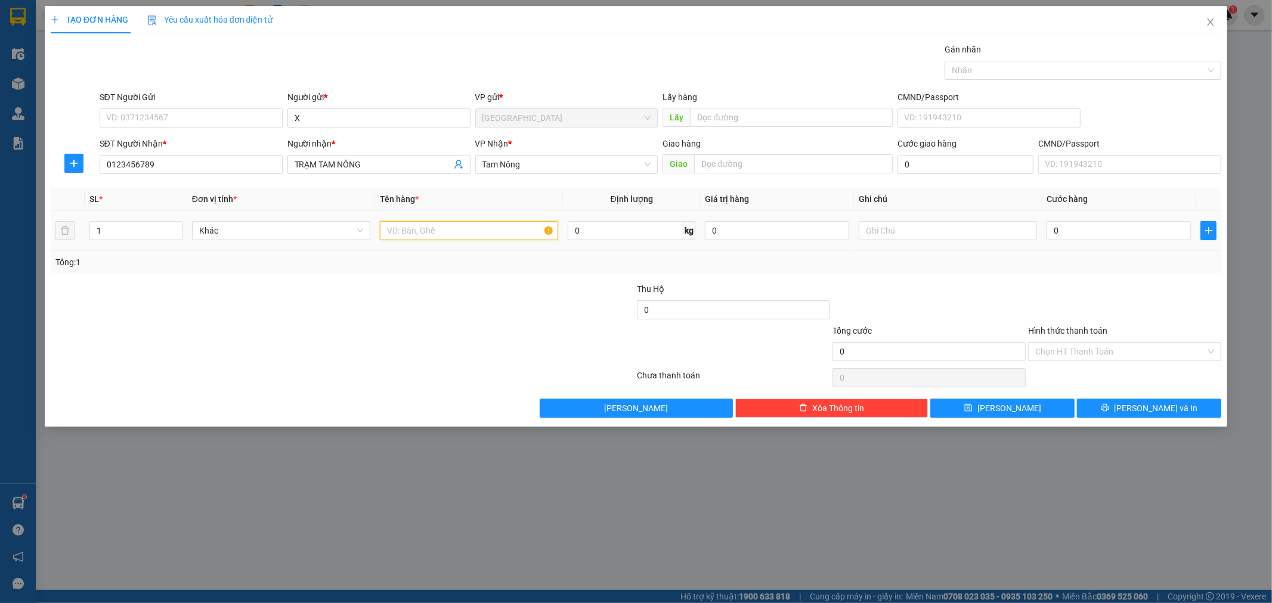
click at [448, 230] on input "text" at bounding box center [469, 230] width 178 height 19
type input "TNP 590K"
click at [1161, 230] on input "0" at bounding box center [1118, 230] width 144 height 19
type input "1"
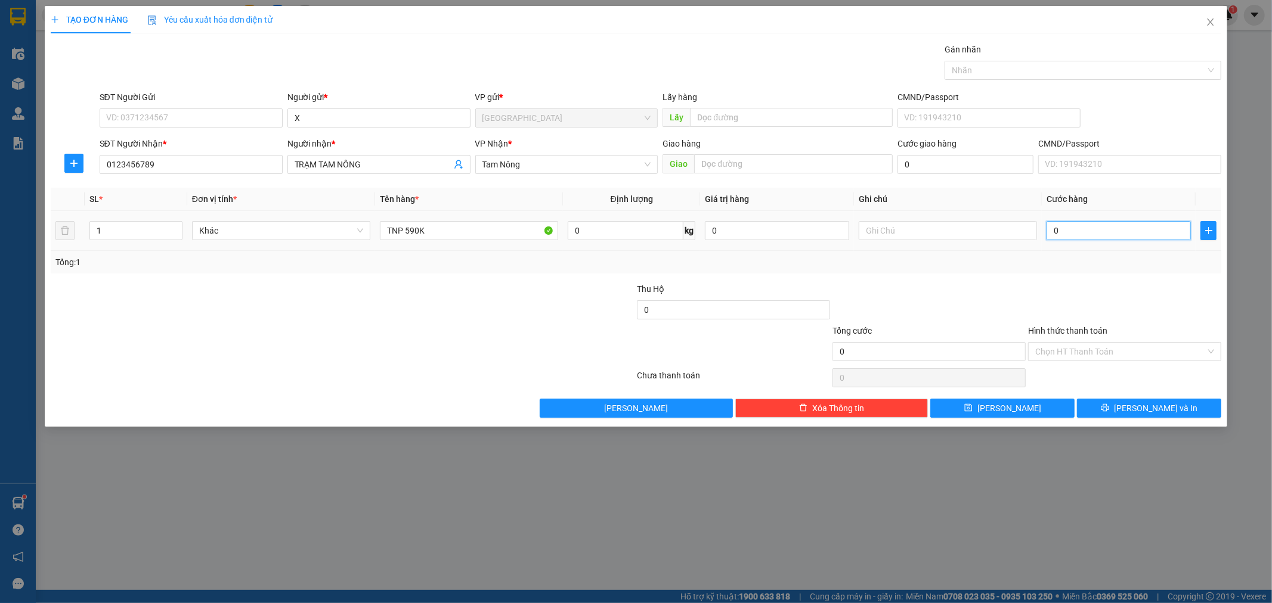
type input "1"
type input "1.000"
click at [1105, 346] on input "Hình thức thanh toán" at bounding box center [1120, 352] width 171 height 18
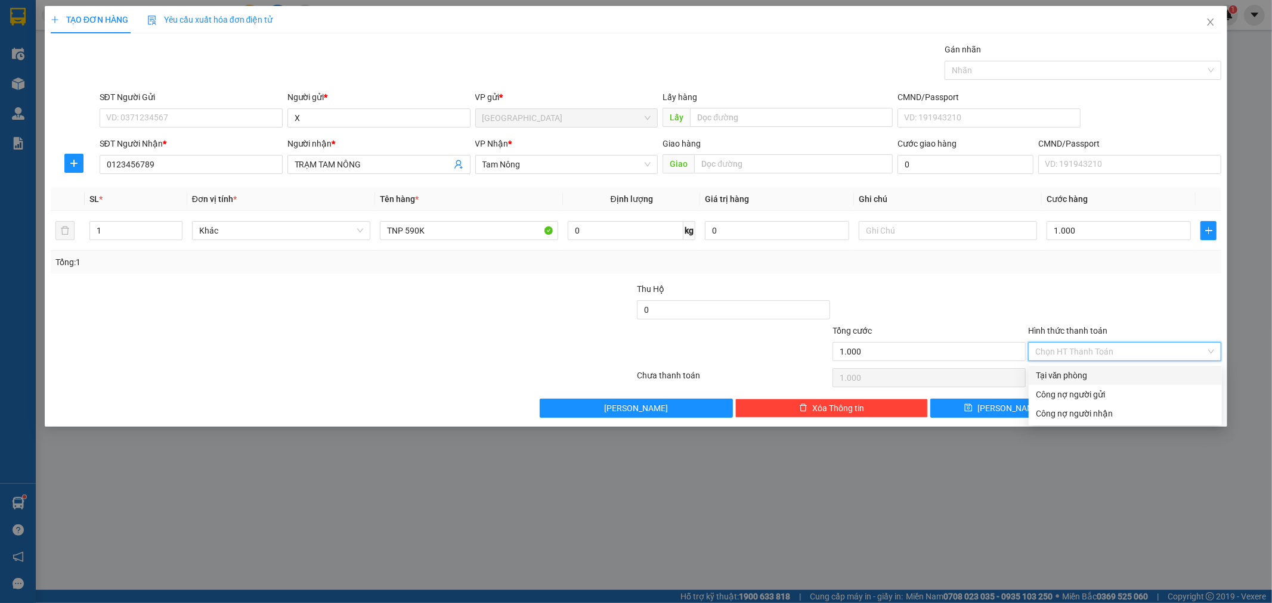
click at [1082, 374] on div "Tại văn phòng" at bounding box center [1125, 375] width 179 height 13
type input "0"
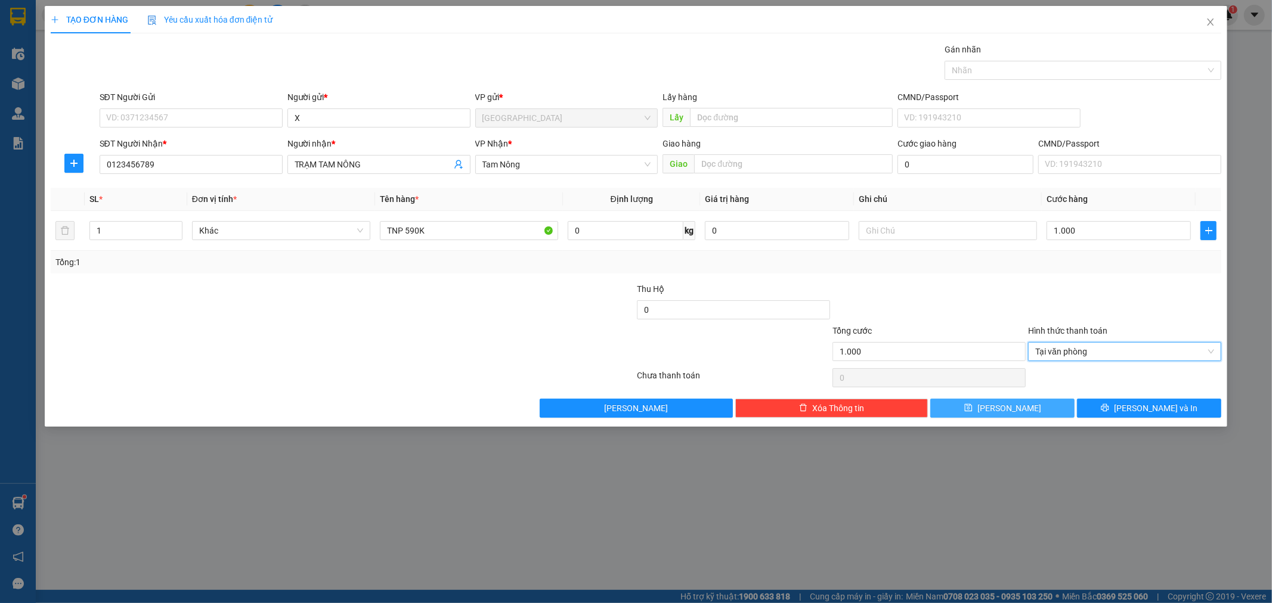
click at [1010, 404] on span "[PERSON_NAME]" at bounding box center [1009, 408] width 64 height 13
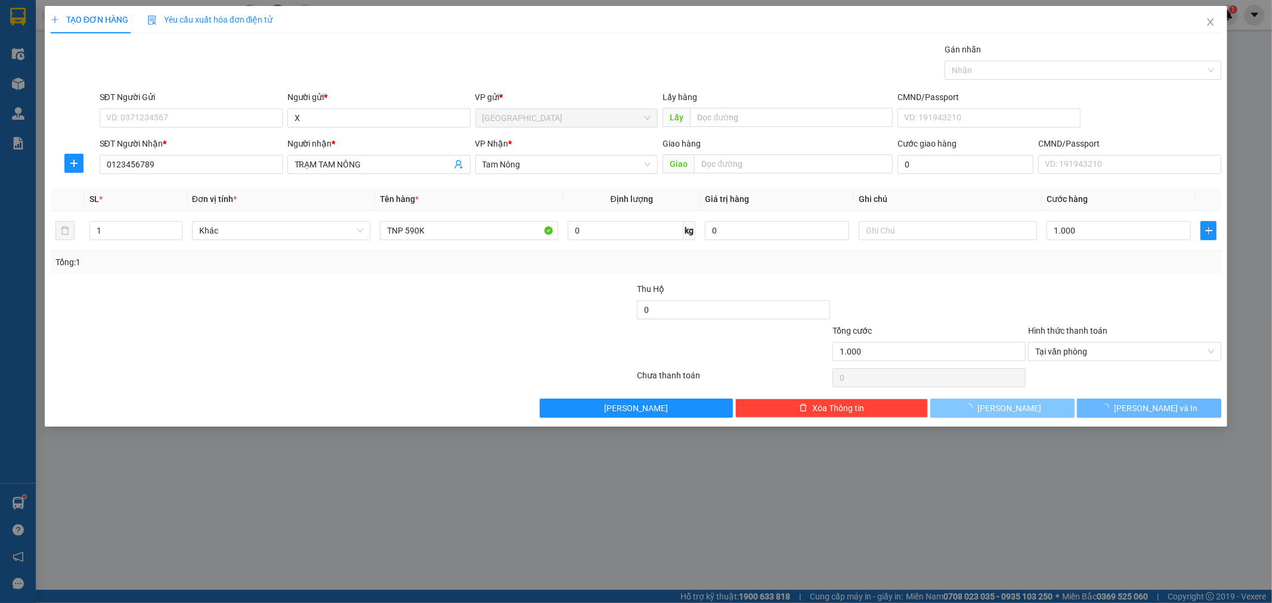
type input "0"
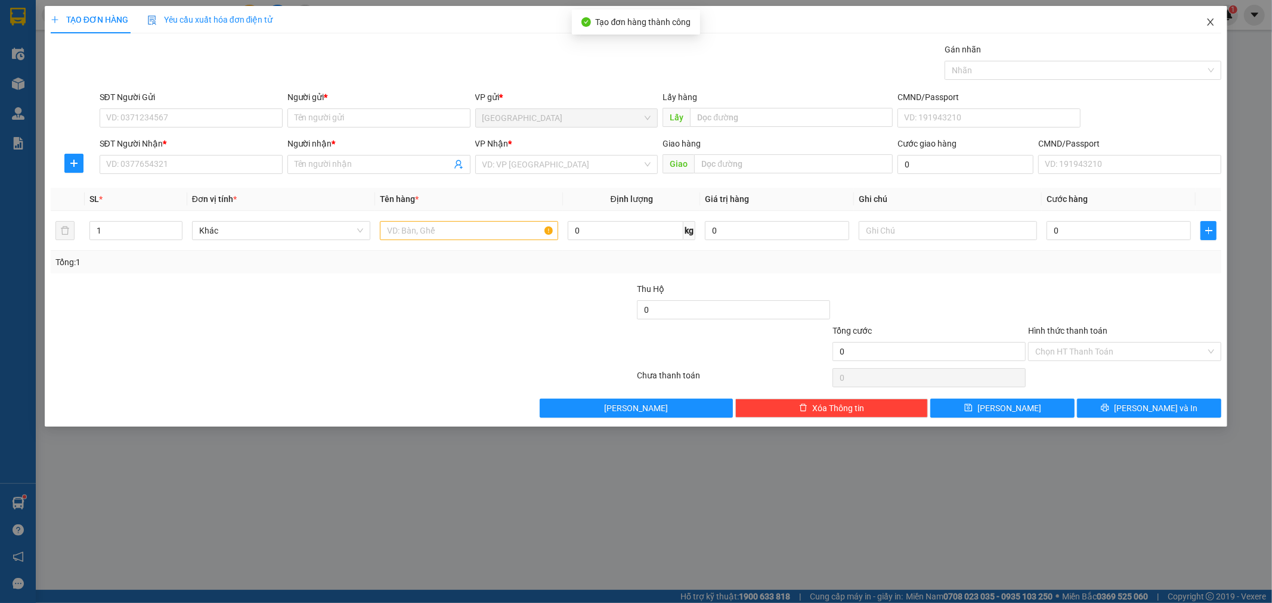
click at [1203, 27] on span "Close" at bounding box center [1210, 22] width 33 height 33
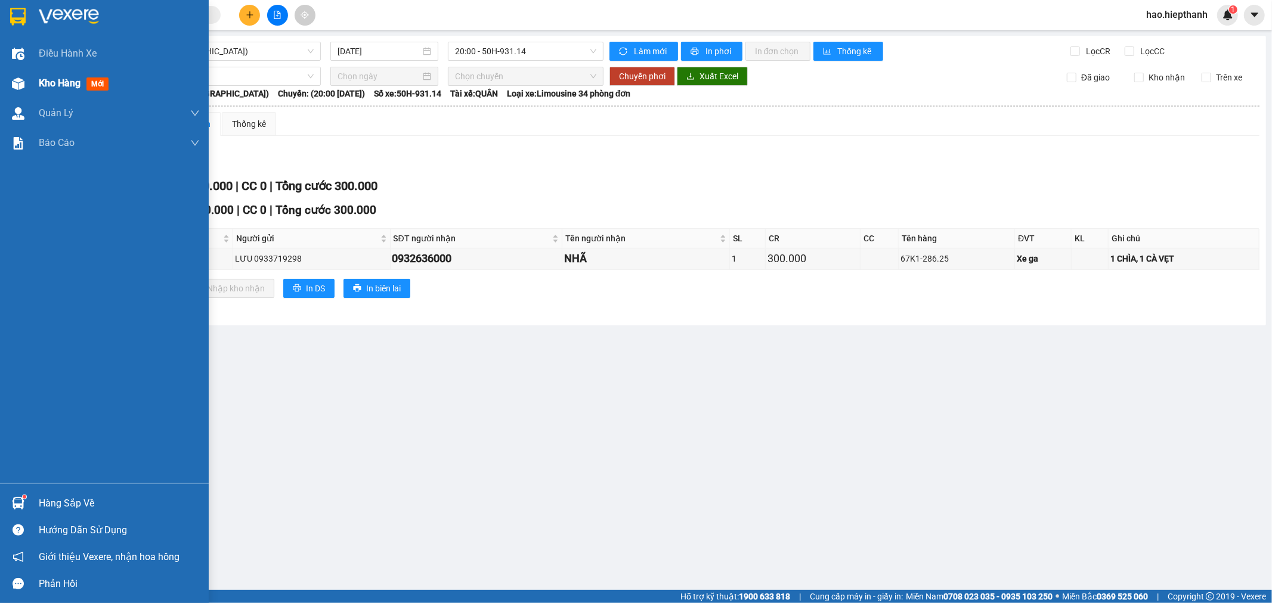
click at [62, 79] on span "Chọn tuyến" at bounding box center [184, 76] width 259 height 18
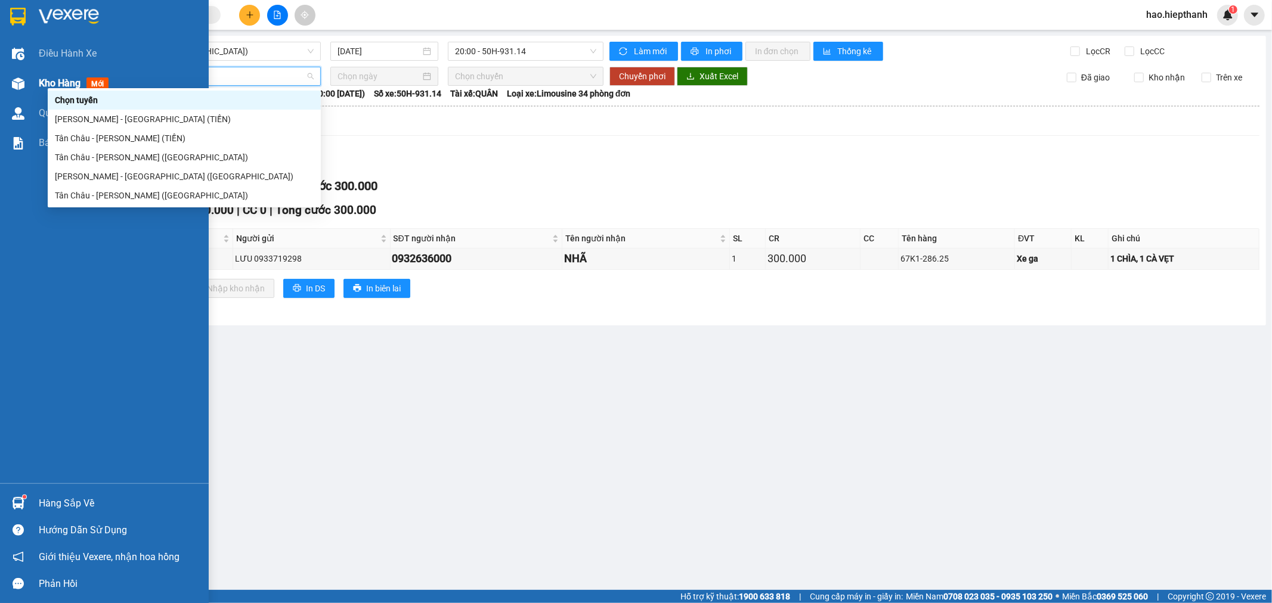
click at [51, 87] on span "Kho hàng" at bounding box center [60, 83] width 42 height 11
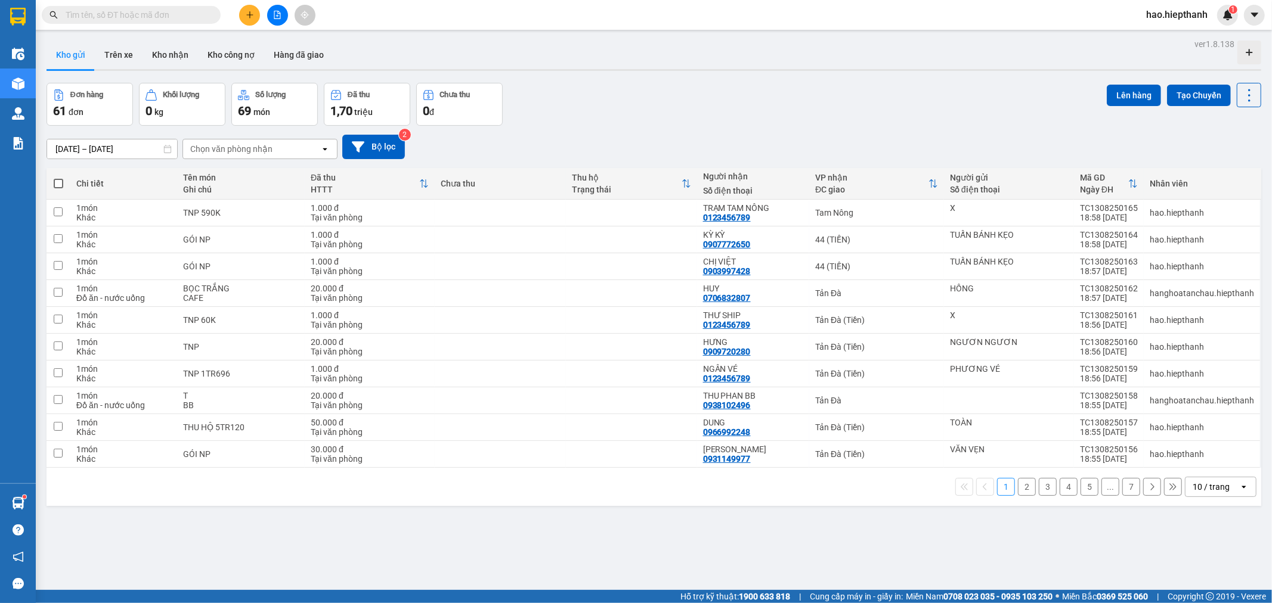
click at [1210, 484] on div "10 / trang" at bounding box center [1210, 487] width 37 height 12
click at [1211, 461] on span "100 / trang" at bounding box center [1205, 462] width 43 height 12
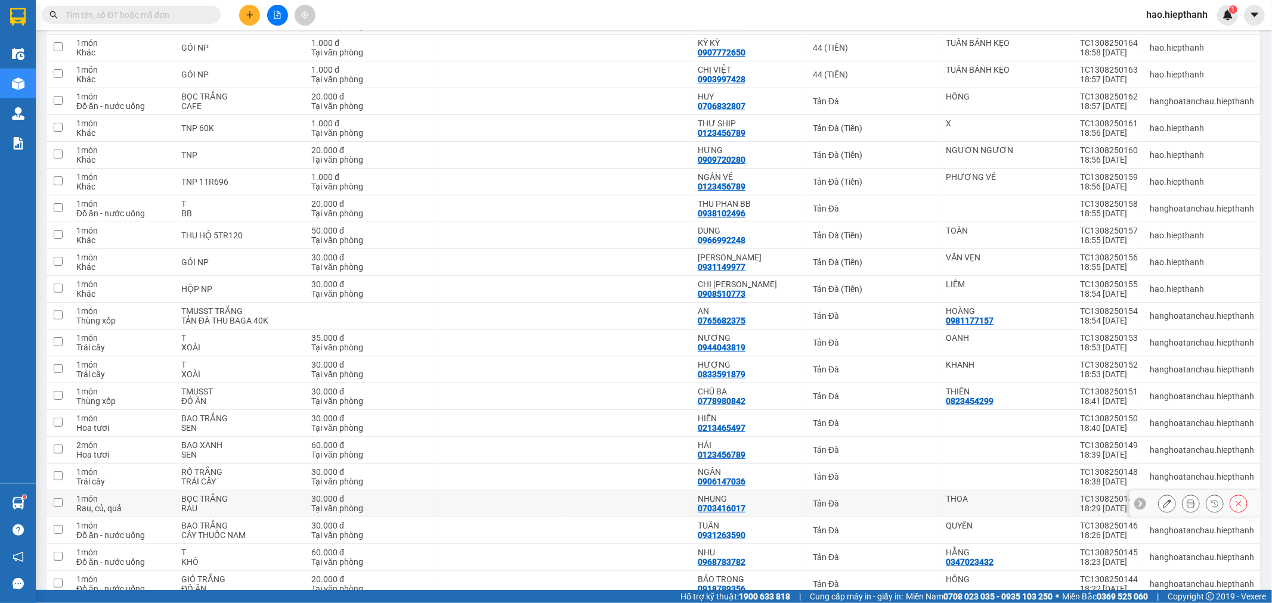
scroll to position [199, 0]
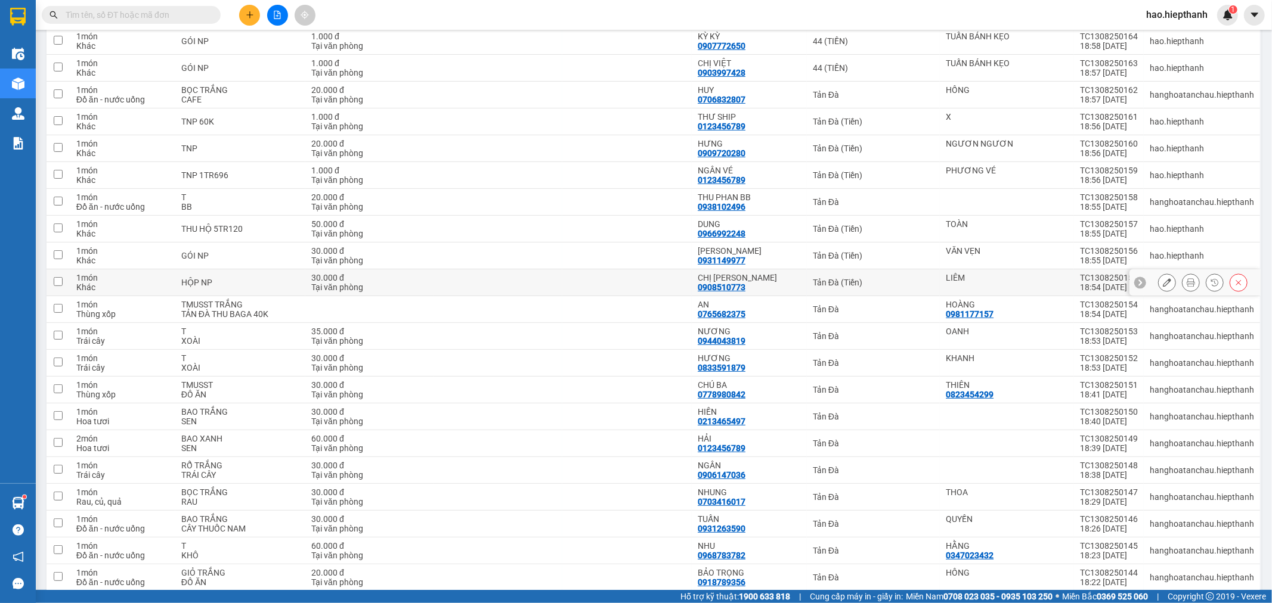
click at [870, 284] on div "Tản Đà (Tiền)" at bounding box center [873, 283] width 121 height 10
checkbox input "true"
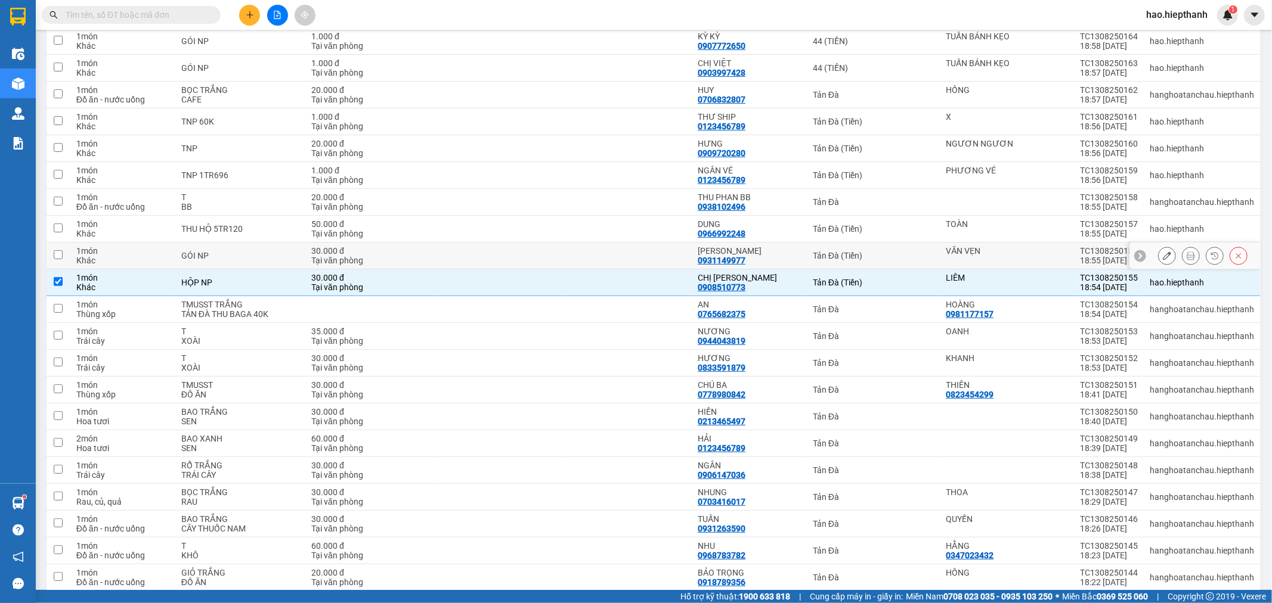
click at [881, 255] on div "Tản Đà (Tiền)" at bounding box center [873, 256] width 121 height 10
checkbox input "true"
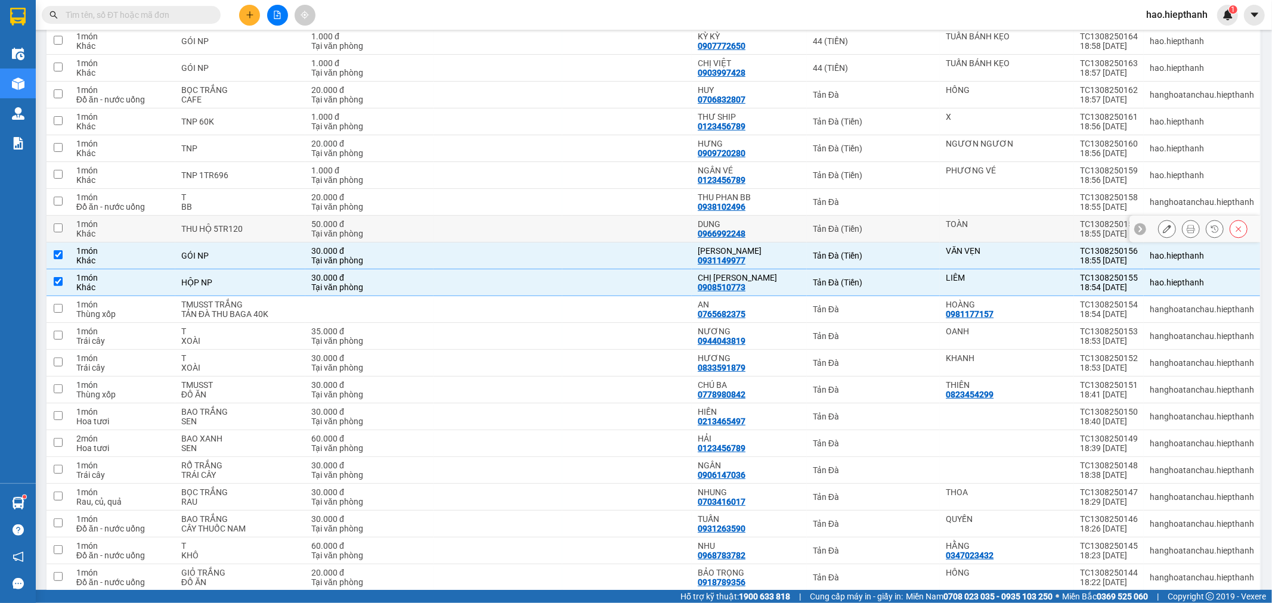
click at [885, 230] on div "Tản Đà (Tiền)" at bounding box center [873, 229] width 121 height 10
checkbox input "true"
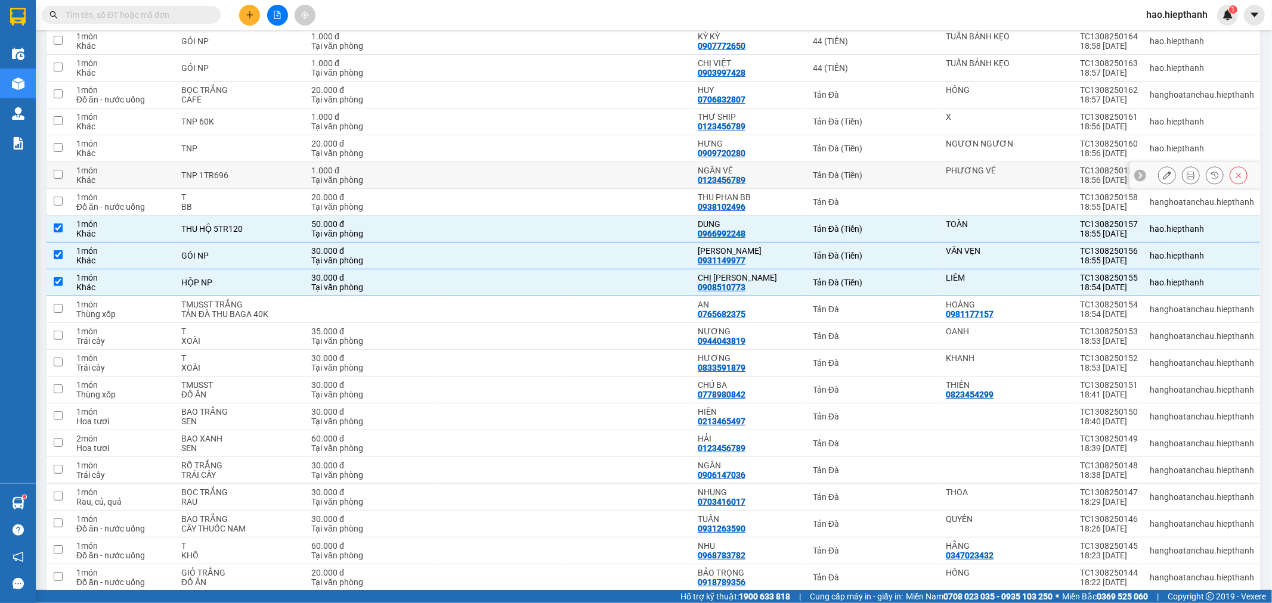
click at [896, 171] on div "Tản Đà (Tiền)" at bounding box center [873, 176] width 121 height 10
checkbox input "true"
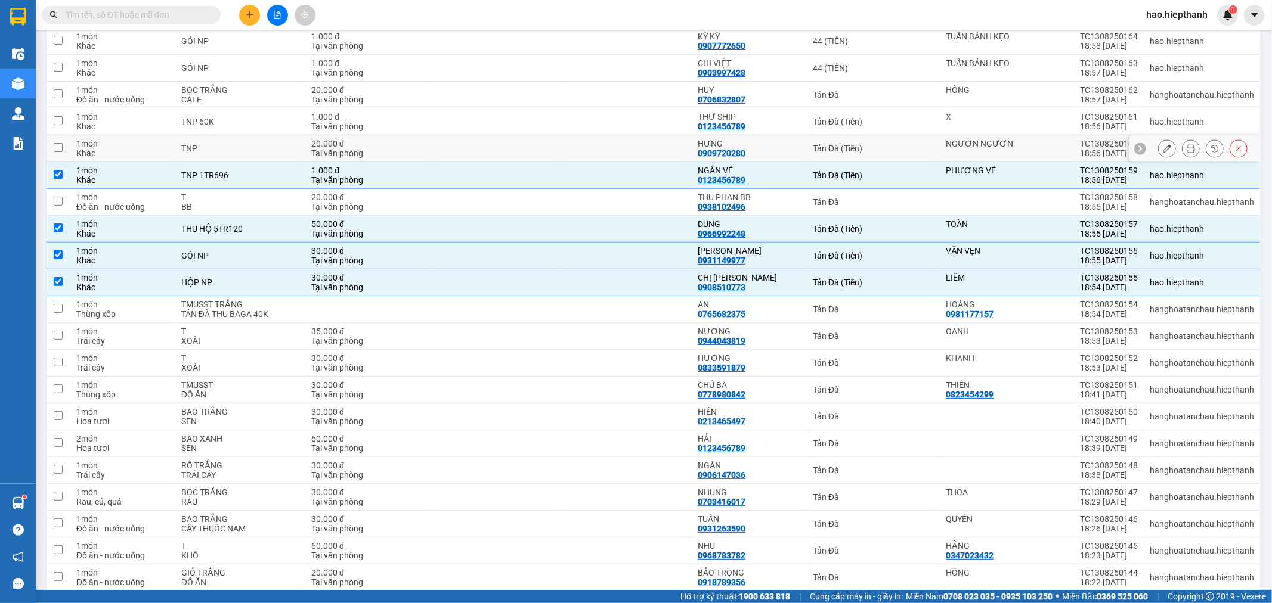
click at [902, 147] on div "Tản Đà (Tiền)" at bounding box center [873, 149] width 121 height 10
checkbox input "true"
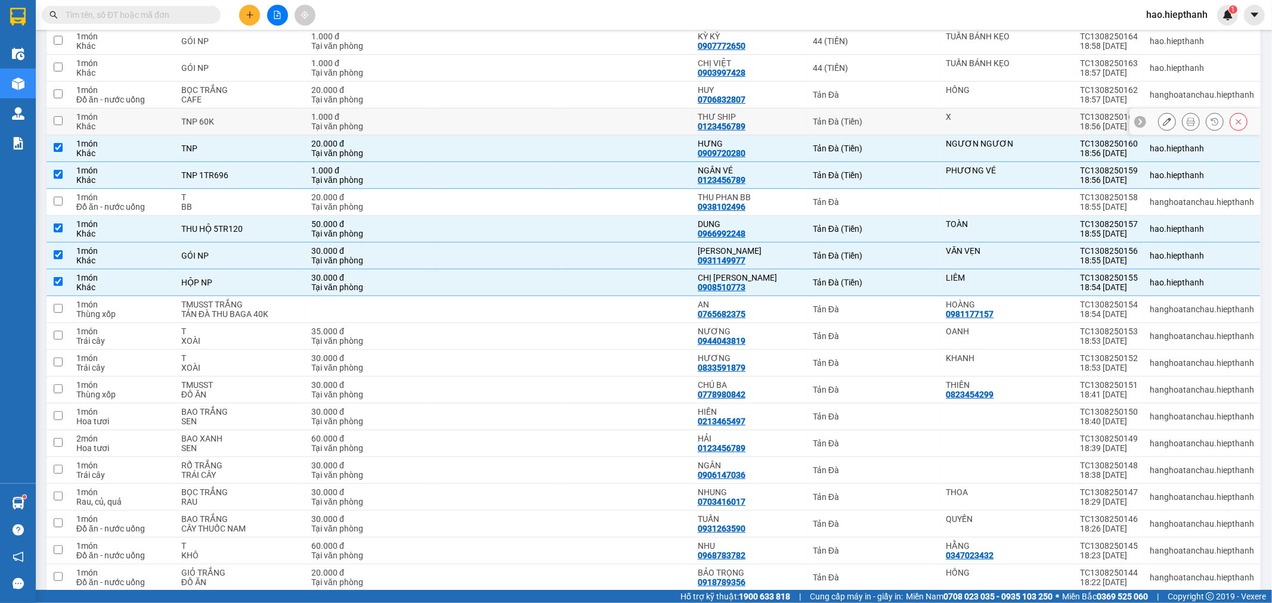
click at [902, 121] on div "Tản Đà (Tiền)" at bounding box center [873, 122] width 121 height 10
checkbox input "true"
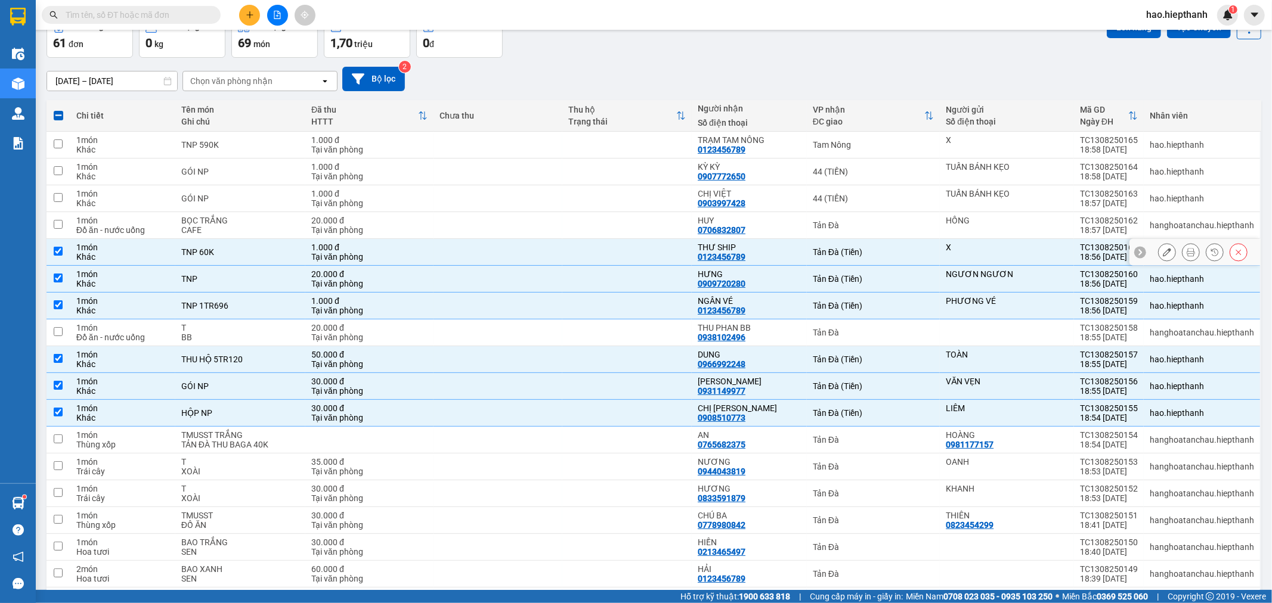
scroll to position [66, 0]
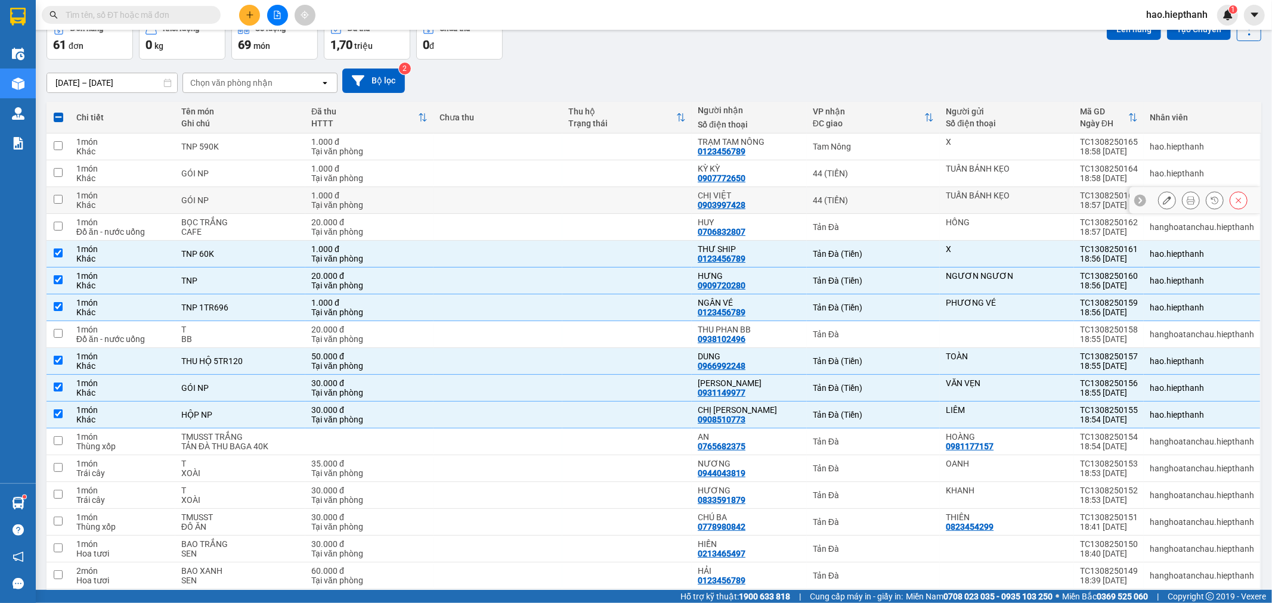
click at [888, 200] on div "44 (TIỀN)" at bounding box center [873, 201] width 121 height 10
checkbox input "true"
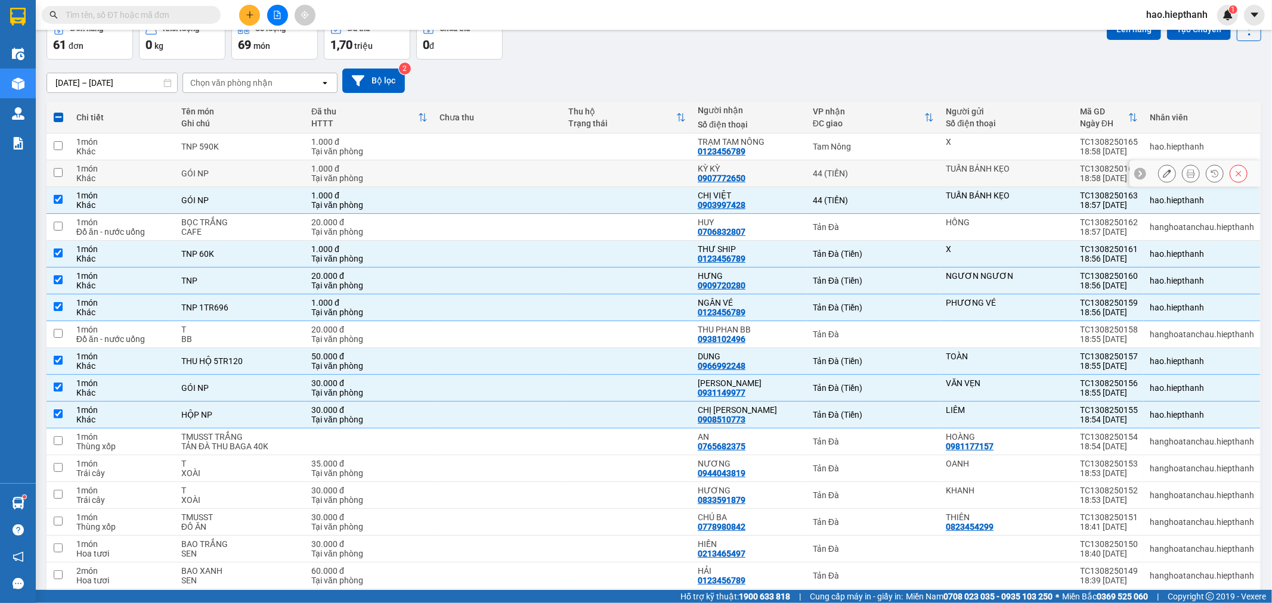
click at [898, 171] on div "44 (TIỀN)" at bounding box center [873, 174] width 121 height 10
checkbox input "true"
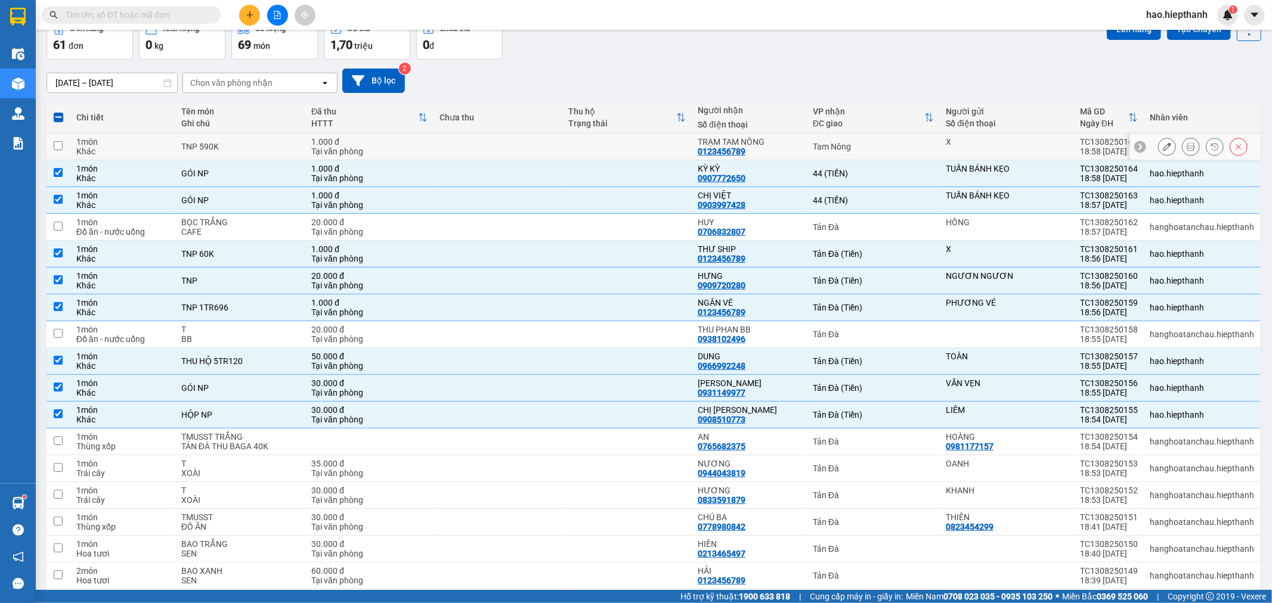
click at [907, 141] on td "Tam Nông" at bounding box center [873, 147] width 133 height 27
checkbox input "true"
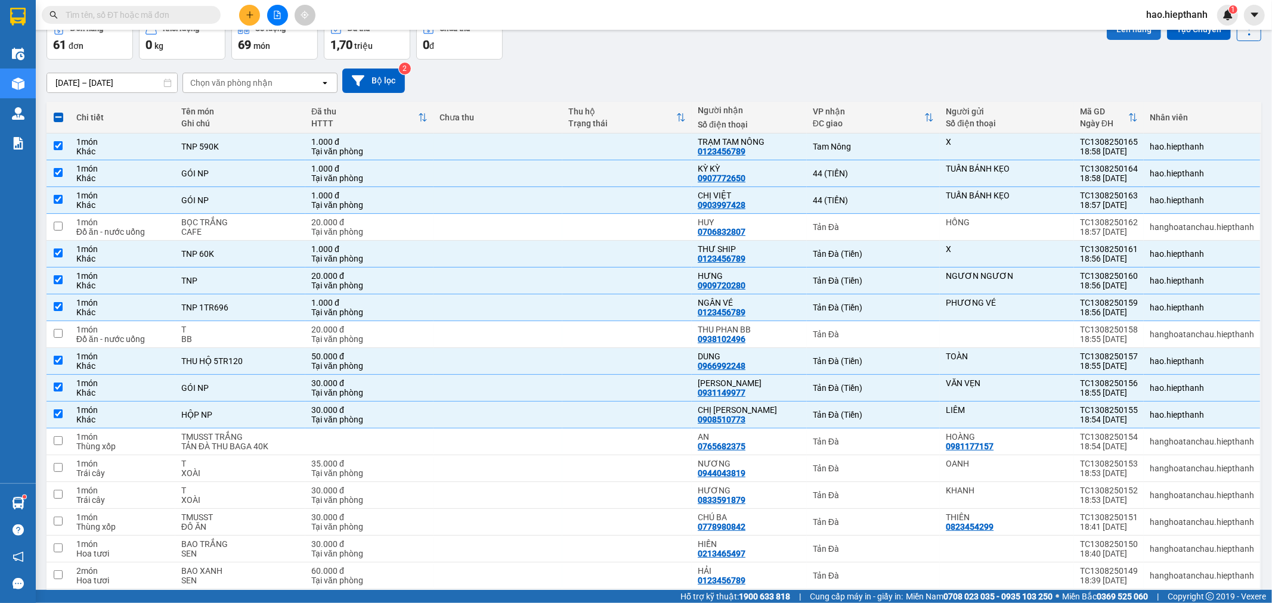
click at [1124, 30] on button "Lên hàng" at bounding box center [1134, 28] width 54 height 21
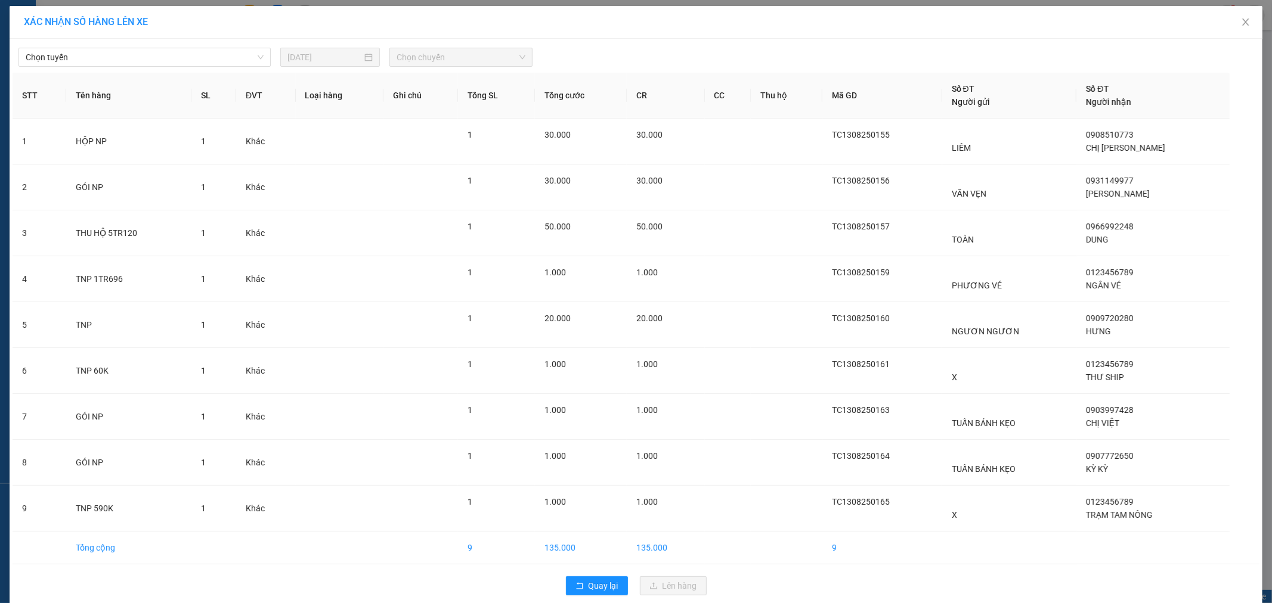
scroll to position [14, 0]
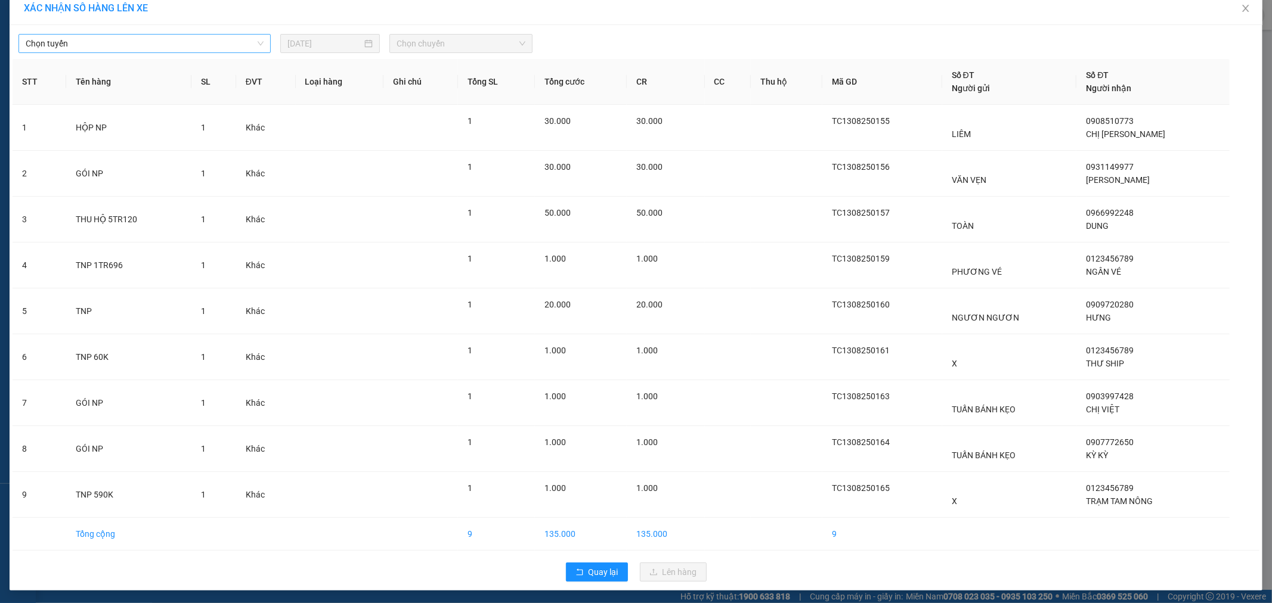
click at [151, 38] on span "Chọn tuyến" at bounding box center [145, 44] width 238 height 18
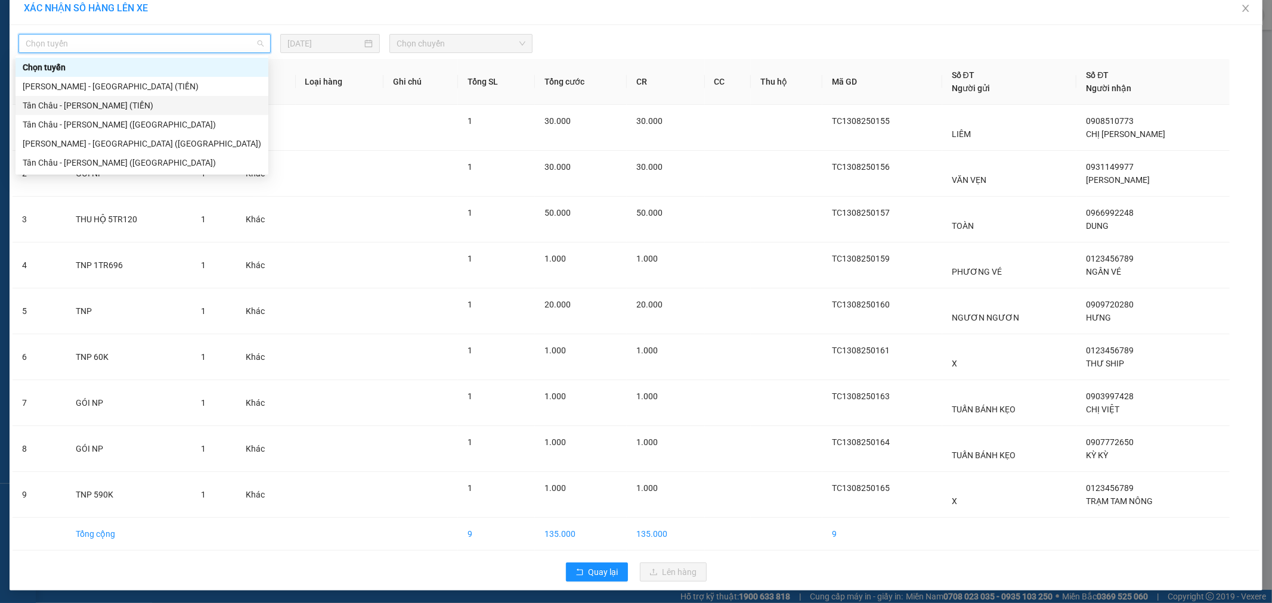
click at [38, 107] on div "Tân Châu - [PERSON_NAME] (TIỀN)" at bounding box center [142, 105] width 238 height 13
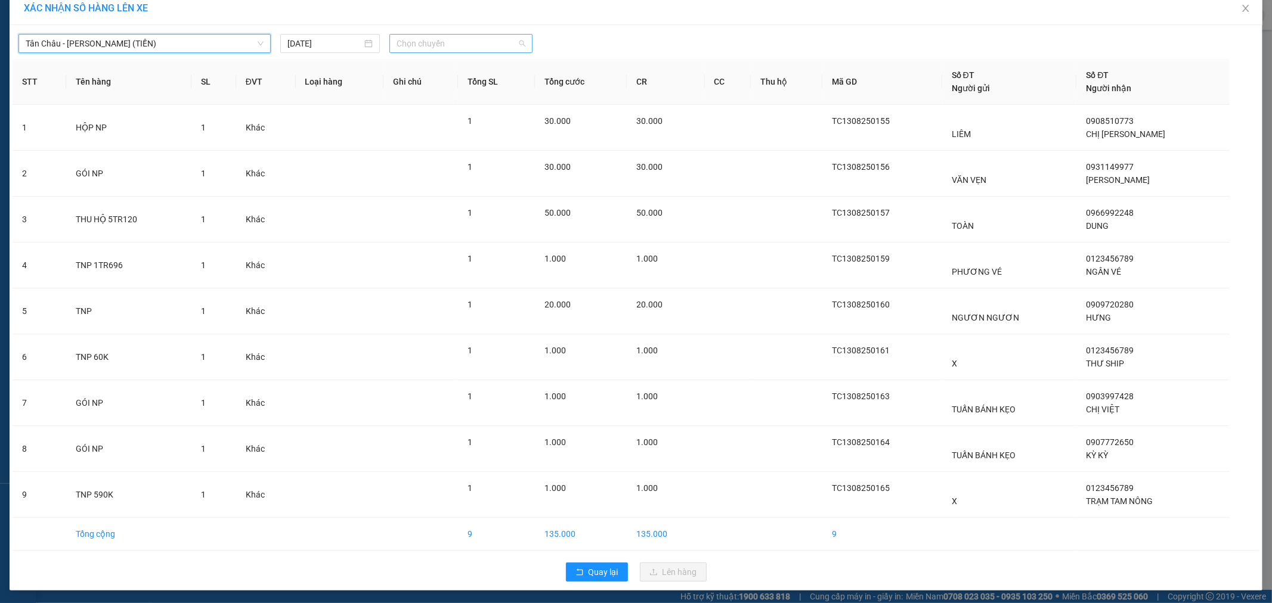
click at [473, 44] on span "Chọn chuyến" at bounding box center [460, 44] width 129 height 18
click at [420, 181] on div "22:00" at bounding box center [438, 181] width 93 height 13
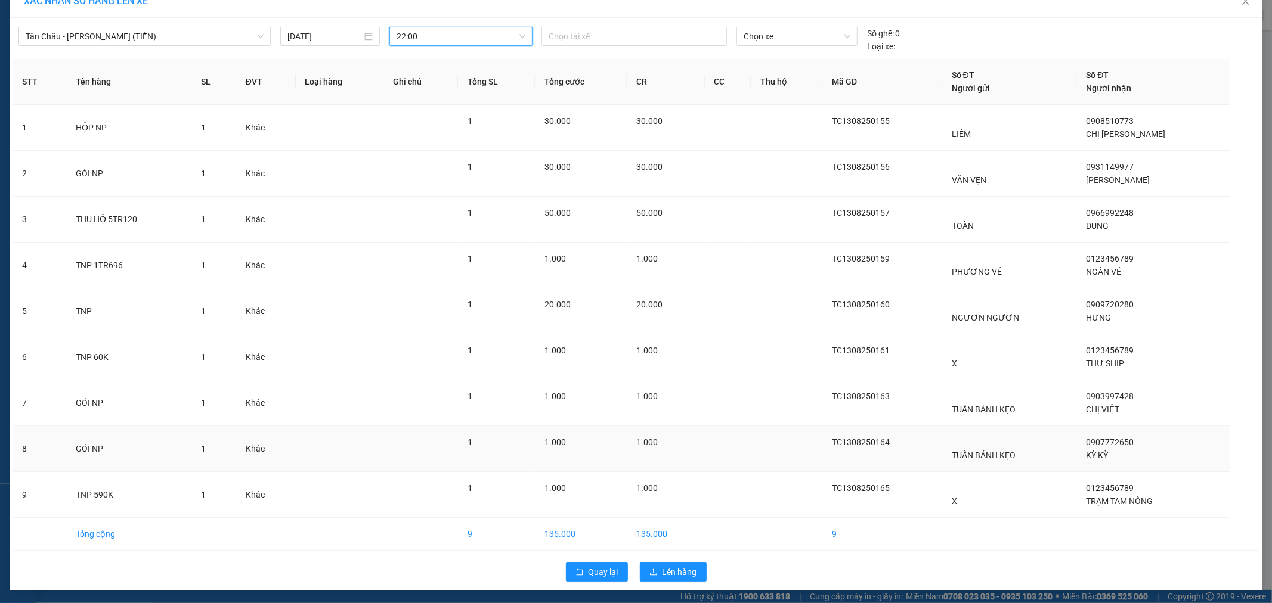
scroll to position [23, 0]
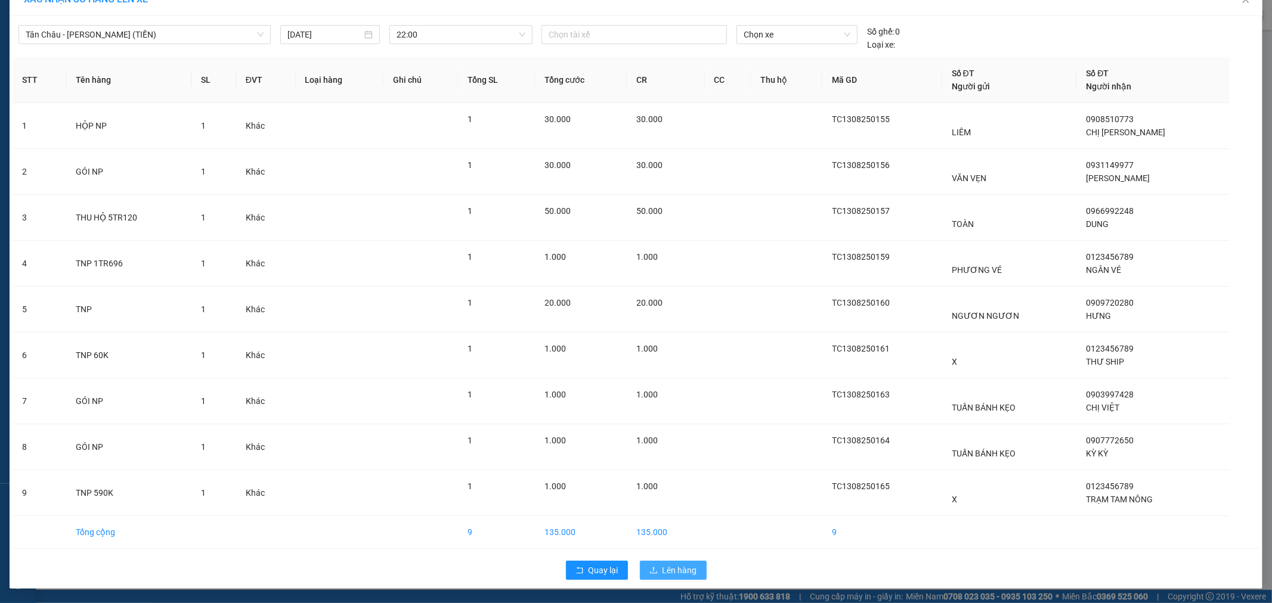
click at [672, 571] on span "Lên hàng" at bounding box center [679, 570] width 35 height 13
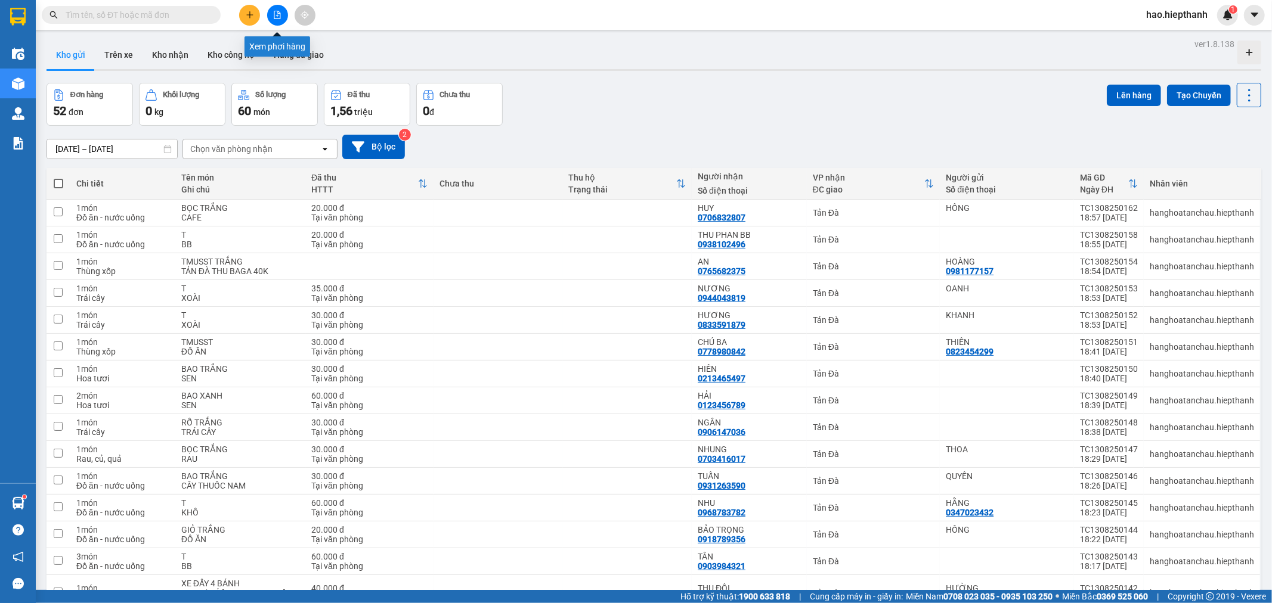
click at [272, 8] on button at bounding box center [277, 15] width 21 height 21
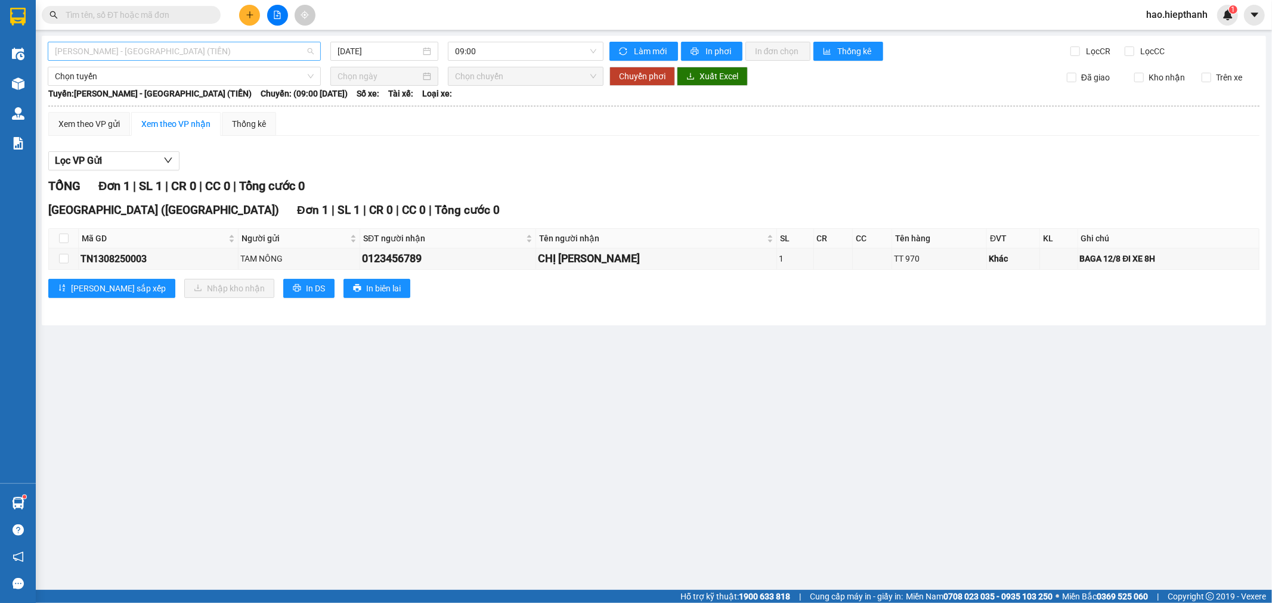
click at [151, 45] on span "[PERSON_NAME] - [GEOGRAPHIC_DATA] (TIỀN)" at bounding box center [184, 51] width 259 height 18
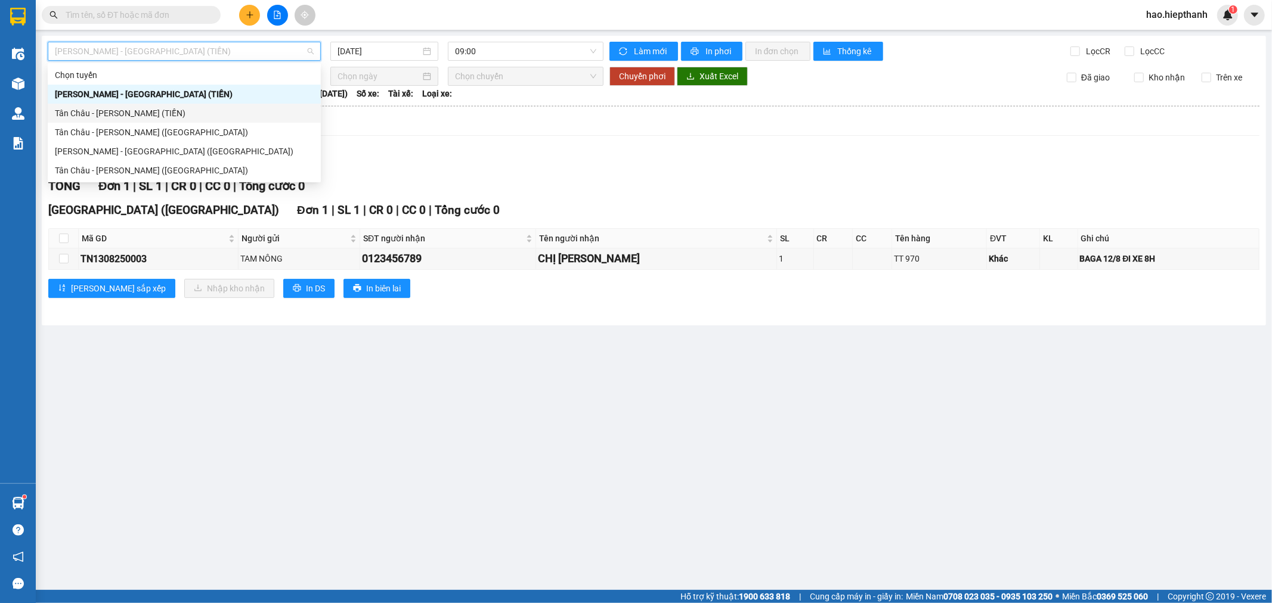
click at [64, 107] on div "Tân Châu - [PERSON_NAME] (TIỀN)" at bounding box center [184, 113] width 259 height 13
type input "[DATE]"
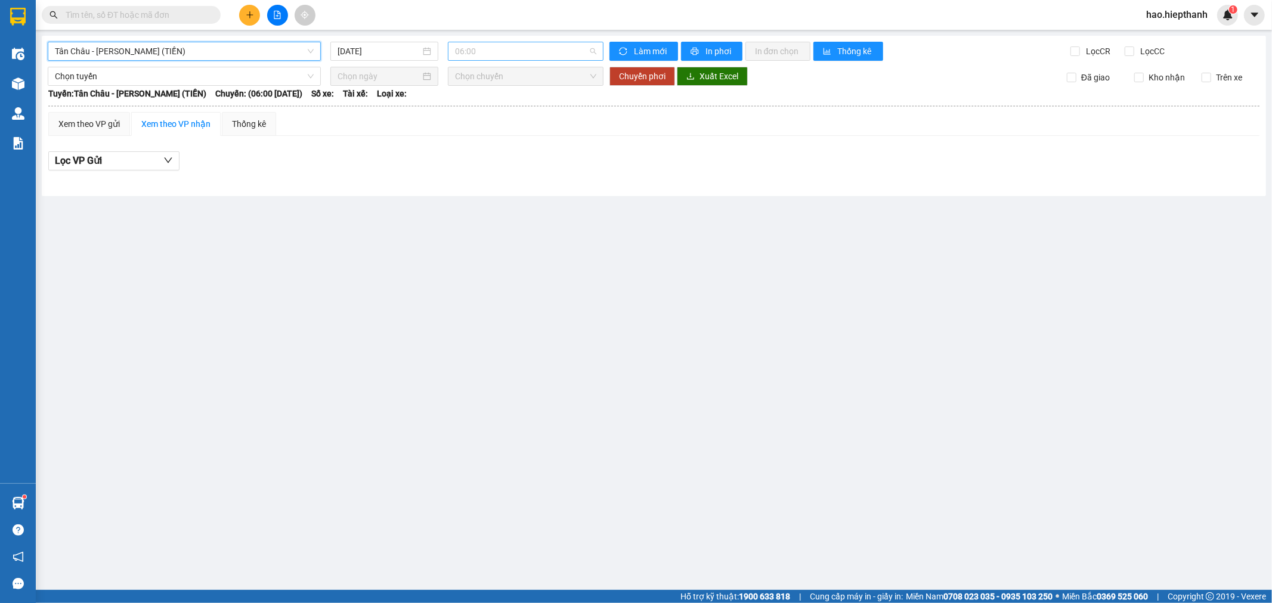
click at [548, 56] on span "06:00" at bounding box center [525, 51] width 141 height 18
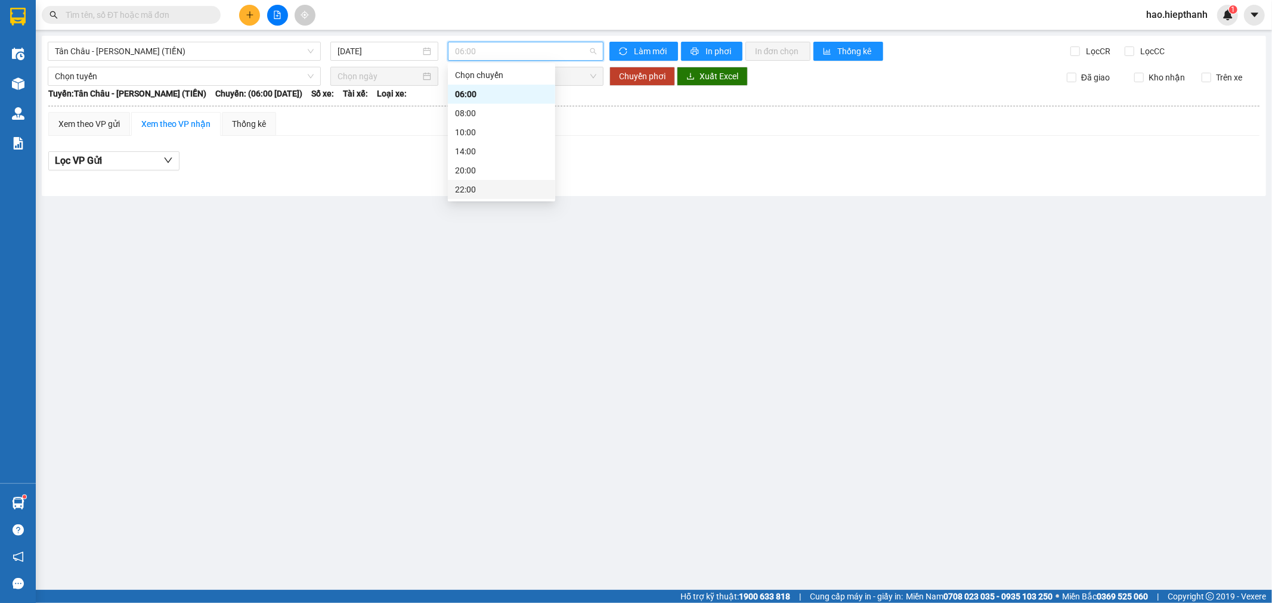
click at [504, 187] on div "22:00" at bounding box center [501, 189] width 93 height 13
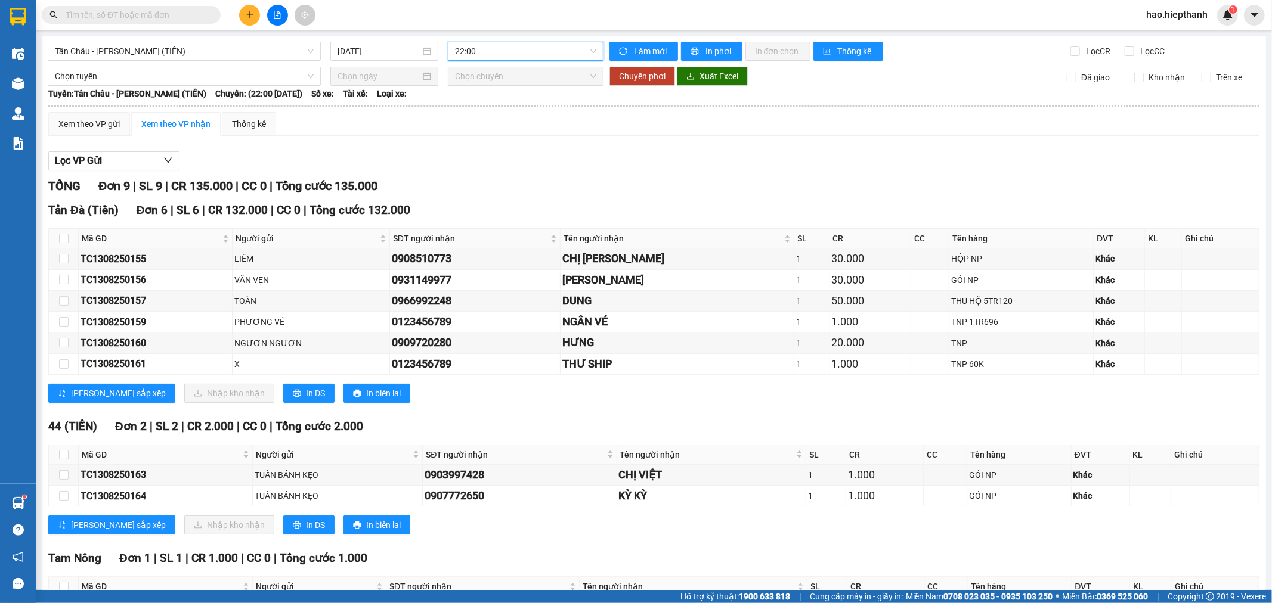
click at [122, 16] on input "text" at bounding box center [136, 14] width 141 height 13
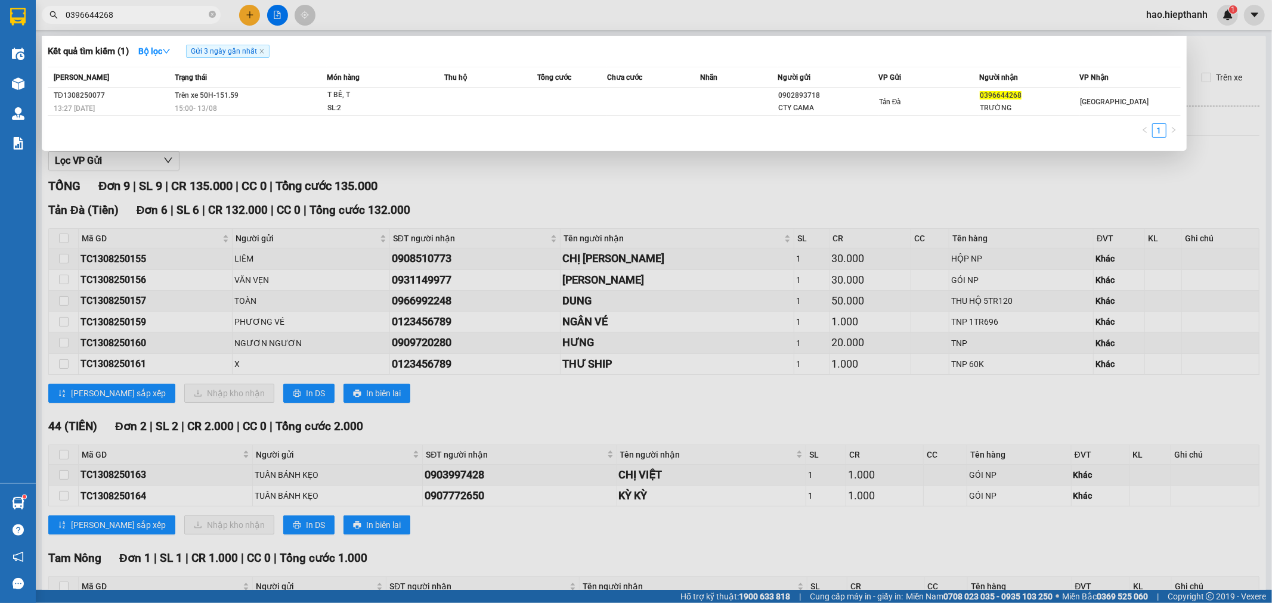
type input "0396644268"
